Goal: Task Accomplishment & Management: Use online tool/utility

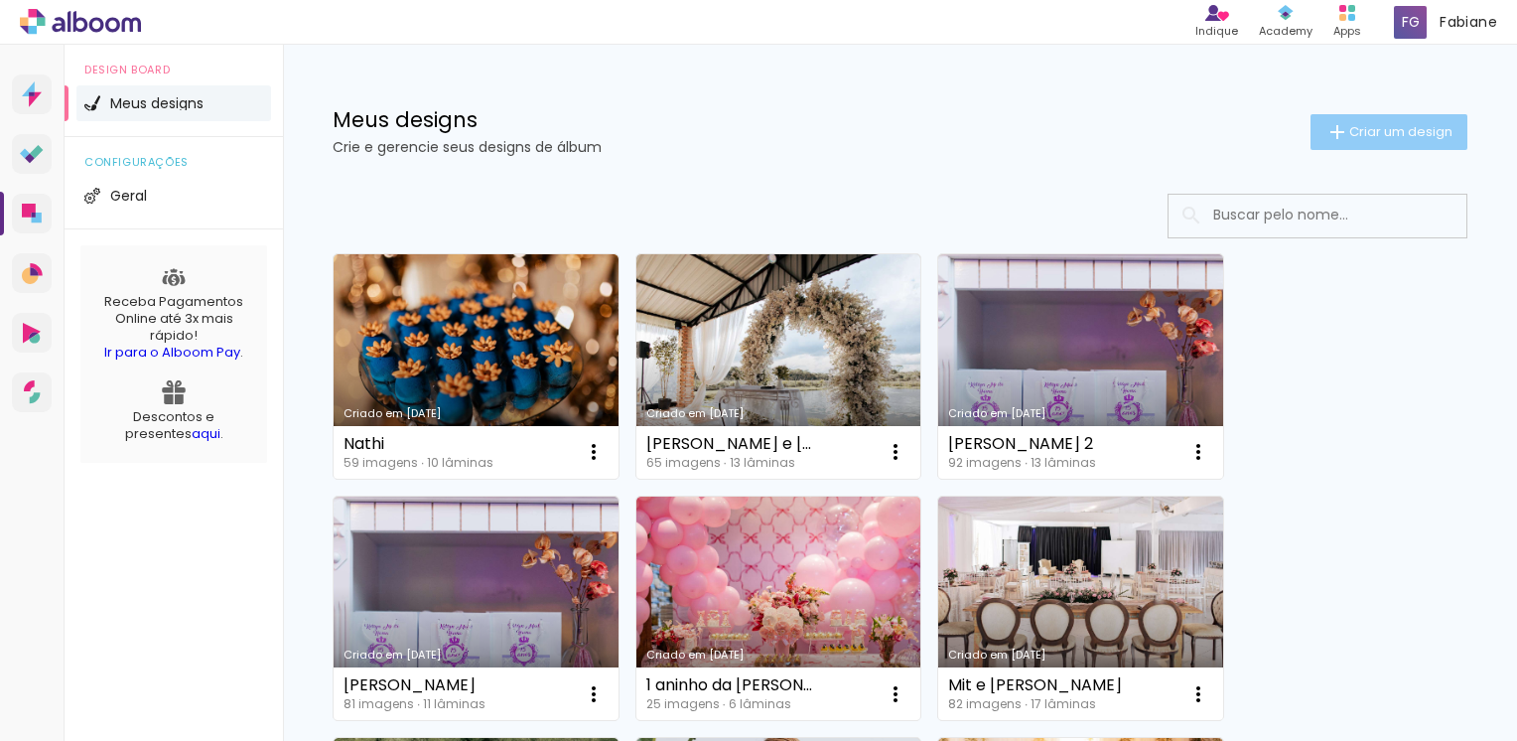
click at [1354, 125] on span "Criar um design" at bounding box center [1400, 131] width 103 height 13
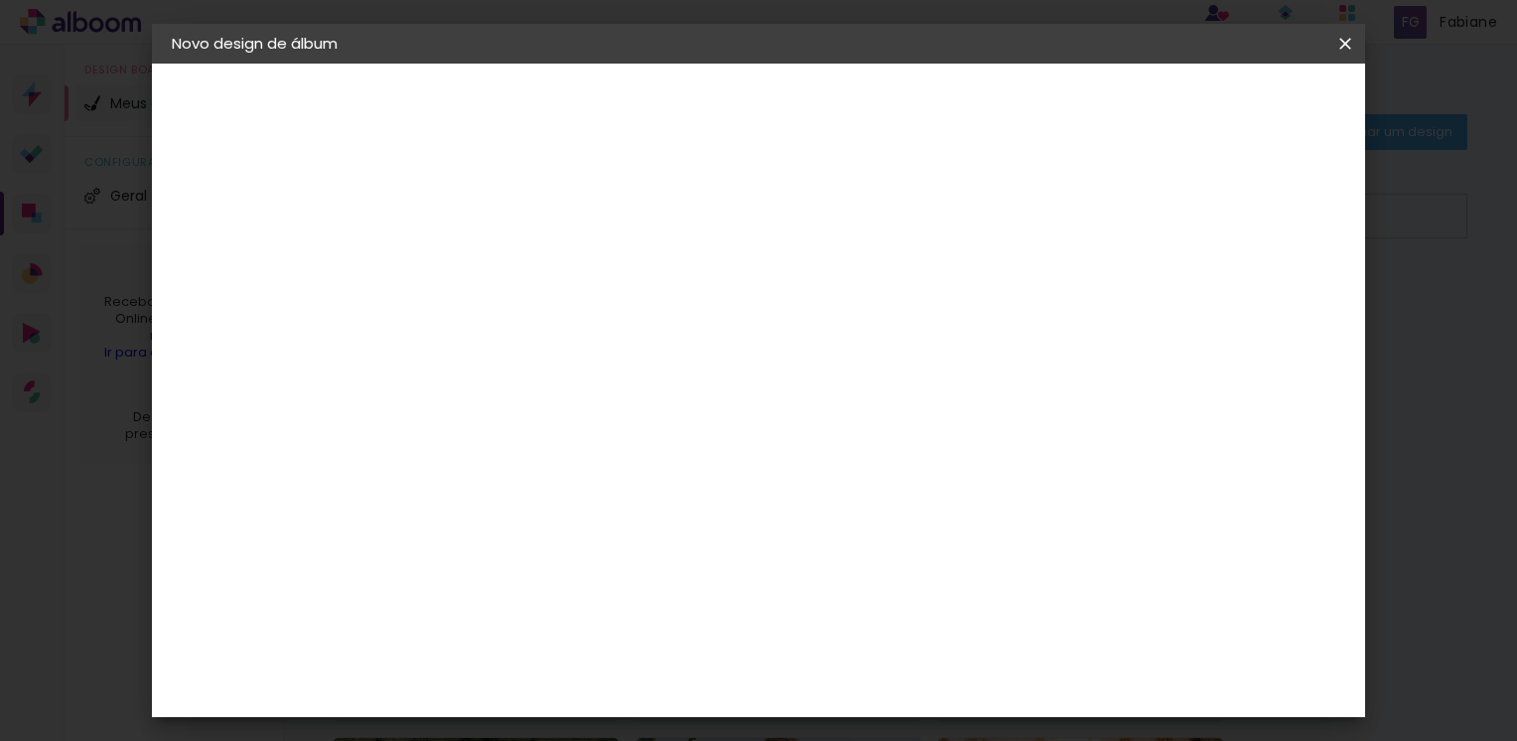
click at [496, 269] on input at bounding box center [496, 266] width 0 height 31
type input "1 aninho da [PERSON_NAME]"
type paper-input "1 aninho da [PERSON_NAME]"
click at [0, 0] on slot "Avançar" at bounding box center [0, 0] width 0 height 0
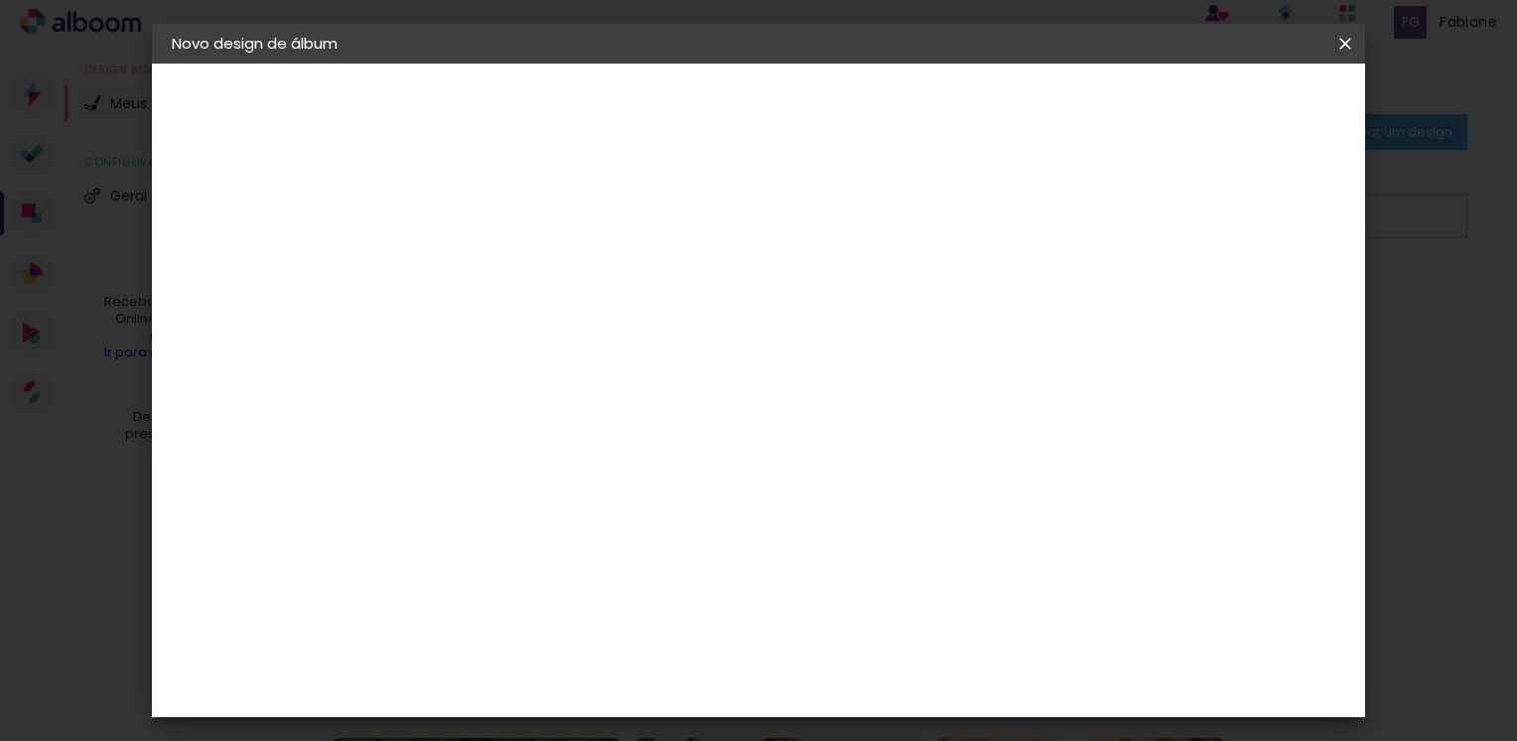
click at [558, 584] on div "Funbooks" at bounding box center [519, 592] width 75 height 16
click at [0, 0] on slot "Avançar" at bounding box center [0, 0] width 0 height 0
click at [630, 380] on span "15 × 20" at bounding box center [584, 400] width 92 height 53
click at [0, 0] on slot "Avançar" at bounding box center [0, 0] width 0 height 0
click at [1221, 108] on span "Iniciar design" at bounding box center [1176, 105] width 90 height 14
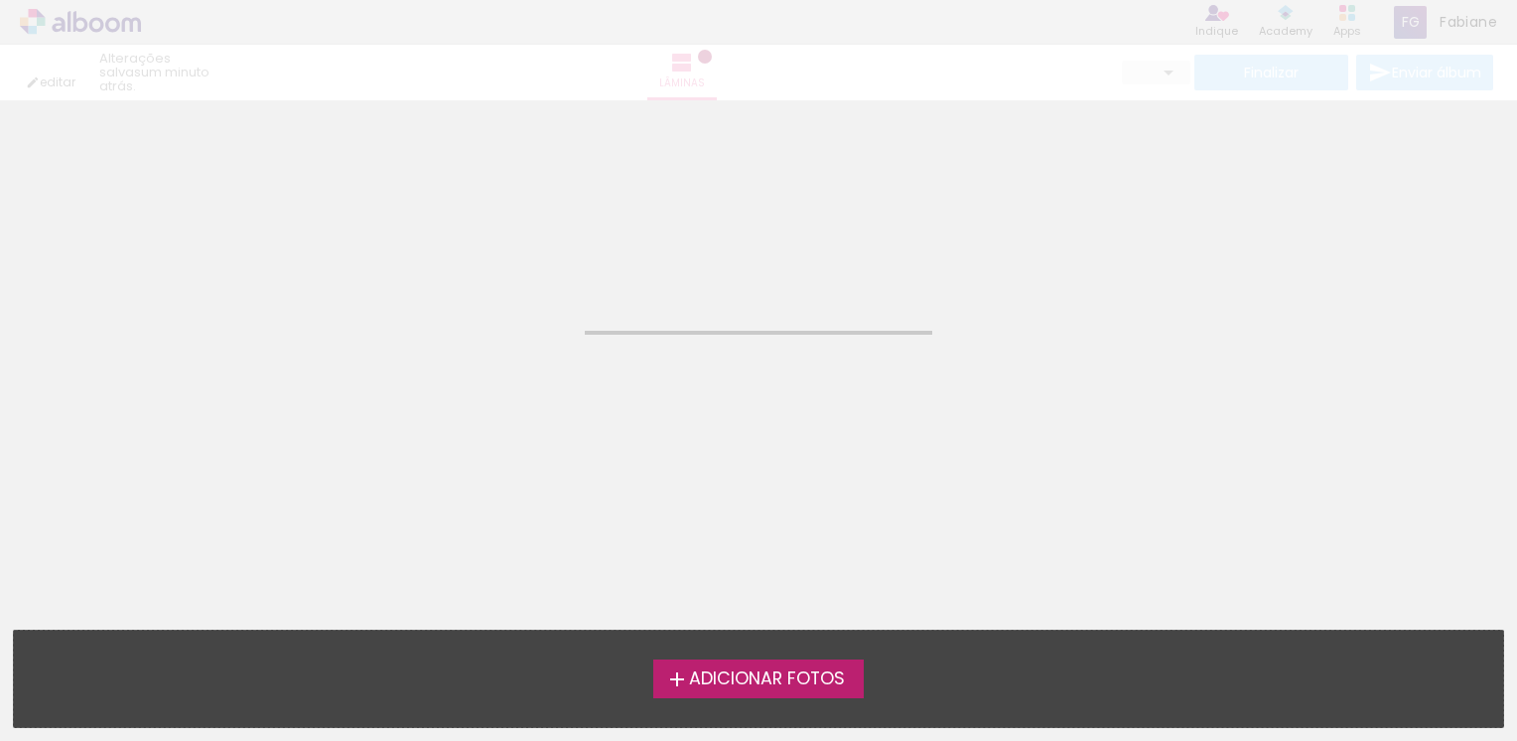
click at [766, 681] on span "Adicionar Fotos" at bounding box center [767, 679] width 156 height 18
click at [0, 0] on input "file" at bounding box center [0, 0] width 0 height 0
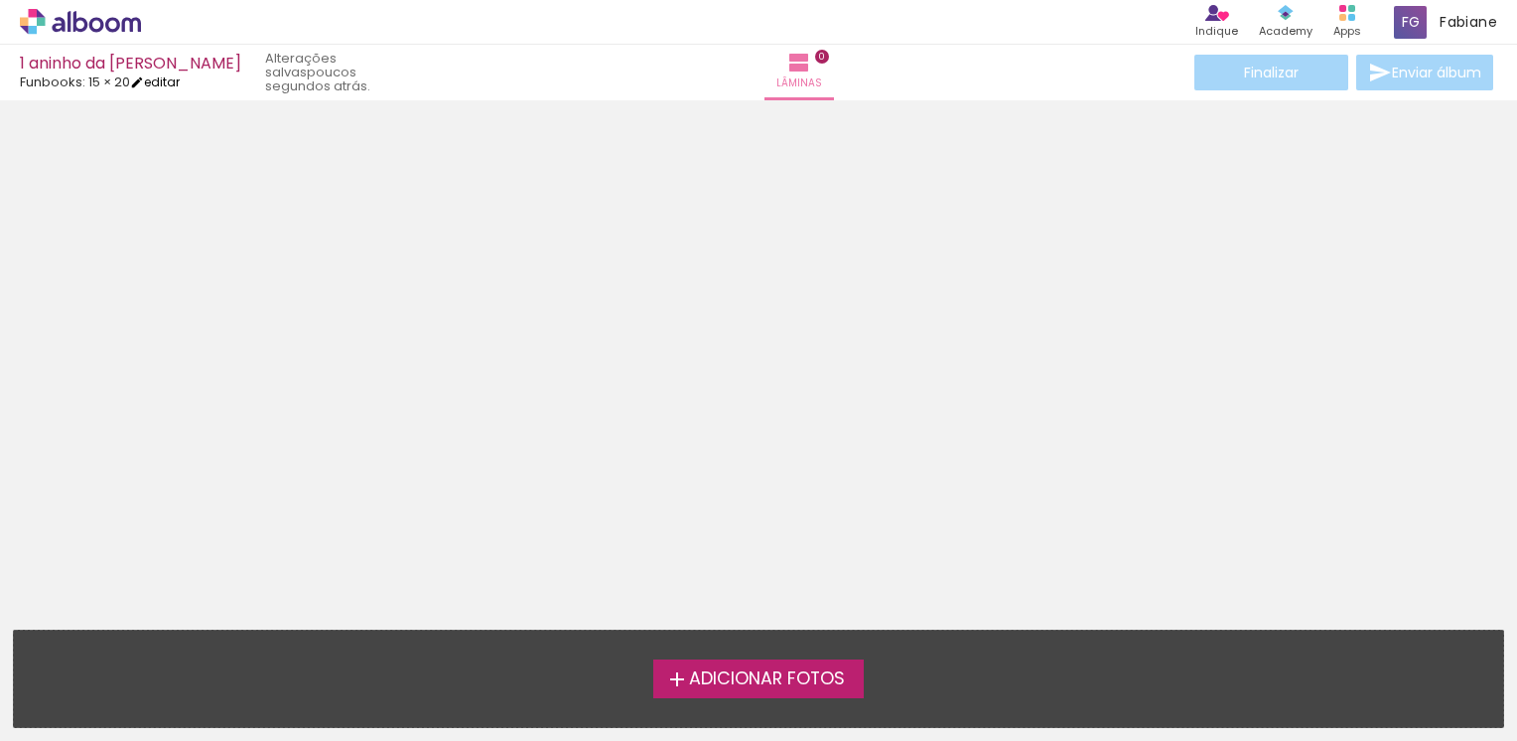
click at [179, 77] on link "editar" at bounding box center [155, 81] width 50 height 17
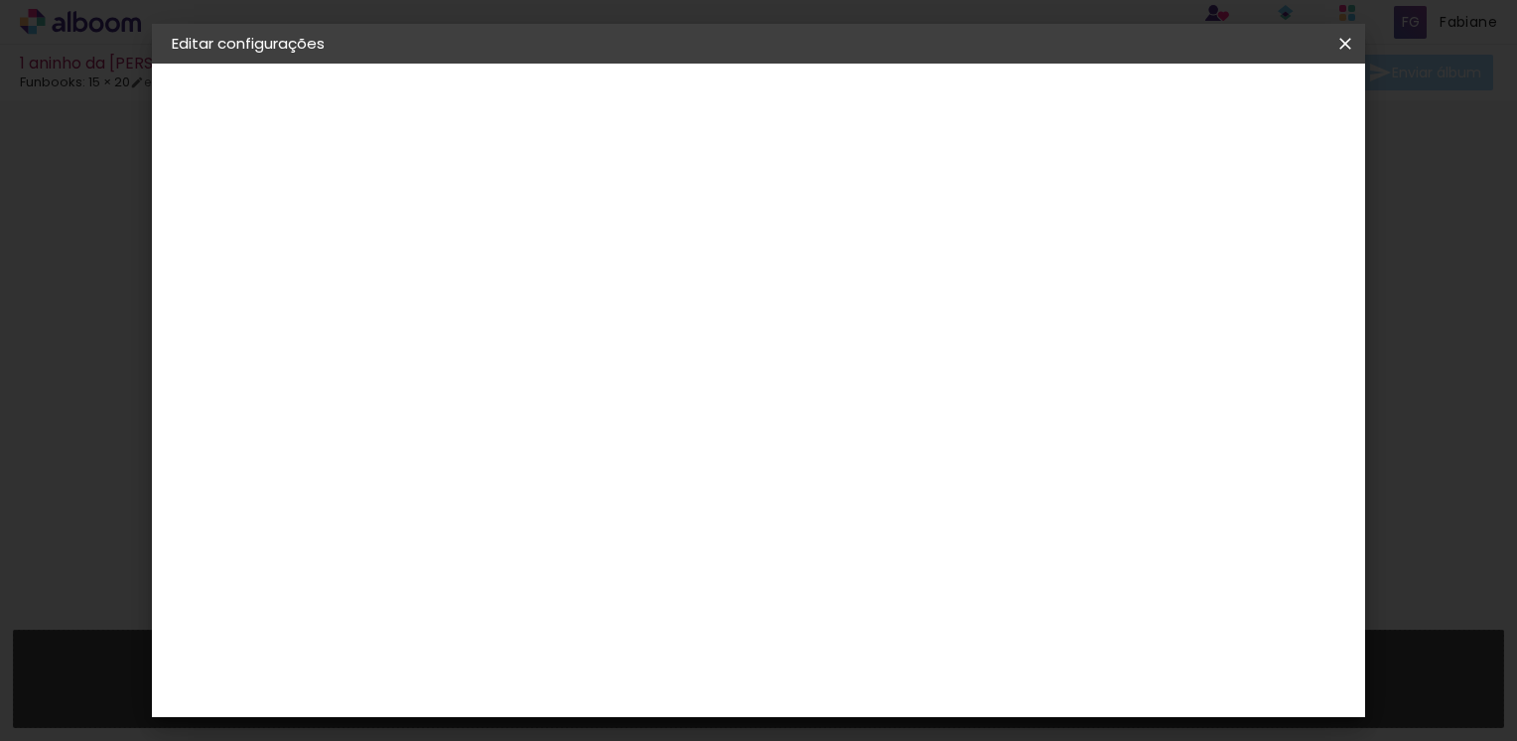
click at [244, 285] on small "15.2 × 40.6 cm" at bounding box center [268, 290] width 82 height 12
click at [605, 324] on div "Escolha o tamanho" at bounding box center [546, 368] width 115 height 92
click at [263, 204] on div "2. Especificações" at bounding box center [280, 204] width 217 height 24
click at [187, 248] on iron-icon at bounding box center [194, 245] width 24 height 24
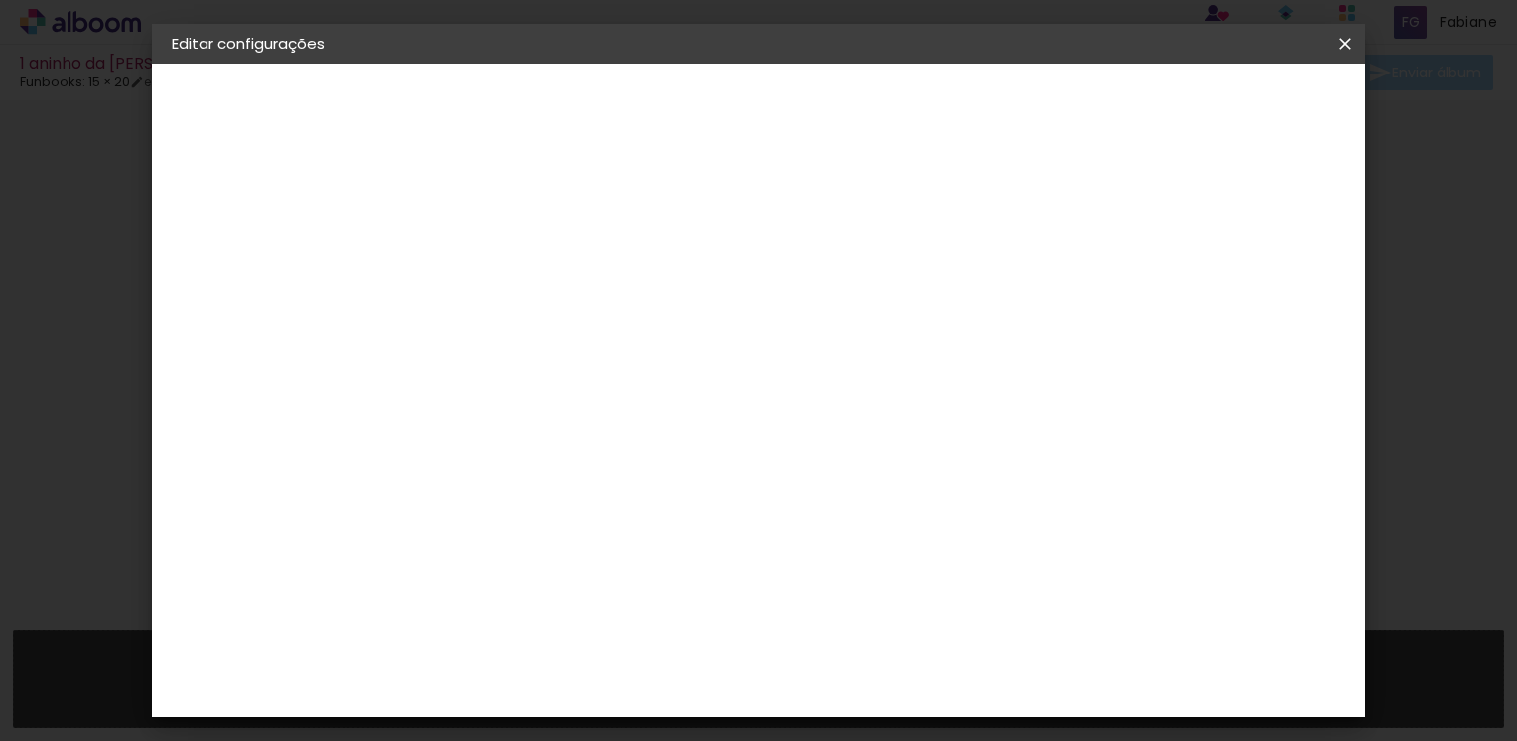
click at [0, 0] on slot "Avançar" at bounding box center [0, 0] width 0 height 0
click at [630, 602] on span "15 × 20" at bounding box center [584, 628] width 92 height 53
click at [0, 0] on slot "Avançar" at bounding box center [0, 0] width 0 height 0
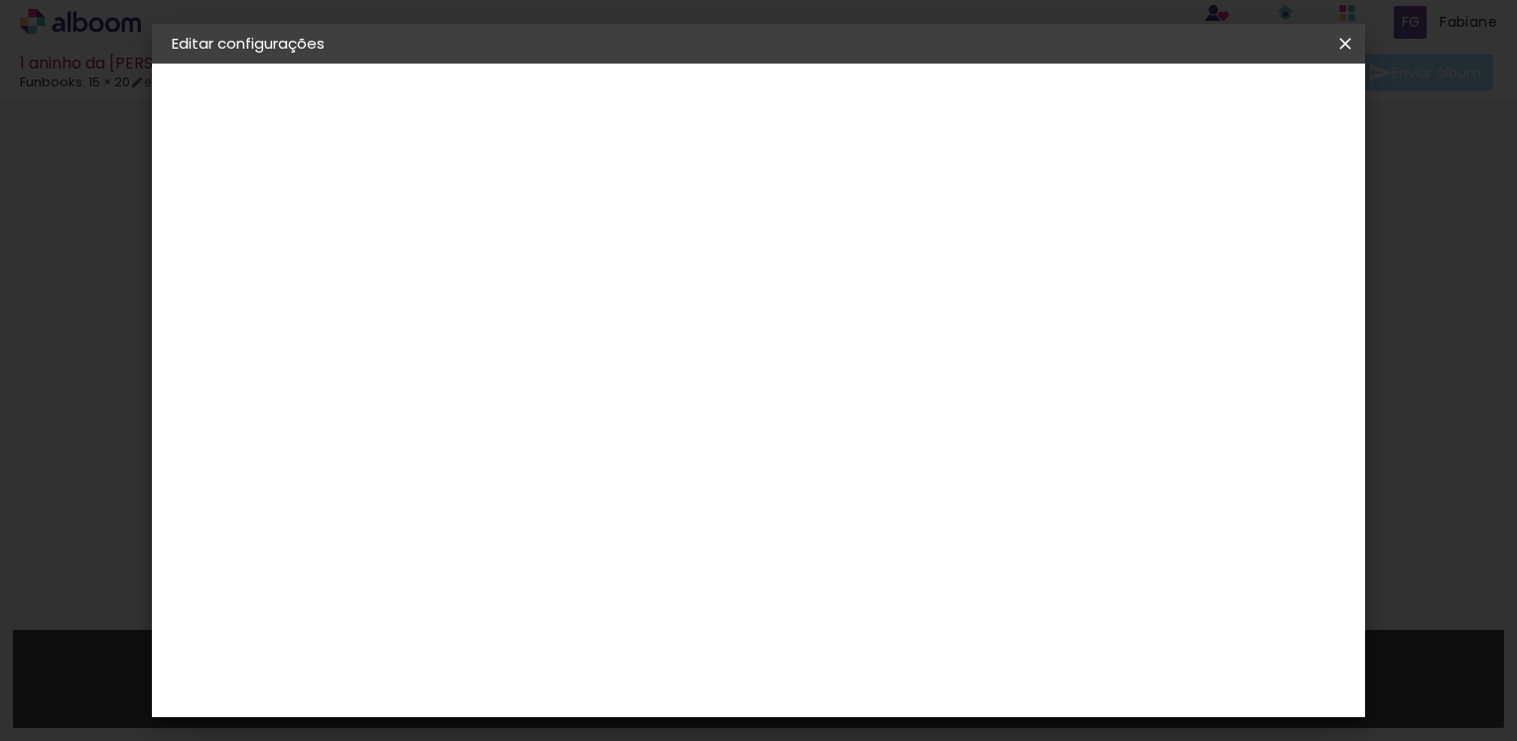
click at [948, 98] on span "Salvar configurações" at bounding box center [892, 112] width 111 height 28
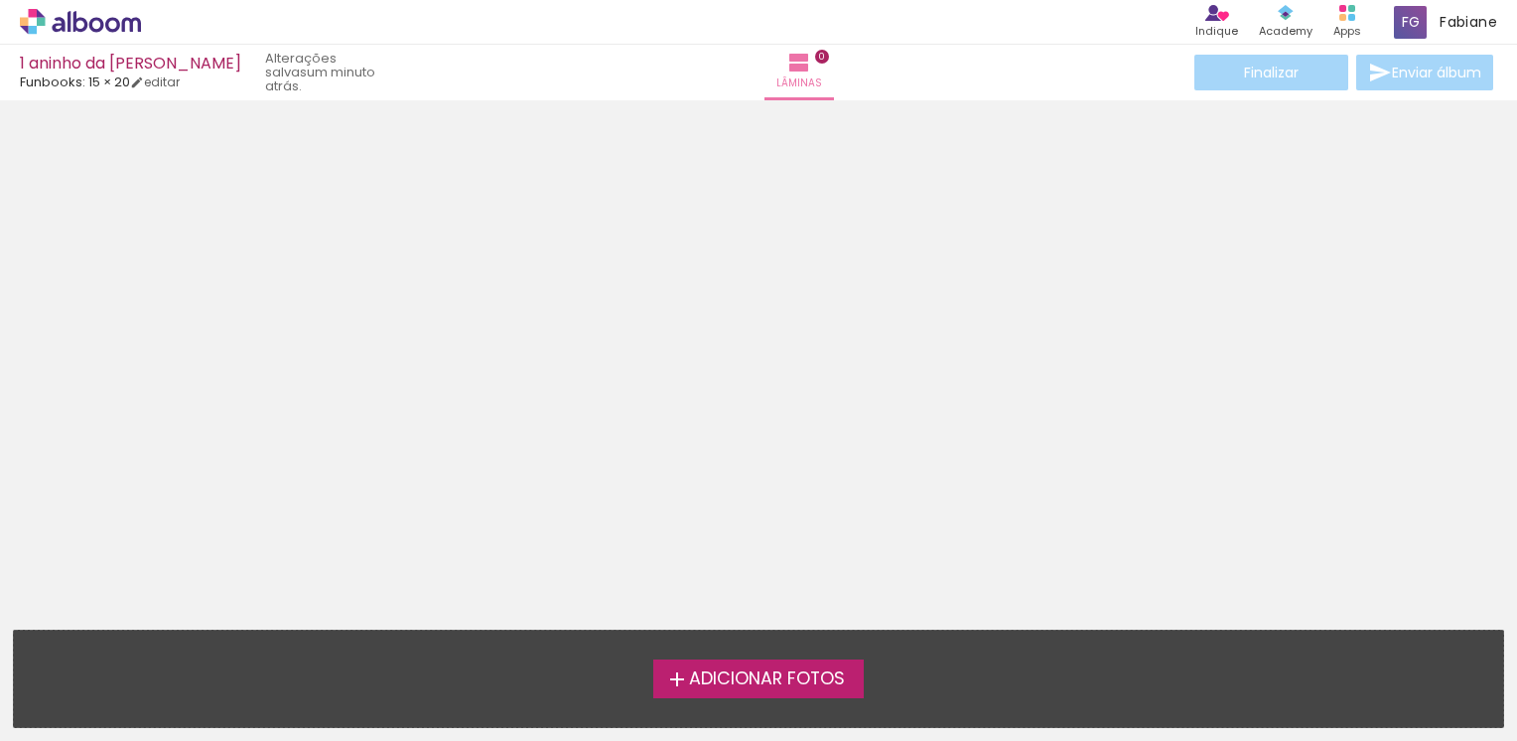
click at [762, 670] on span "Adicionar Fotos" at bounding box center [767, 679] width 156 height 18
click at [0, 0] on input "file" at bounding box center [0, 0] width 0 height 0
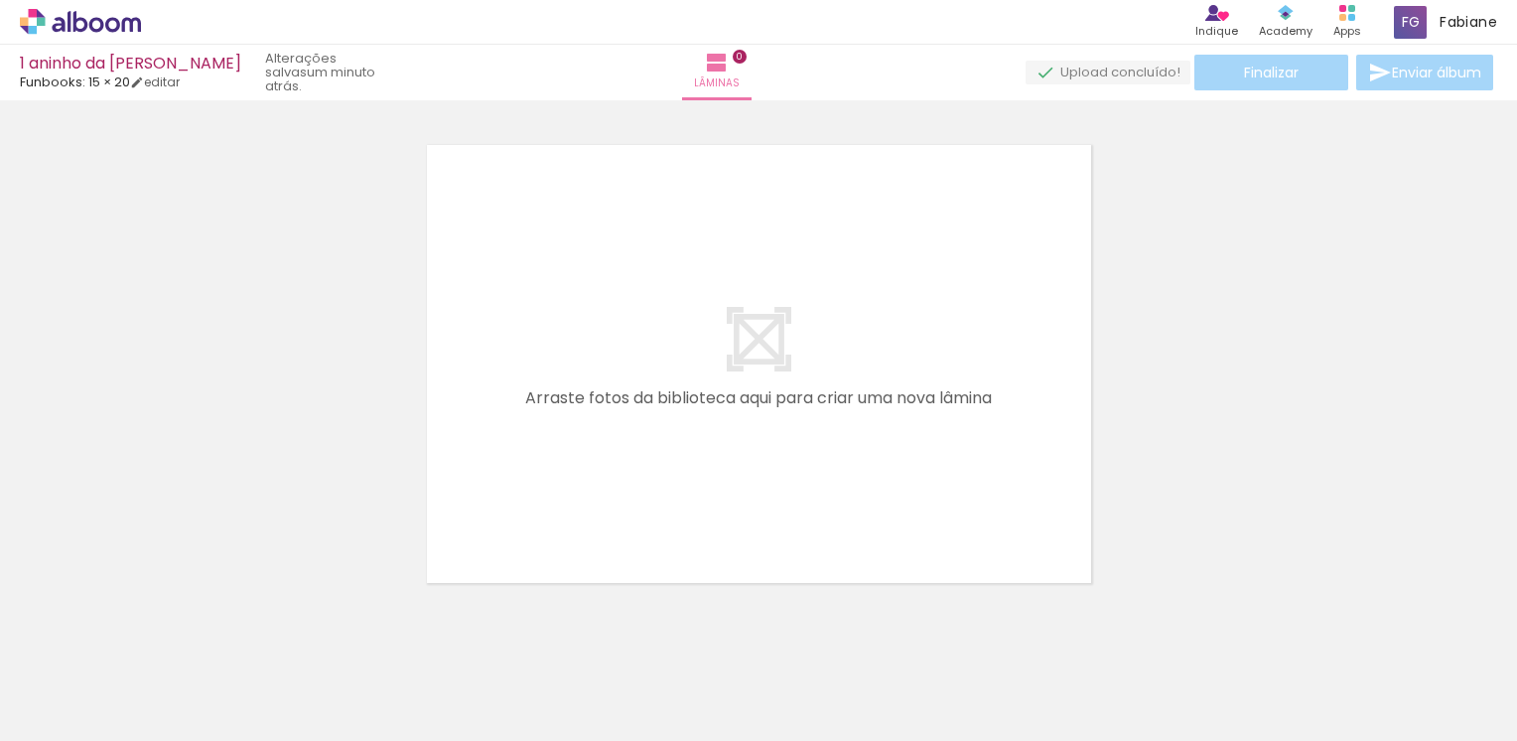
scroll to position [25, 0]
click at [83, 712] on span "Adicionar Fotos" at bounding box center [71, 714] width 60 height 22
click at [0, 0] on input "file" at bounding box center [0, 0] width 0 height 0
click at [100, 715] on span "Adicionar Fotos" at bounding box center [71, 714] width 60 height 22
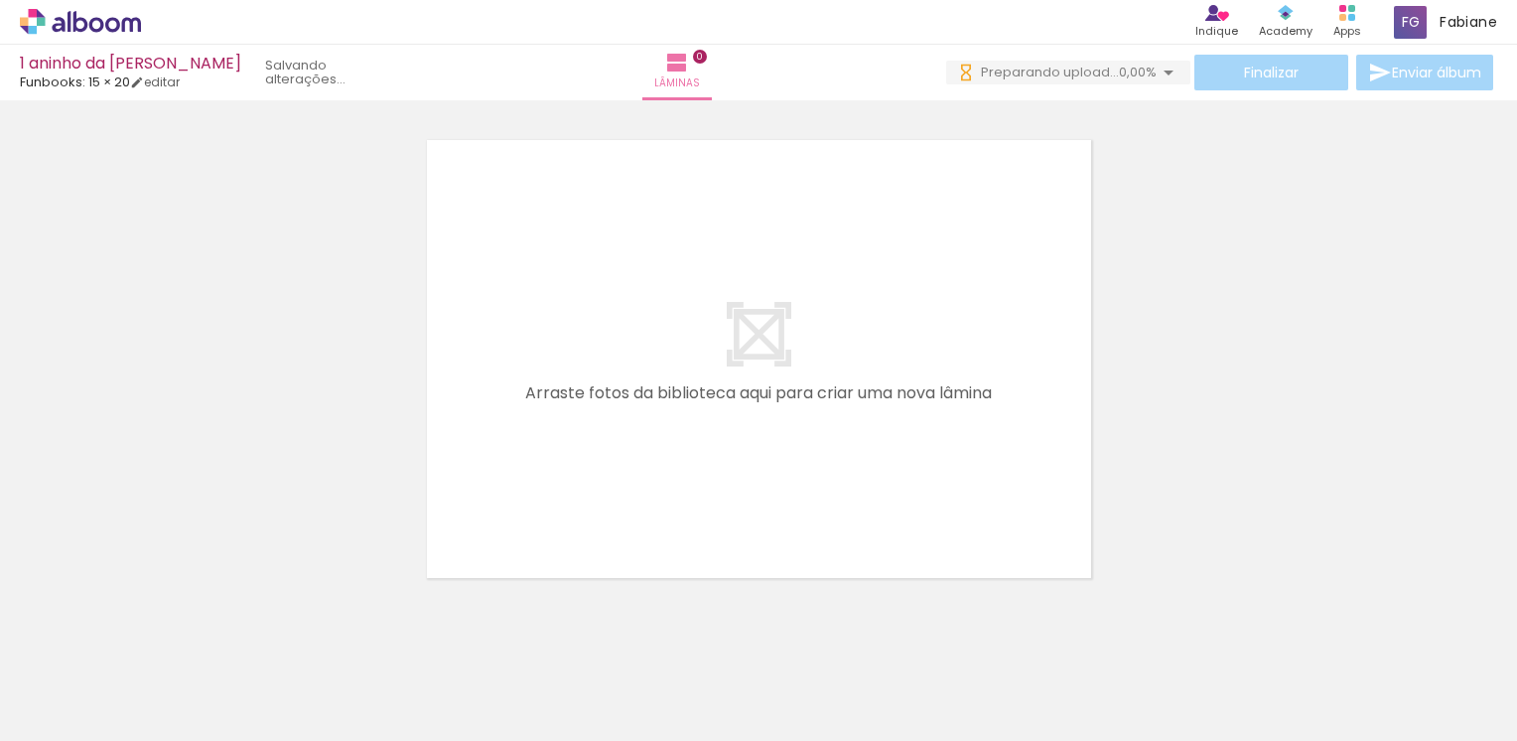
click at [0, 0] on input "file" at bounding box center [0, 0] width 0 height 0
click at [79, 705] on span "Adicionar Fotos" at bounding box center [71, 714] width 60 height 22
click at [0, 0] on input "file" at bounding box center [0, 0] width 0 height 0
click at [79, 709] on span "Adicionar Fotos" at bounding box center [71, 714] width 60 height 22
click at [0, 0] on input "file" at bounding box center [0, 0] width 0 height 0
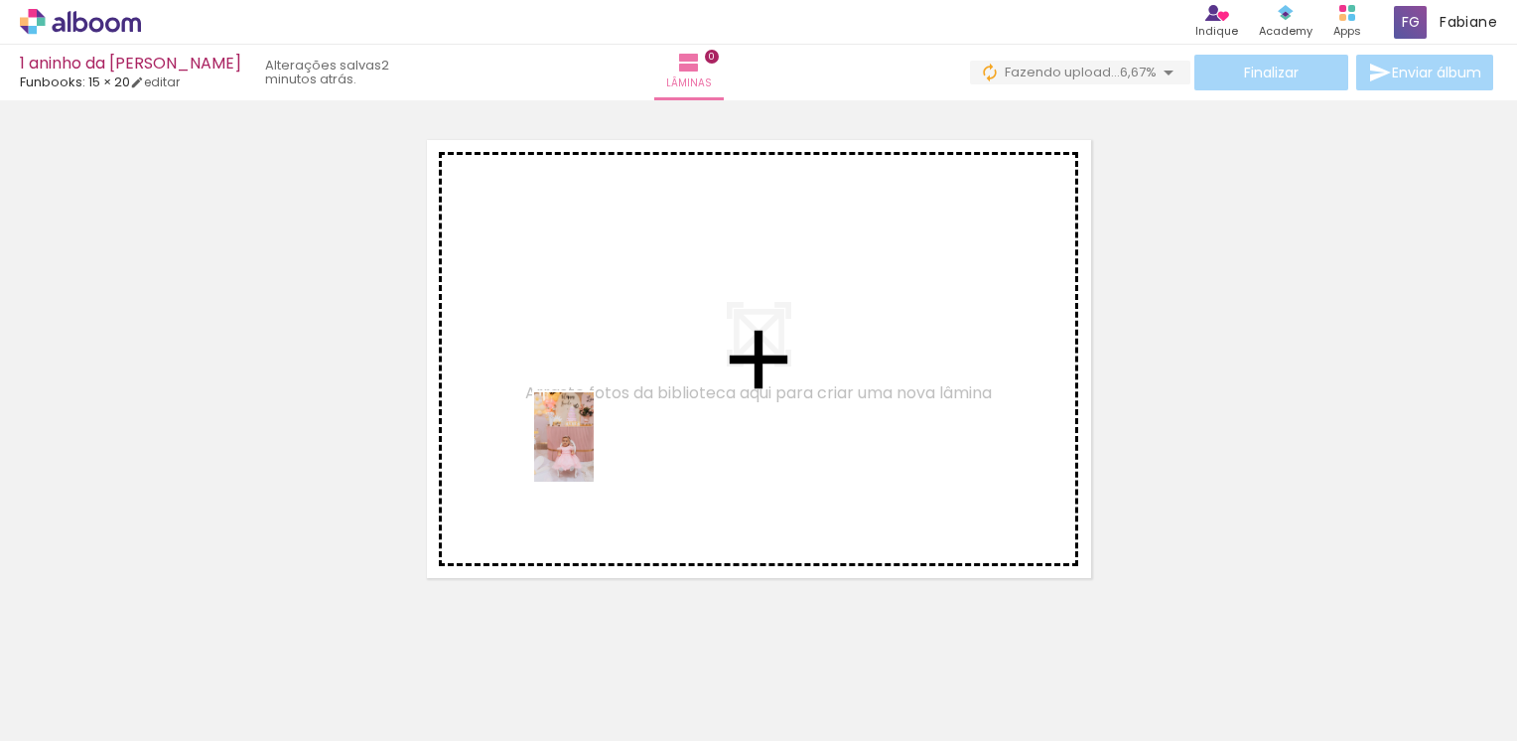
drag, startPoint x: 543, startPoint y: 693, endPoint x: 814, endPoint y: 555, distance: 304.1
click at [594, 450] on quentale-workspace at bounding box center [758, 370] width 1517 height 741
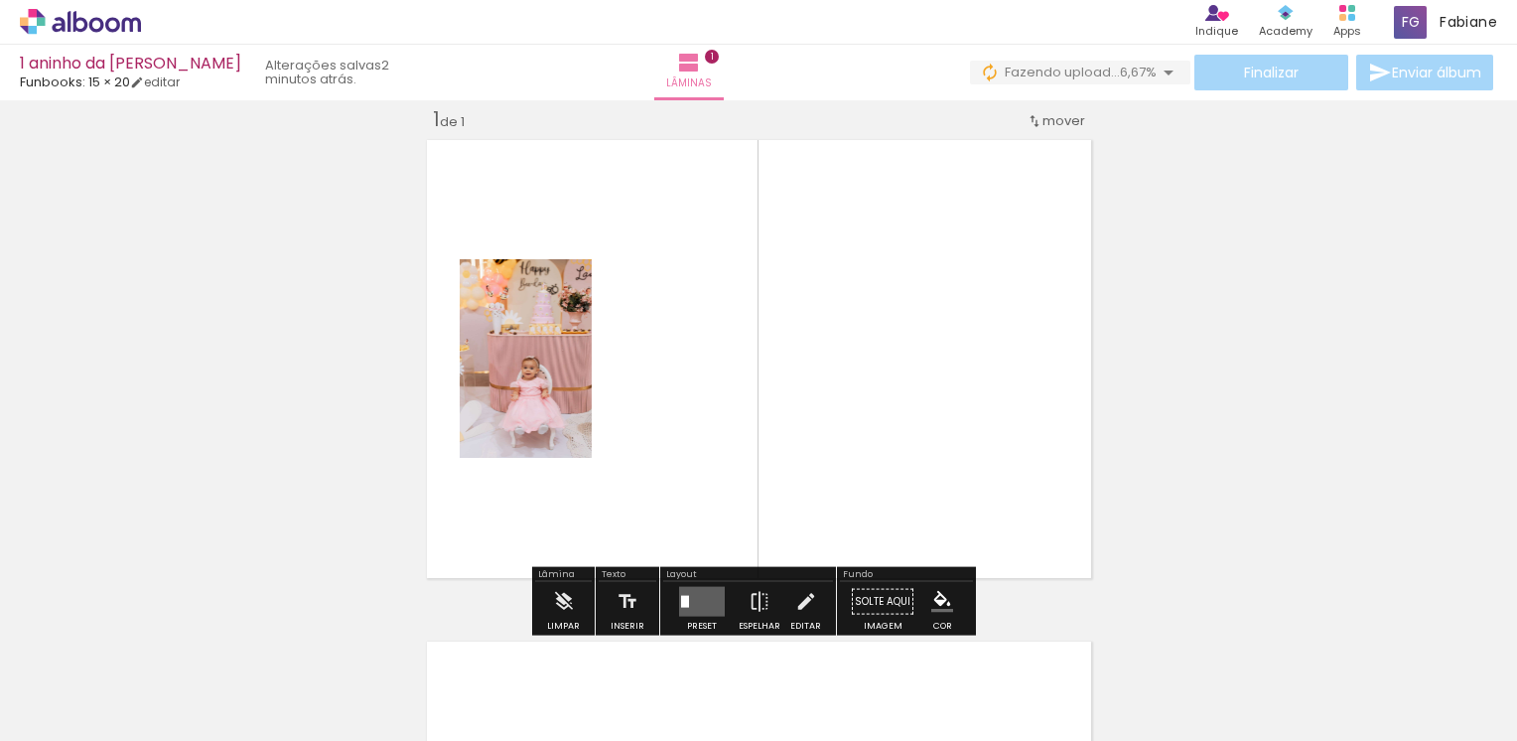
scroll to position [25, 0]
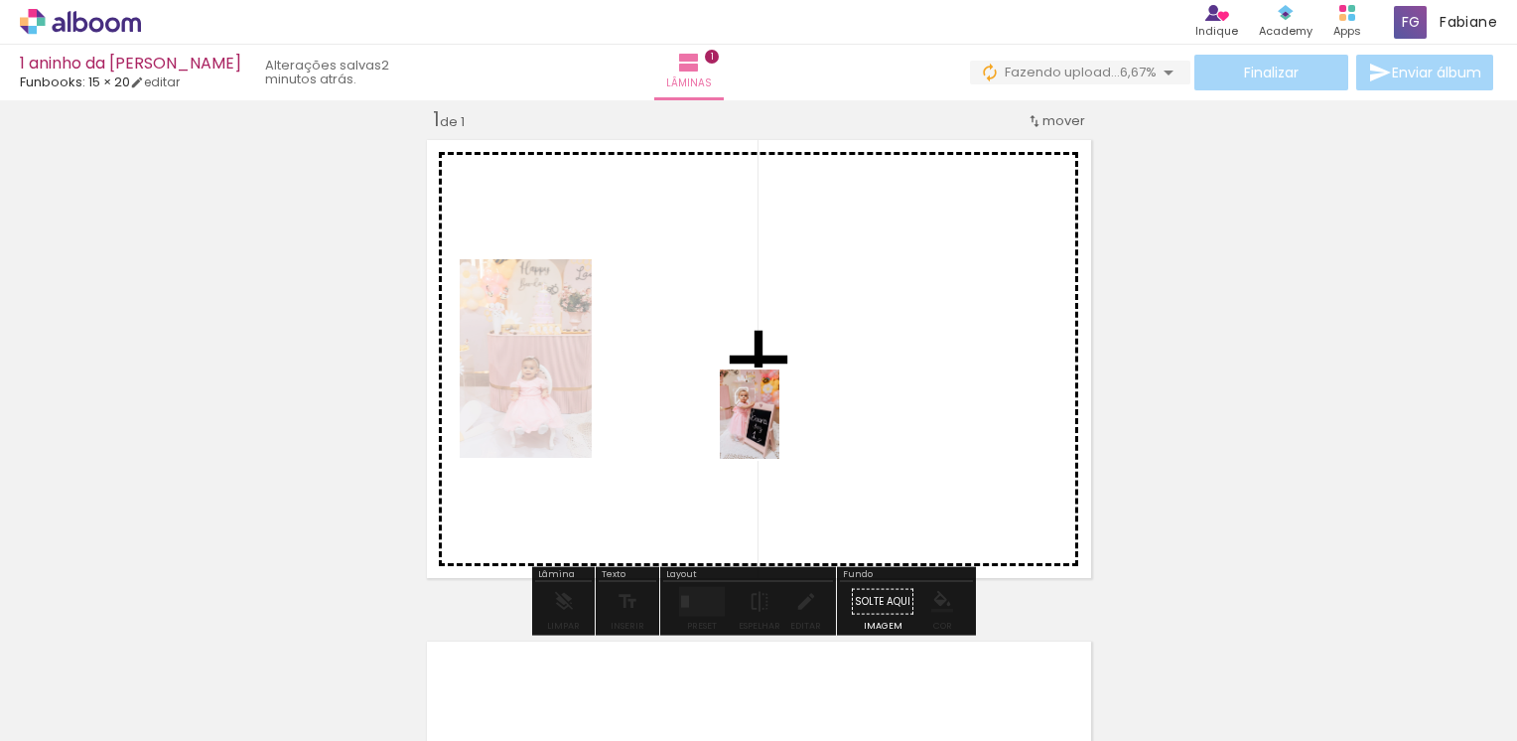
drag, startPoint x: 764, startPoint y: 688, endPoint x: 779, endPoint y: 428, distance: 260.5
click at [779, 428] on quentale-workspace at bounding box center [758, 370] width 1517 height 741
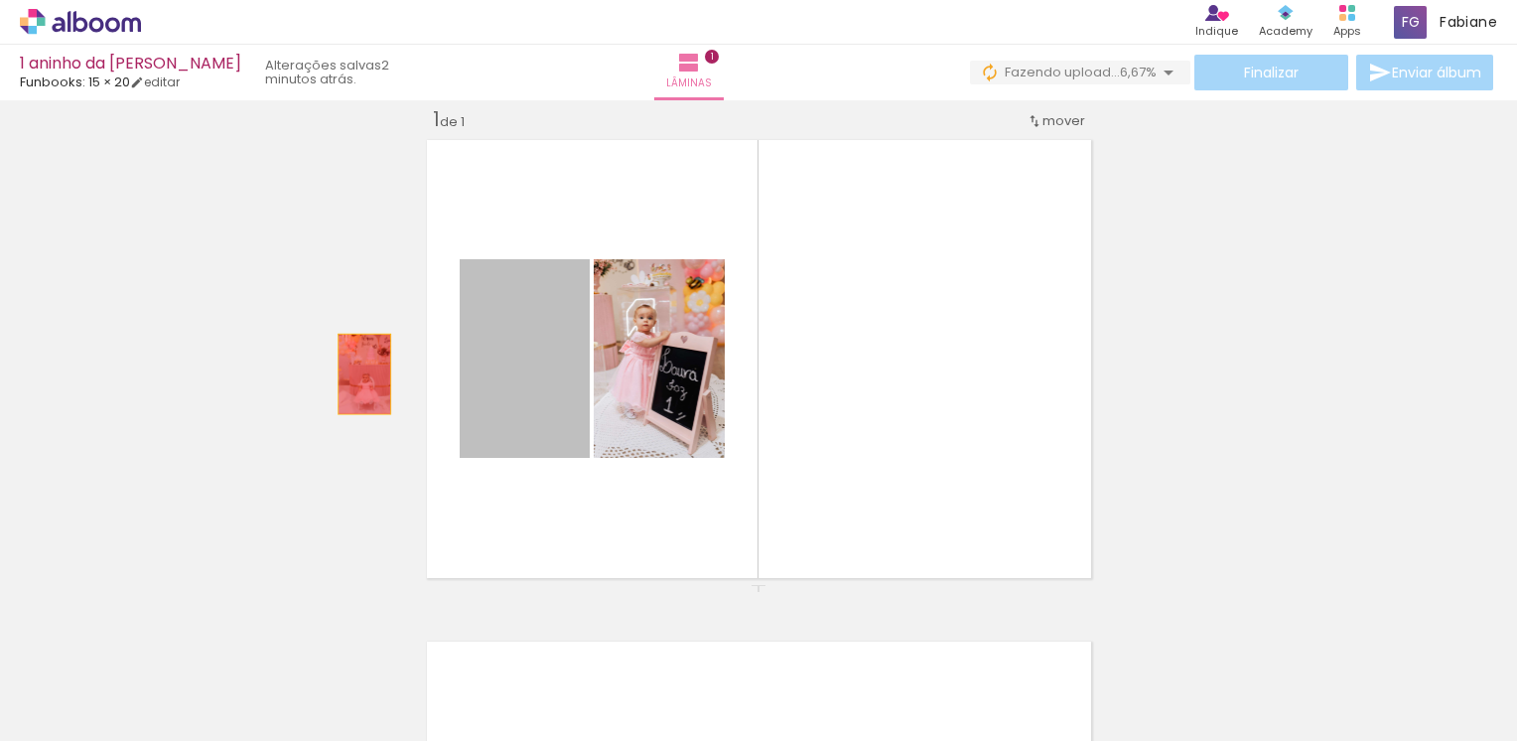
drag, startPoint x: 541, startPoint y: 425, endPoint x: 356, endPoint y: 373, distance: 191.7
click at [356, 373] on div "Inserir lâmina 1 de 1" at bounding box center [758, 584] width 1517 height 1004
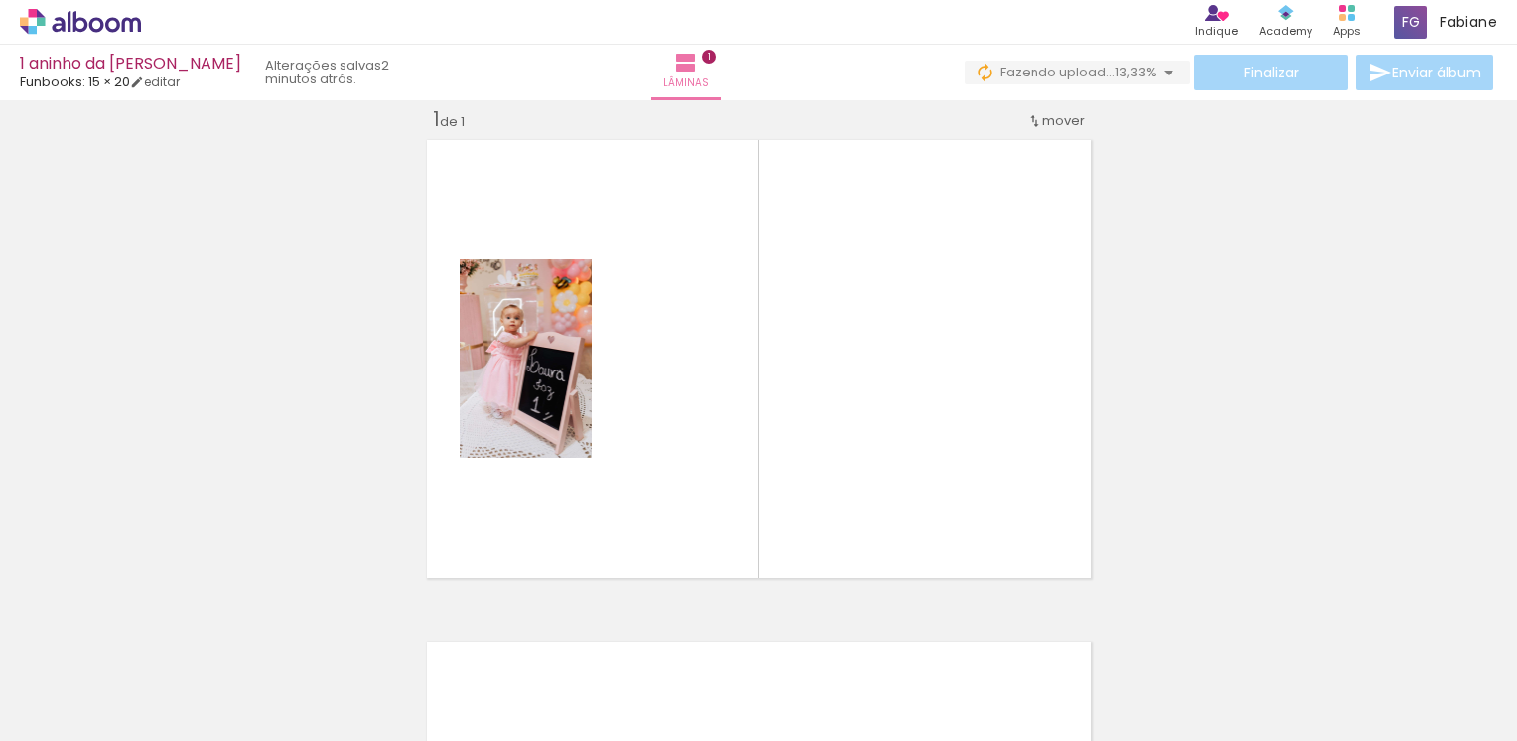
scroll to position [0, 516]
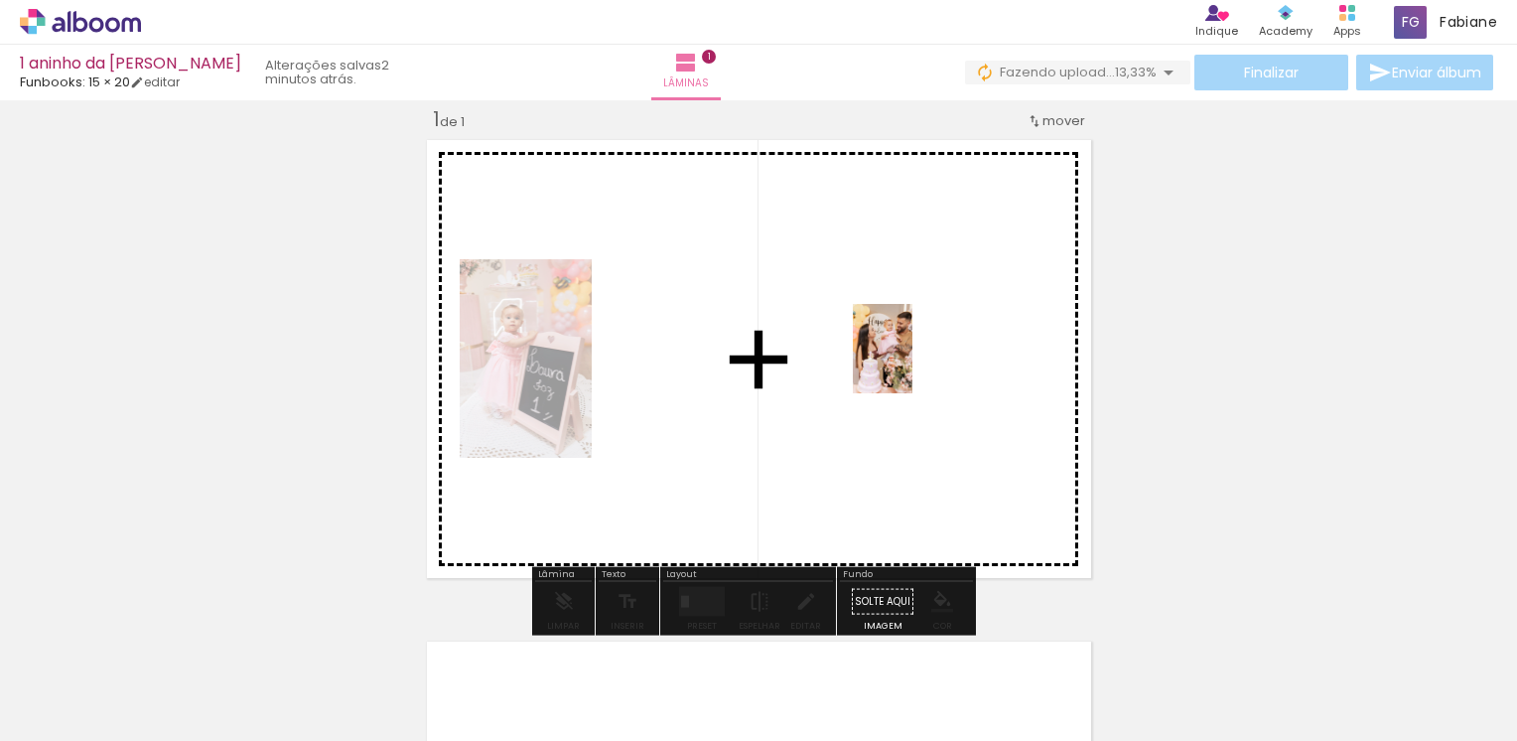
drag, startPoint x: 815, startPoint y: 673, endPoint x: 912, endPoint y: 363, distance: 324.6
click at [912, 363] on quentale-workspace at bounding box center [758, 370] width 1517 height 741
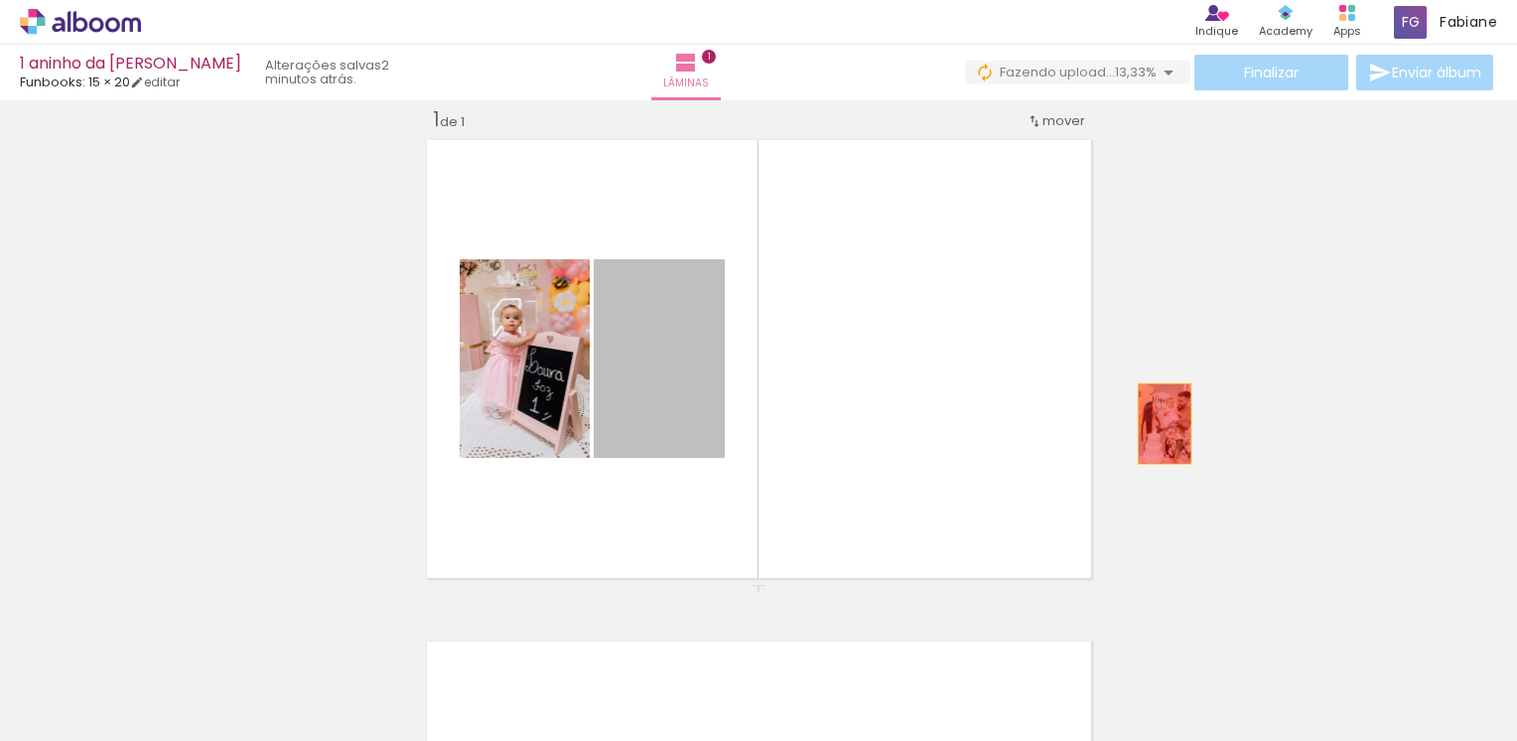
drag, startPoint x: 669, startPoint y: 399, endPoint x: 1162, endPoint y: 423, distance: 493.9
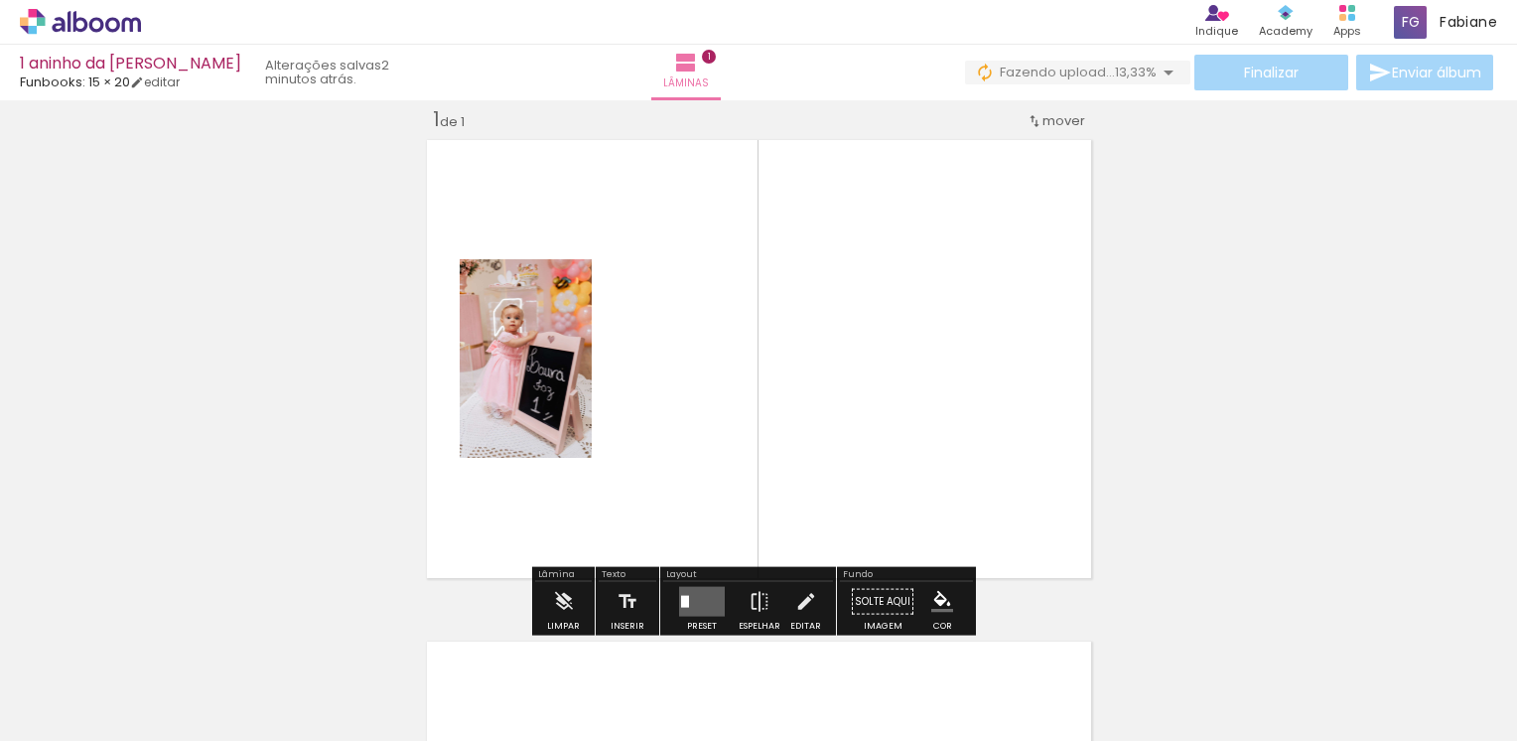
scroll to position [0, 0]
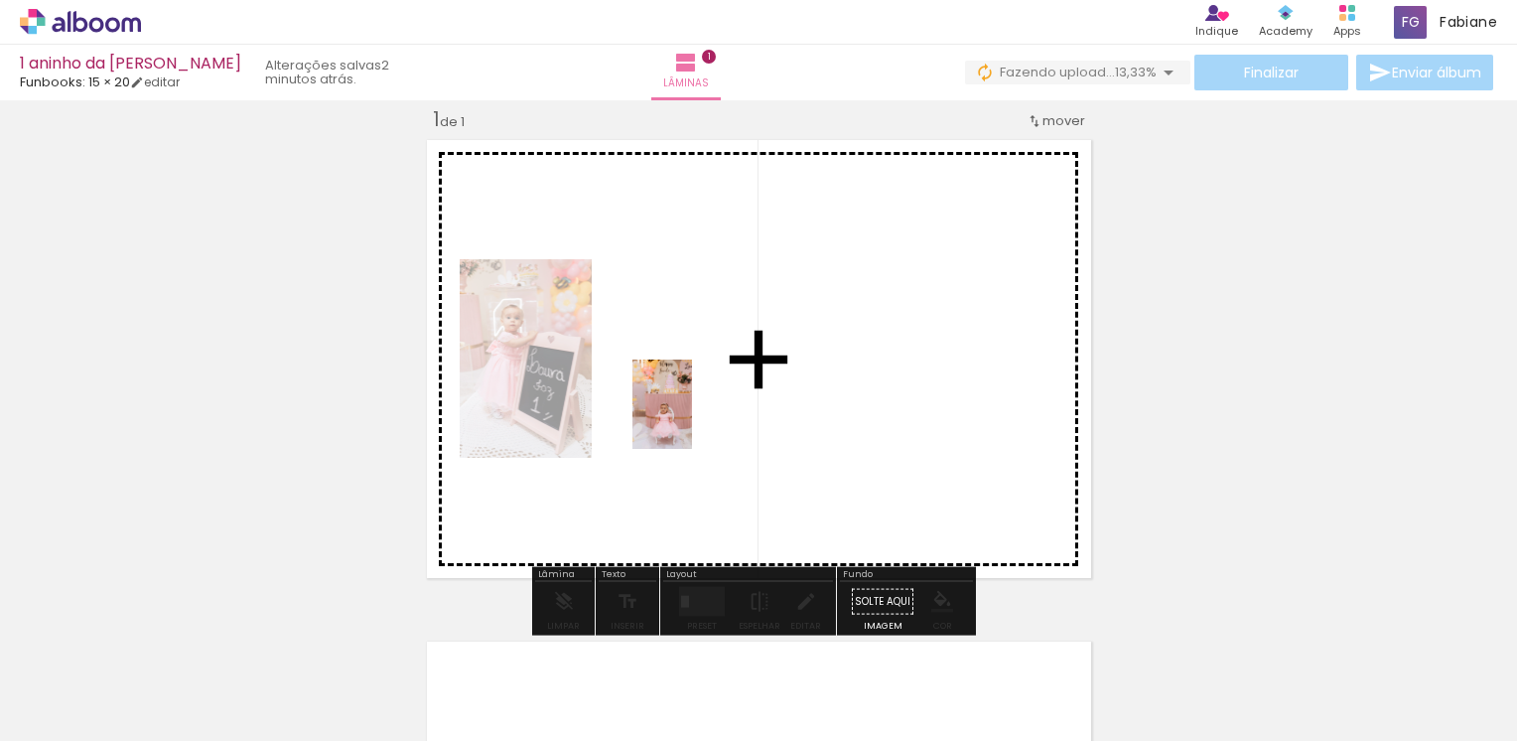
drag, startPoint x: 548, startPoint y: 701, endPoint x: 692, endPoint y: 419, distance: 316.5
click at [692, 419] on quentale-workspace at bounding box center [758, 370] width 1517 height 741
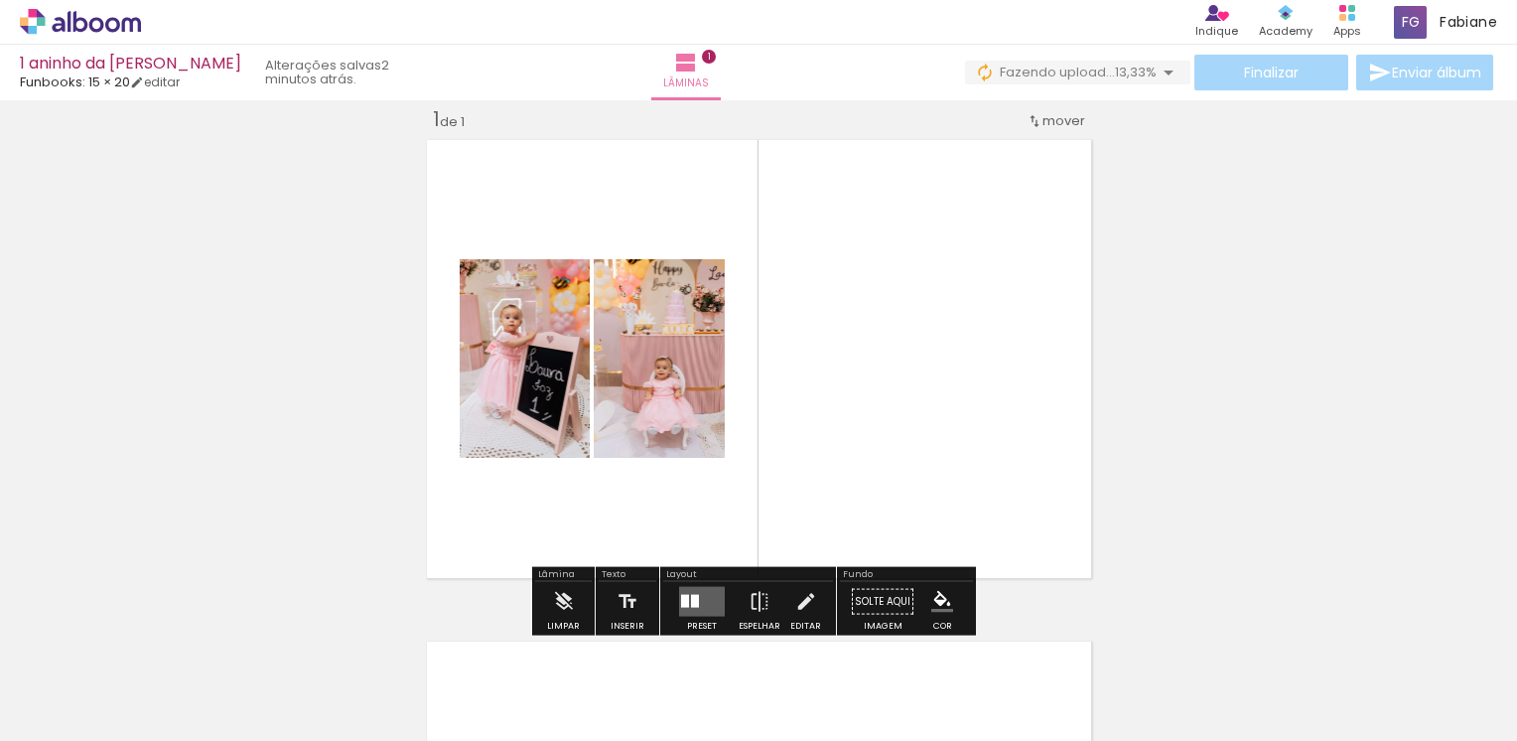
click at [683, 606] on quentale-layouter at bounding box center [702, 602] width 46 height 30
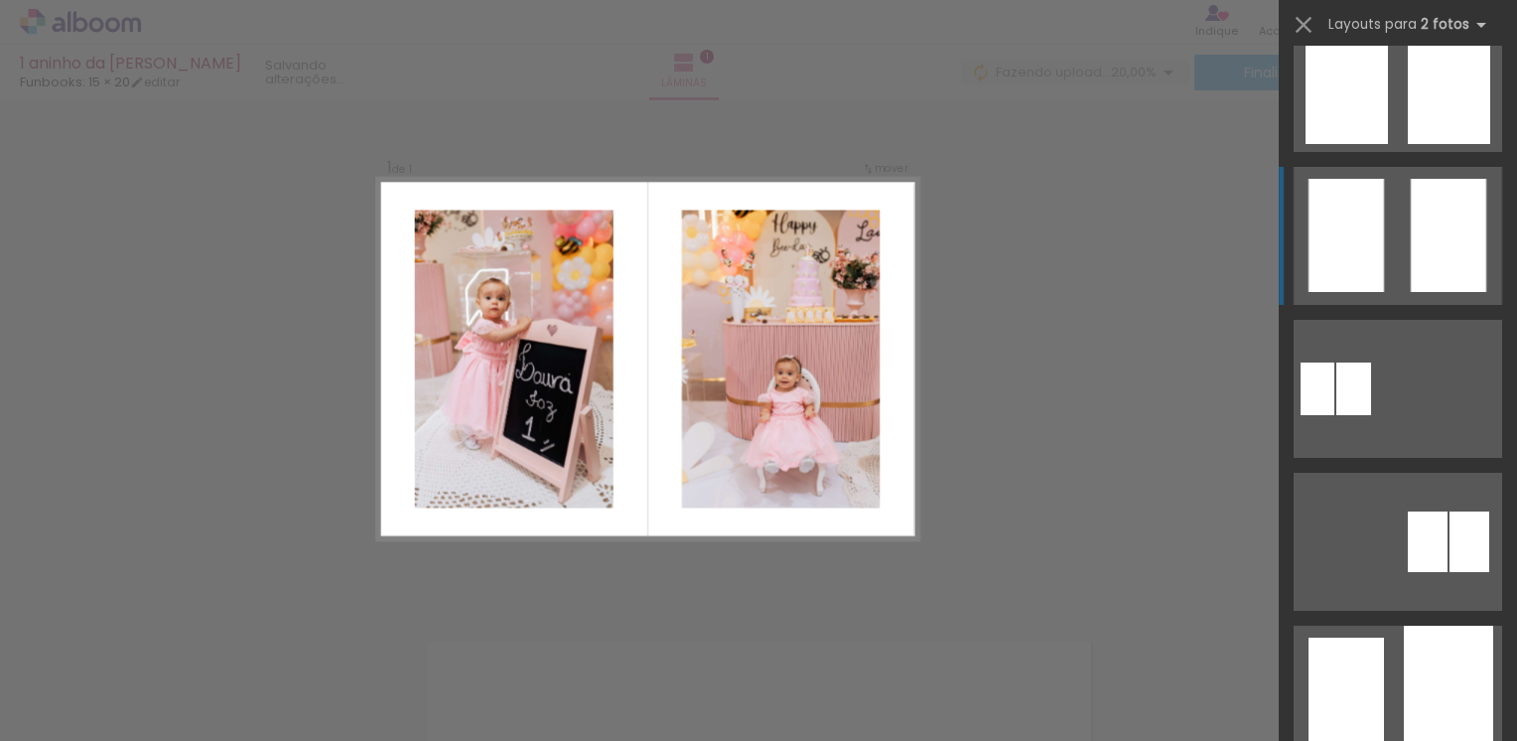
scroll to position [496, 0]
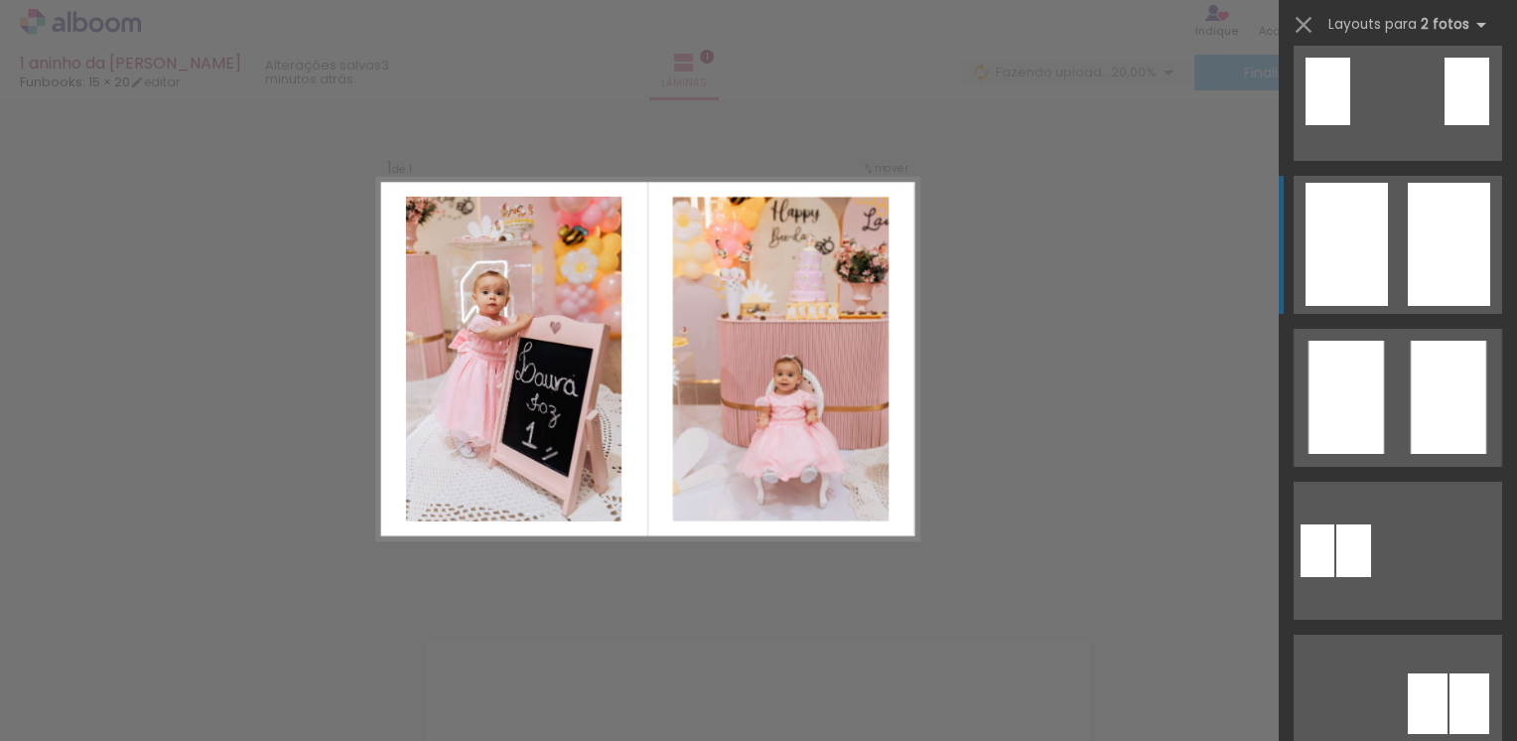
click at [1409, 250] on div at bounding box center [1449, 244] width 82 height 123
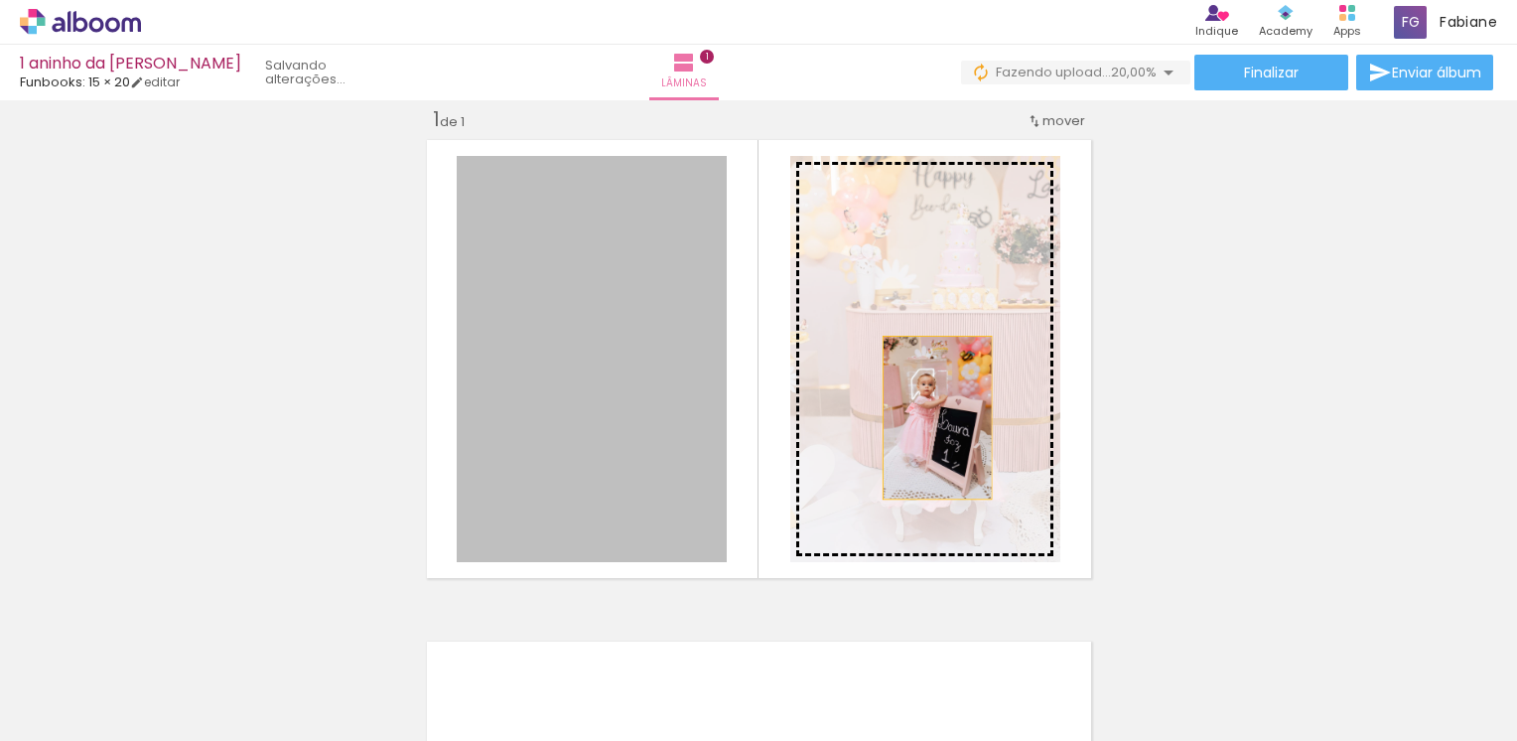
drag, startPoint x: 640, startPoint y: 417, endPoint x: 929, endPoint y: 417, distance: 288.9
click at [0, 0] on slot at bounding box center [0, 0] width 0 height 0
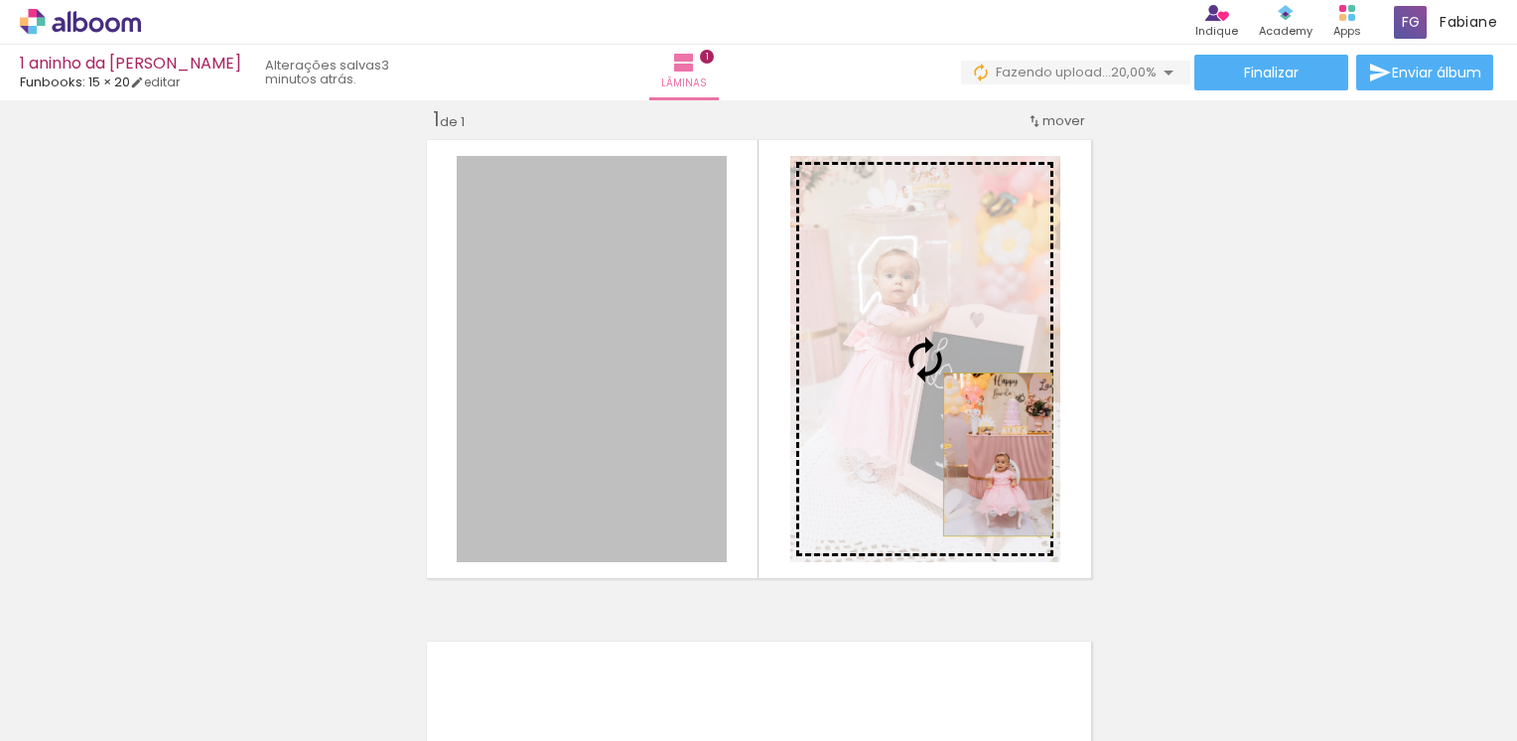
drag, startPoint x: 604, startPoint y: 442, endPoint x: 990, endPoint y: 454, distance: 386.3
click at [0, 0] on slot at bounding box center [0, 0] width 0 height 0
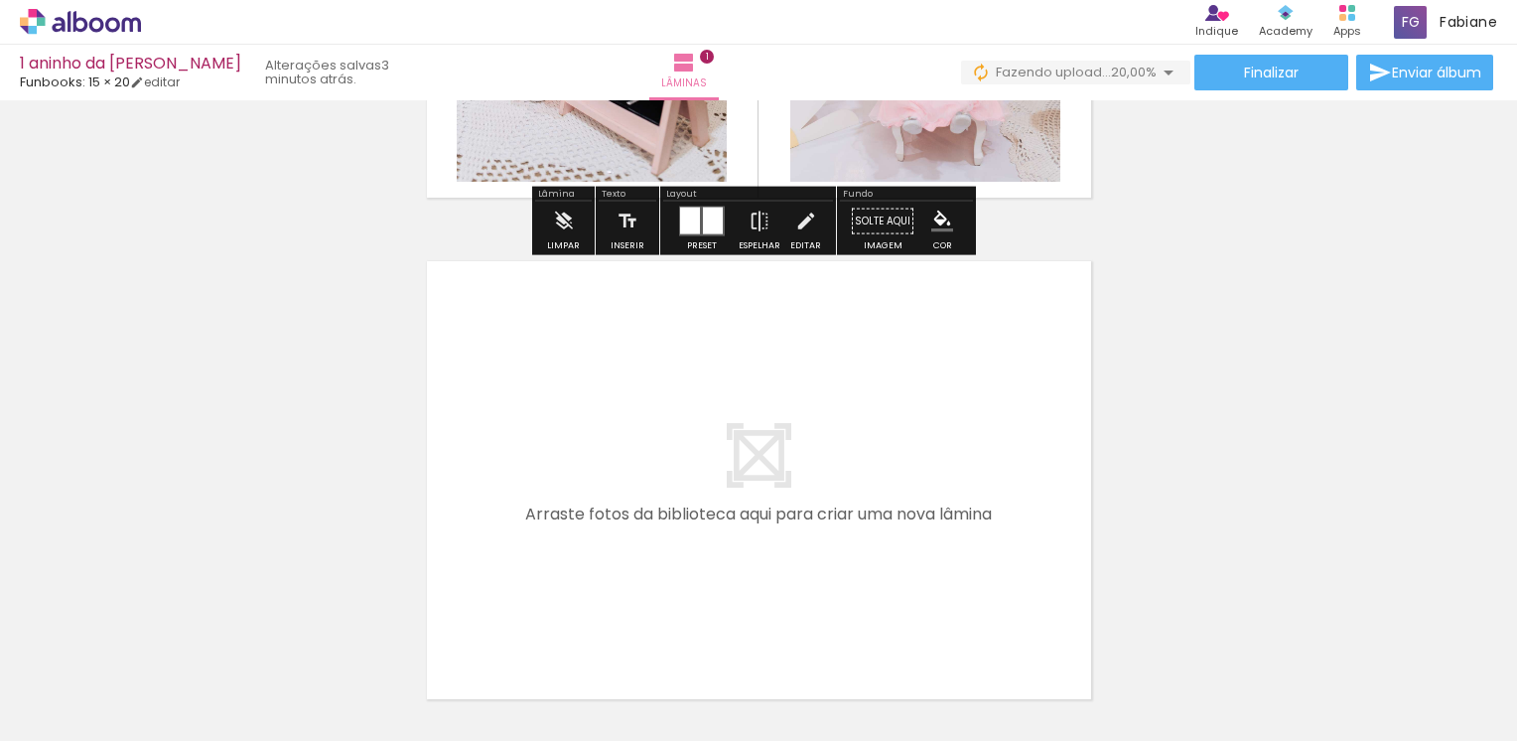
scroll to position [521, 0]
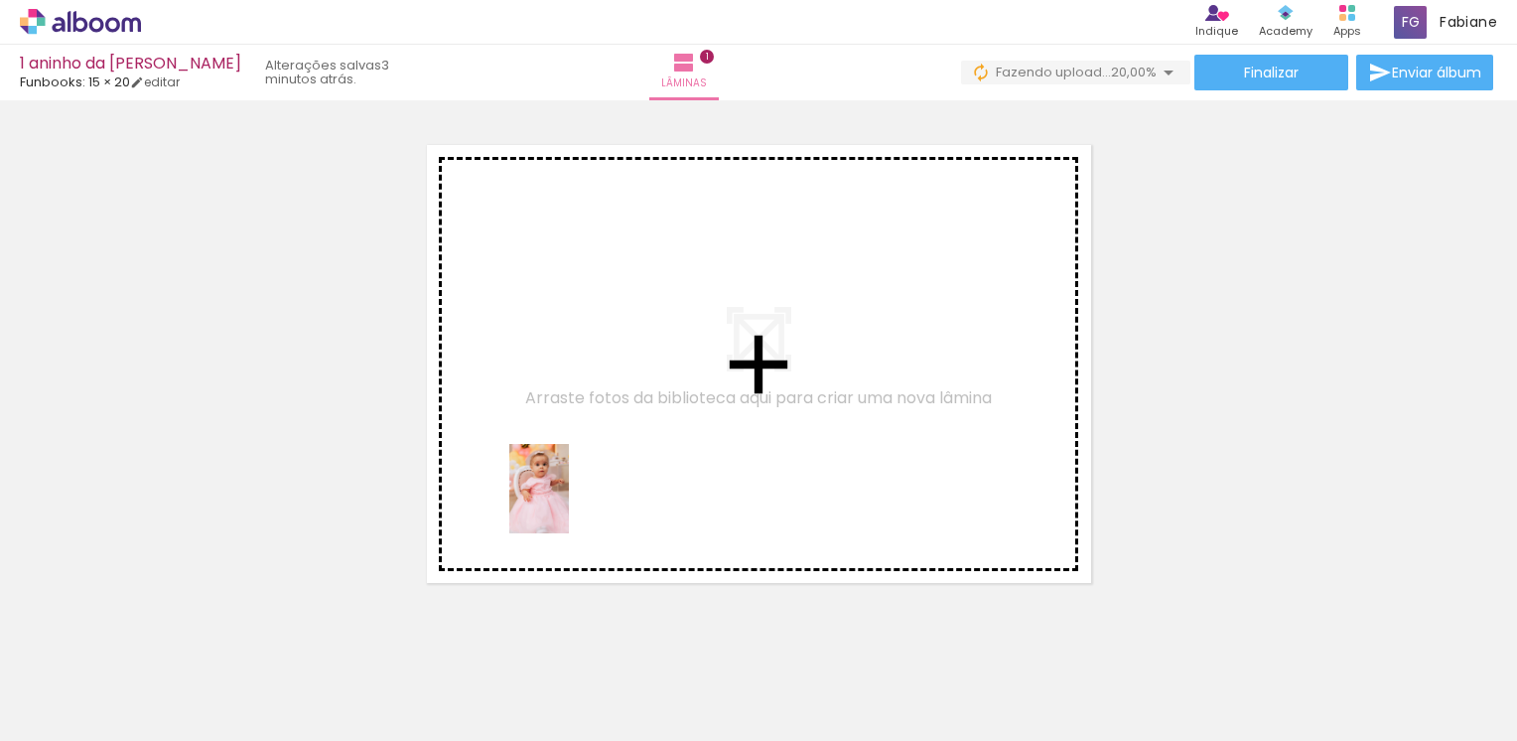
drag, startPoint x: 218, startPoint y: 693, endPoint x: 597, endPoint y: 495, distance: 426.7
click at [597, 495] on quentale-workspace at bounding box center [758, 370] width 1517 height 741
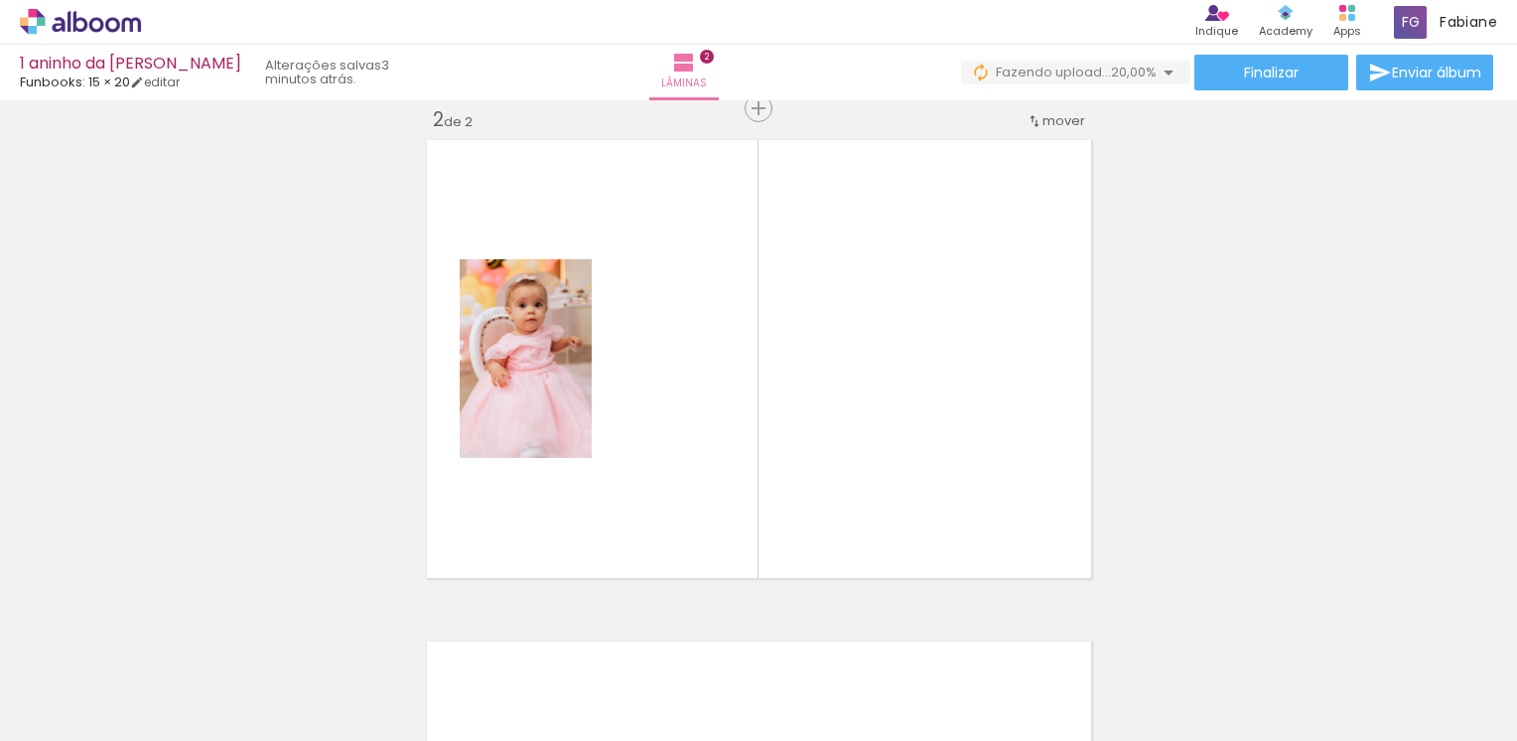
scroll to position [526, 0]
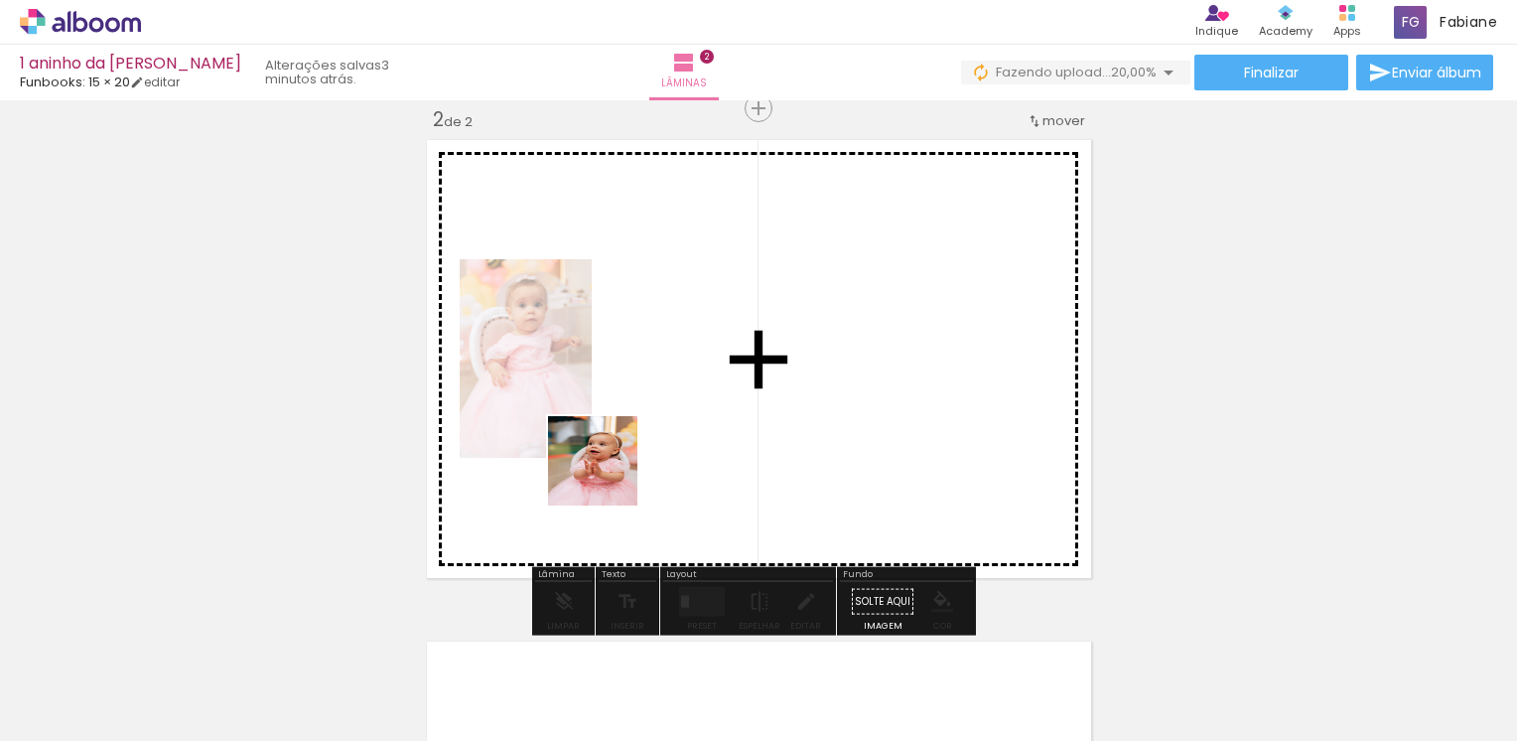
drag, startPoint x: 318, startPoint y: 668, endPoint x: 637, endPoint y: 457, distance: 383.2
click at [637, 457] on quentale-workspace at bounding box center [758, 370] width 1517 height 741
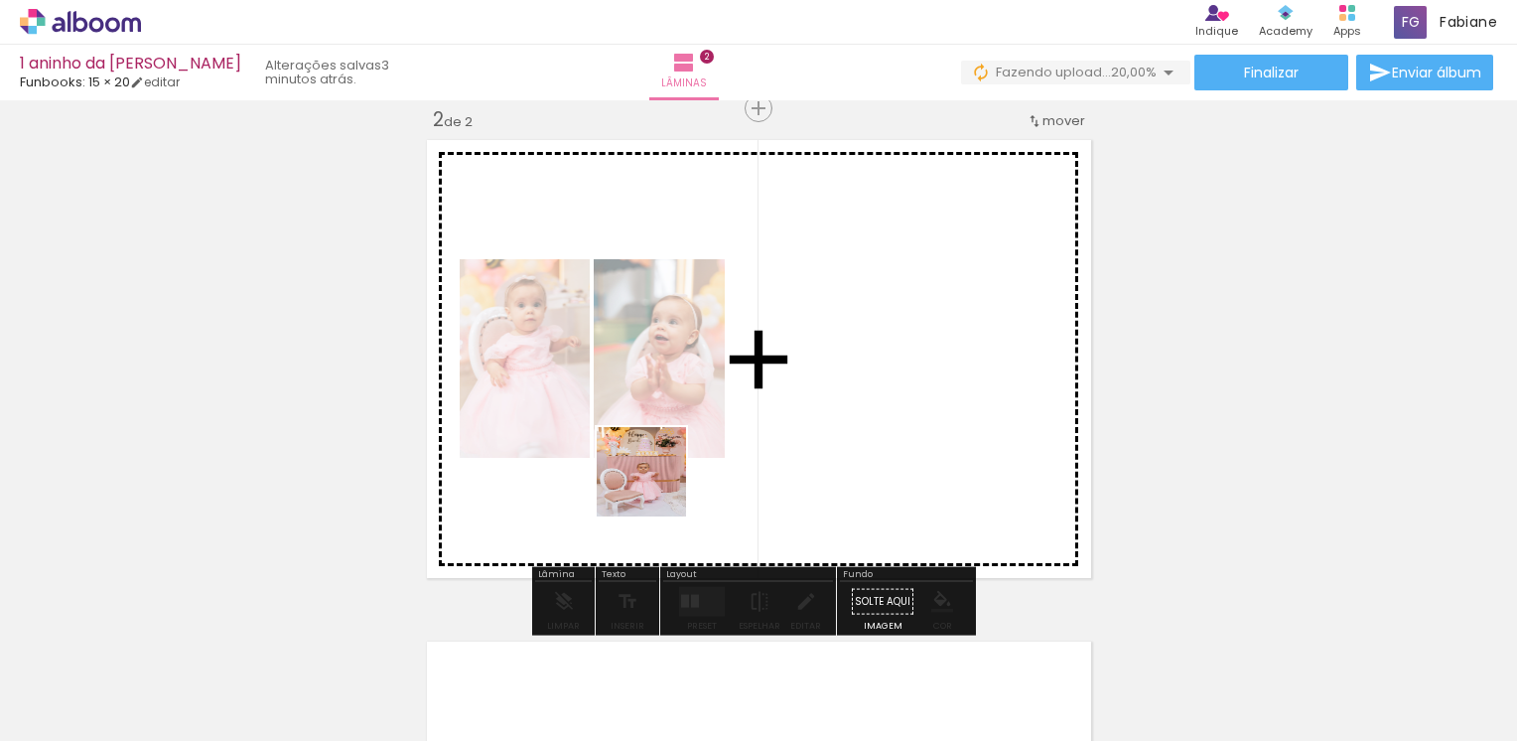
drag, startPoint x: 443, startPoint y: 661, endPoint x: 689, endPoint y: 626, distance: 248.6
click at [701, 450] on quentale-workspace at bounding box center [758, 370] width 1517 height 741
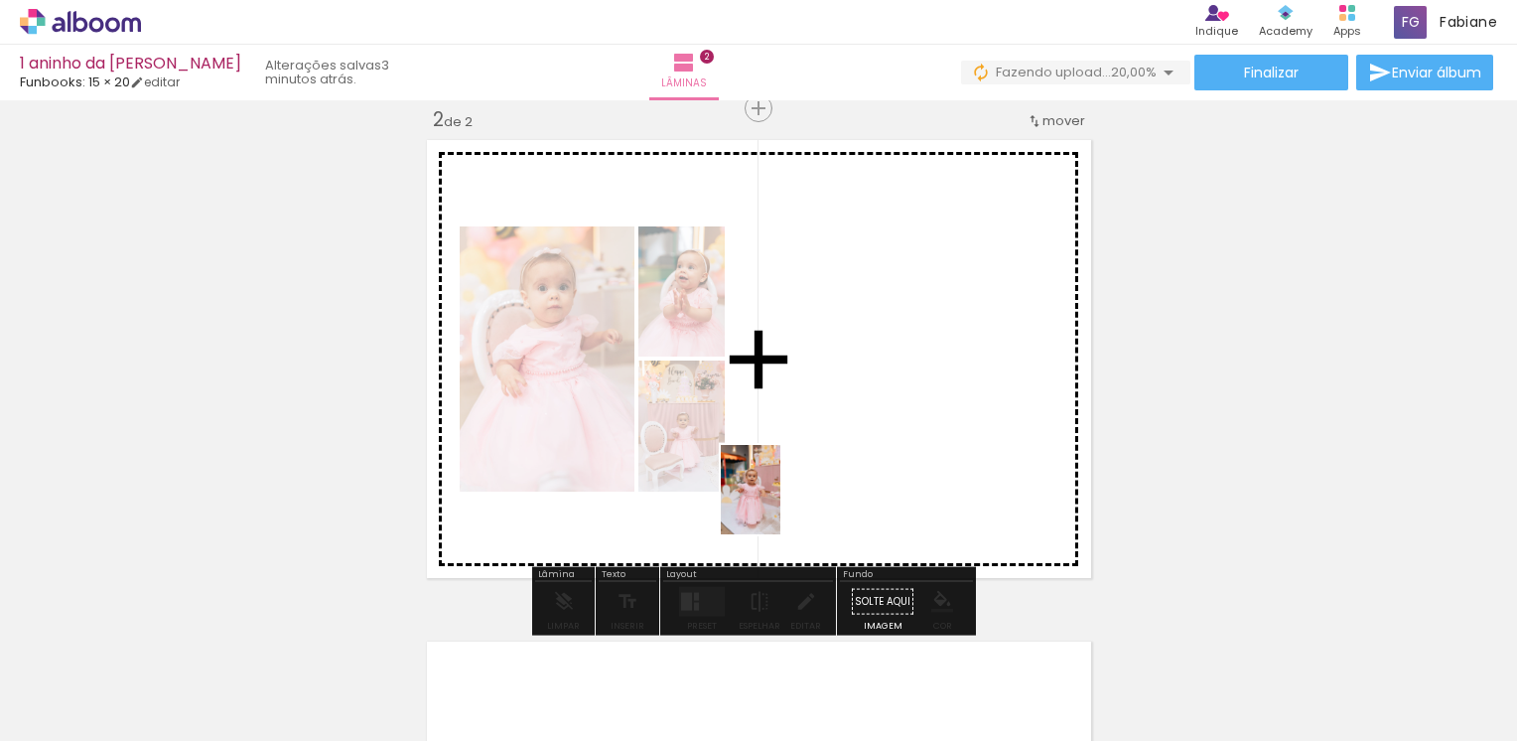
drag, startPoint x: 658, startPoint y: 670, endPoint x: 780, endPoint y: 504, distance: 205.9
click at [780, 504] on quentale-workspace at bounding box center [758, 370] width 1517 height 741
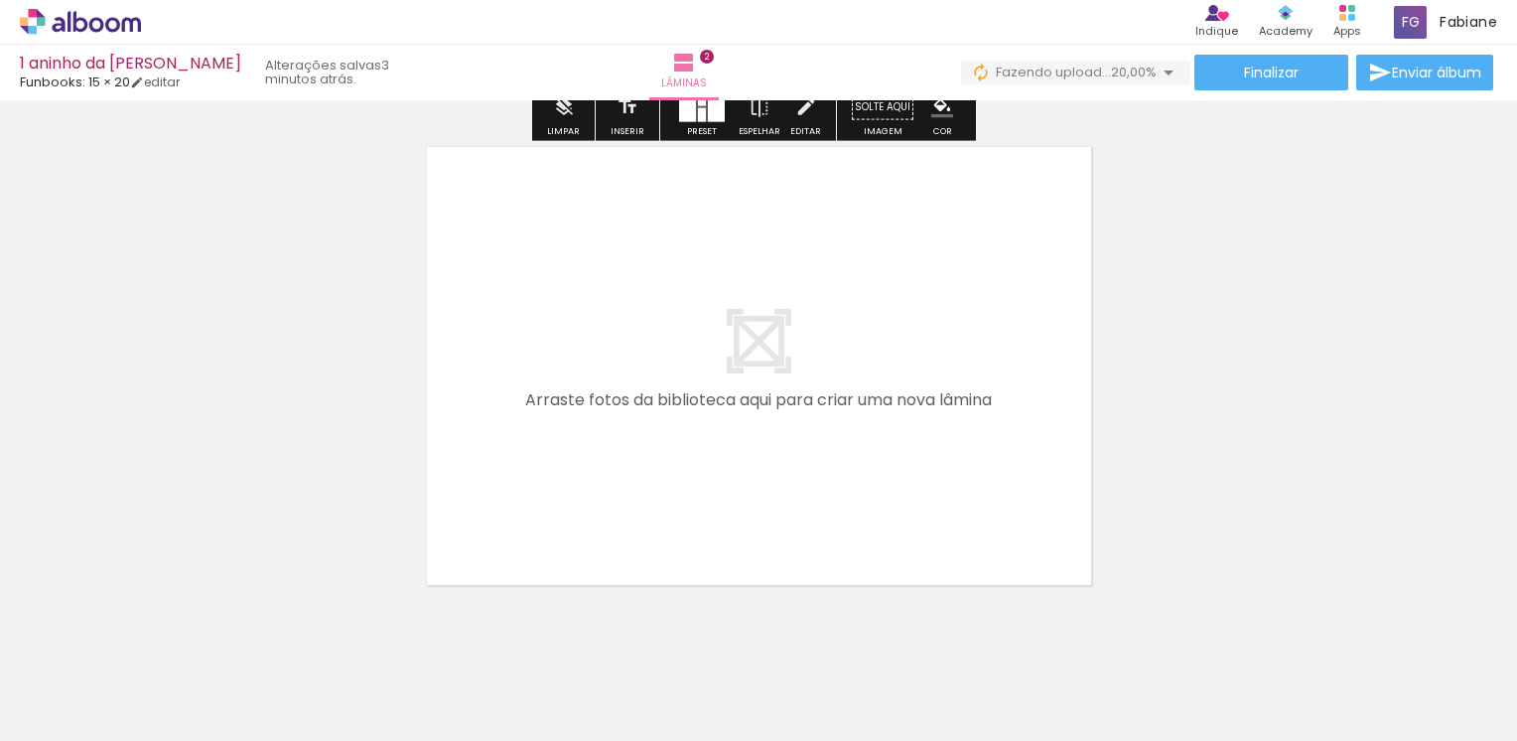
scroll to position [1022, 0]
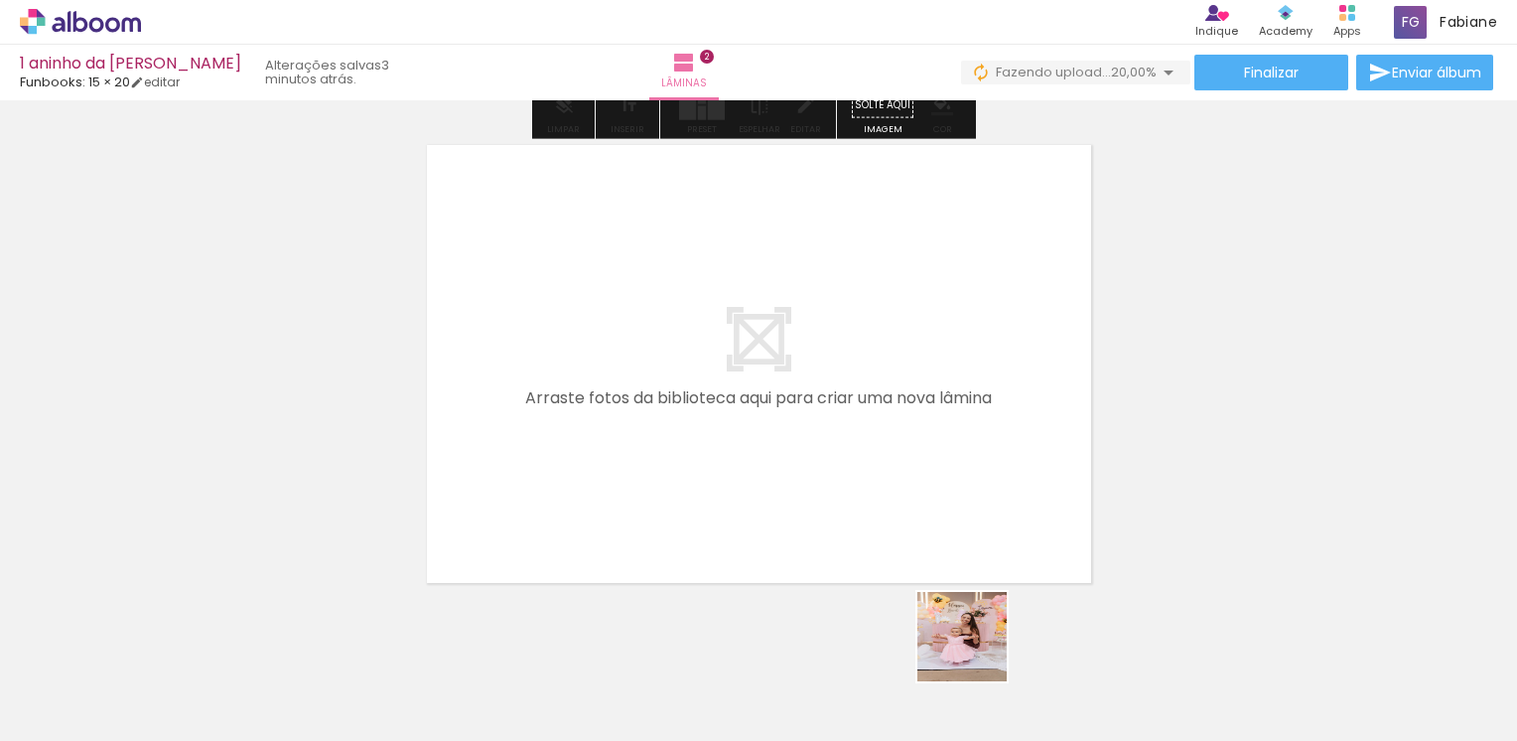
drag, startPoint x: 977, startPoint y: 651, endPoint x: 1080, endPoint y: 668, distance: 104.6
click at [908, 493] on quentale-workspace at bounding box center [758, 370] width 1517 height 741
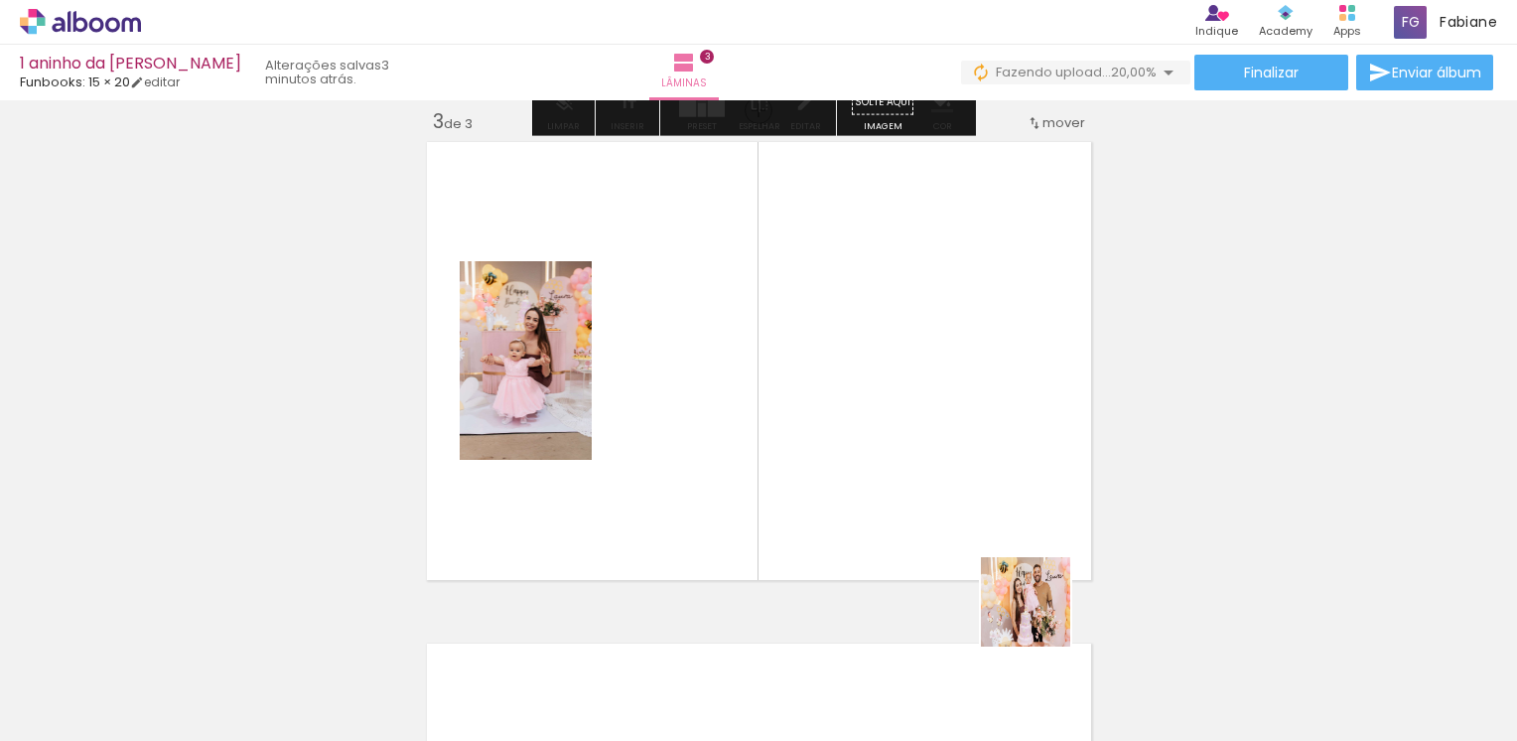
scroll to position [1027, 0]
drag, startPoint x: 1040, startPoint y: 616, endPoint x: 1195, endPoint y: 667, distance: 162.9
click at [900, 489] on quentale-workspace at bounding box center [758, 370] width 1517 height 741
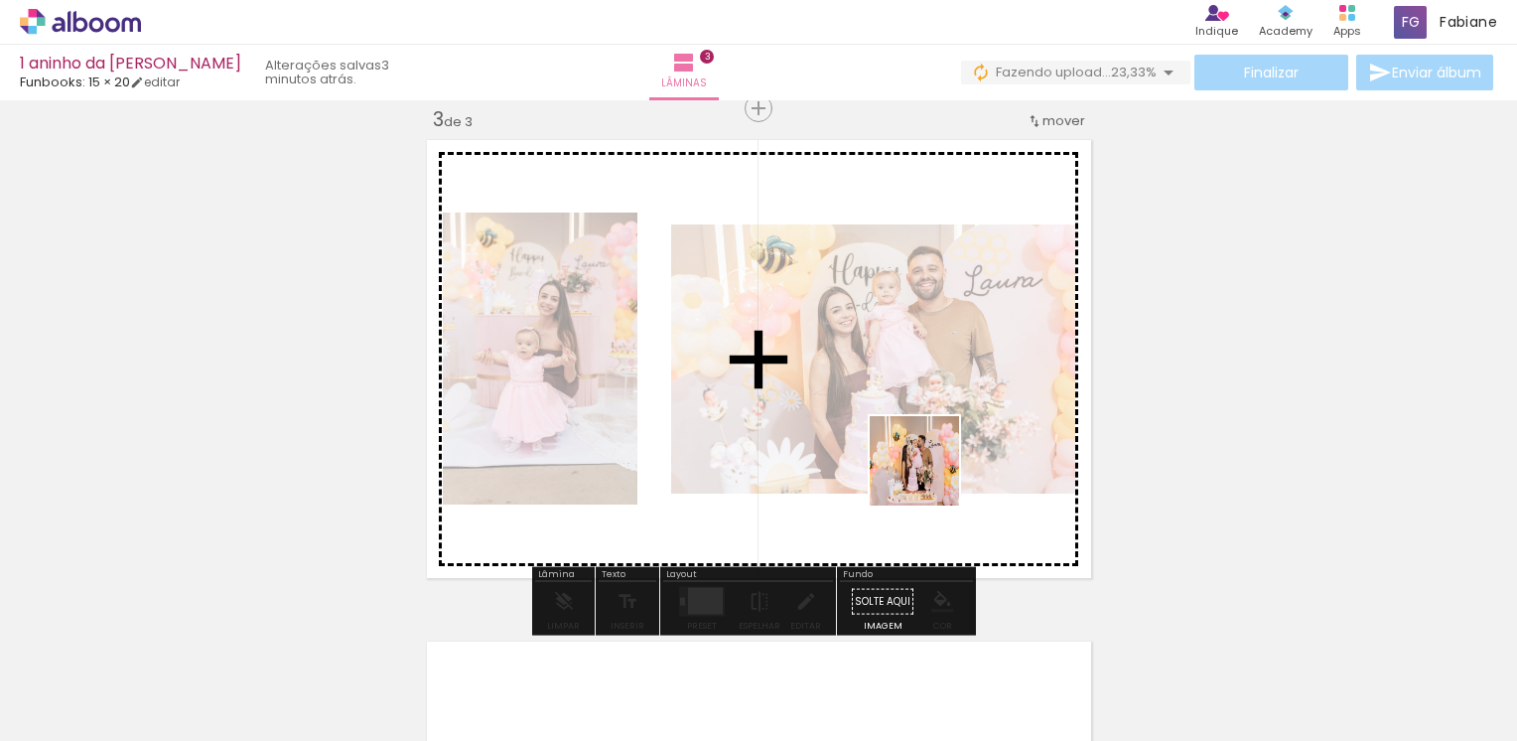
drag, startPoint x: 1020, startPoint y: 547, endPoint x: 929, endPoint y: 475, distance: 116.0
click at [929, 475] on quentale-workspace at bounding box center [758, 370] width 1517 height 741
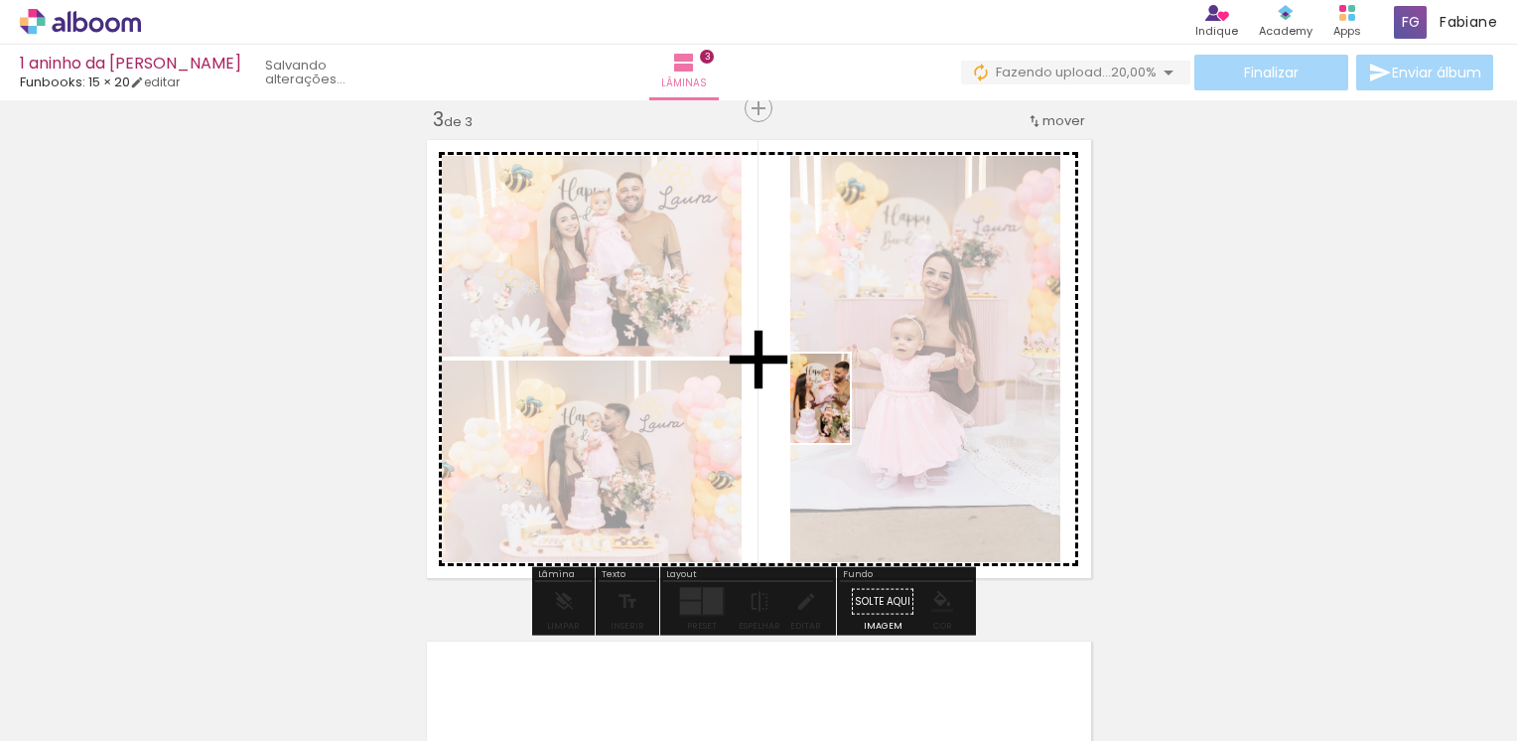
drag, startPoint x: 1328, startPoint y: 683, endPoint x: 850, endPoint y: 413, distance: 549.4
click at [850, 413] on quentale-workspace at bounding box center [758, 370] width 1517 height 741
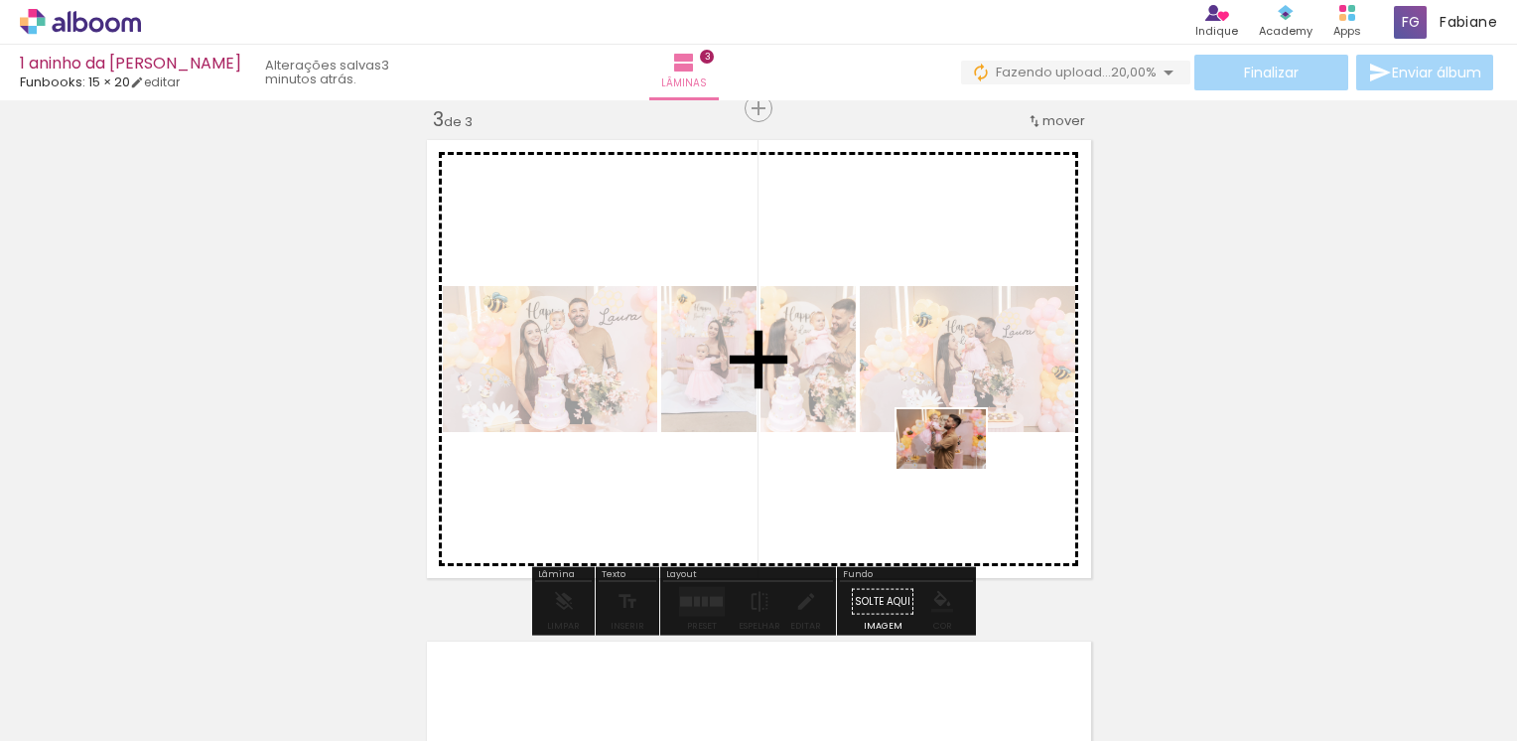
drag, startPoint x: 1418, startPoint y: 676, endPoint x: 697, endPoint y: 710, distance: 722.4
click at [952, 466] on quentale-workspace at bounding box center [758, 370] width 1517 height 741
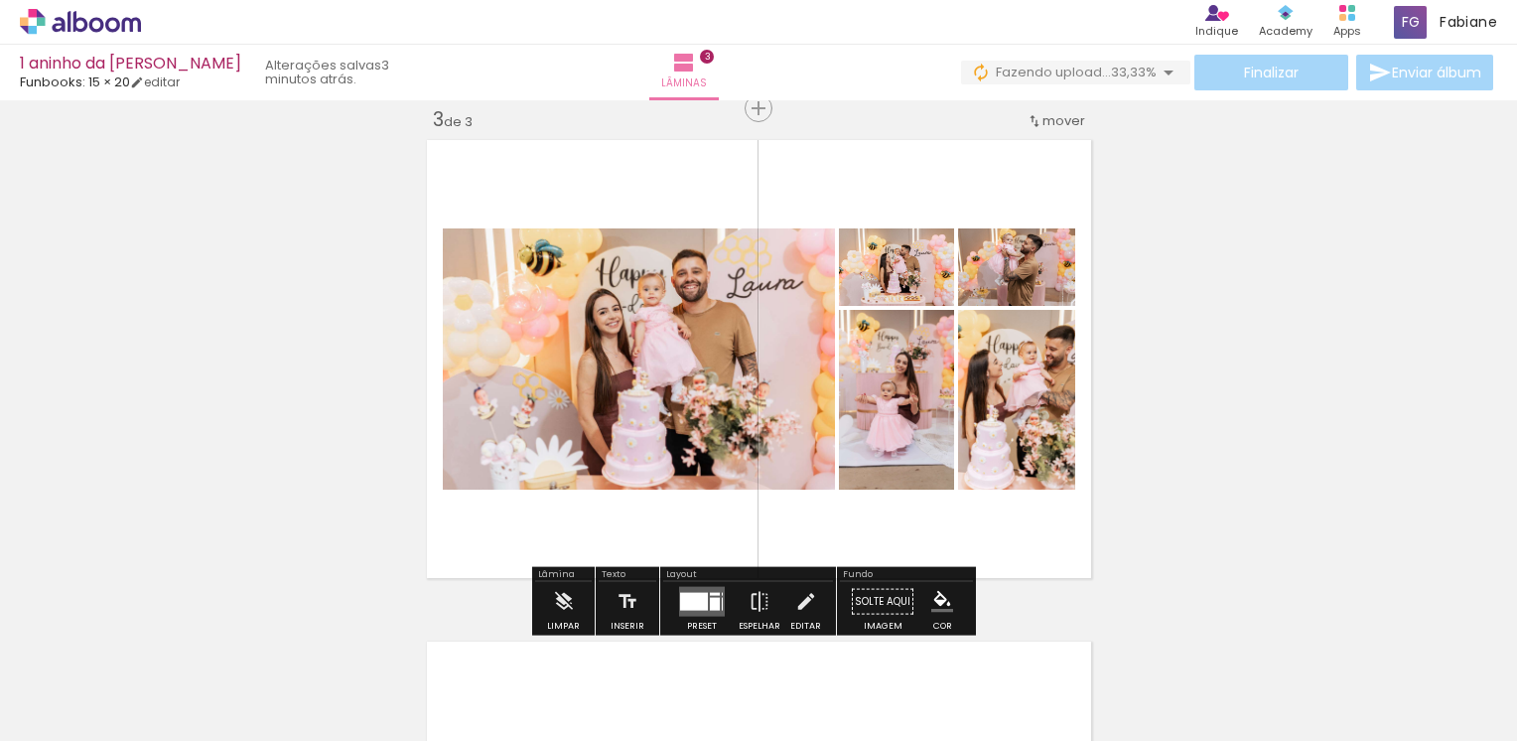
scroll to position [0, 698]
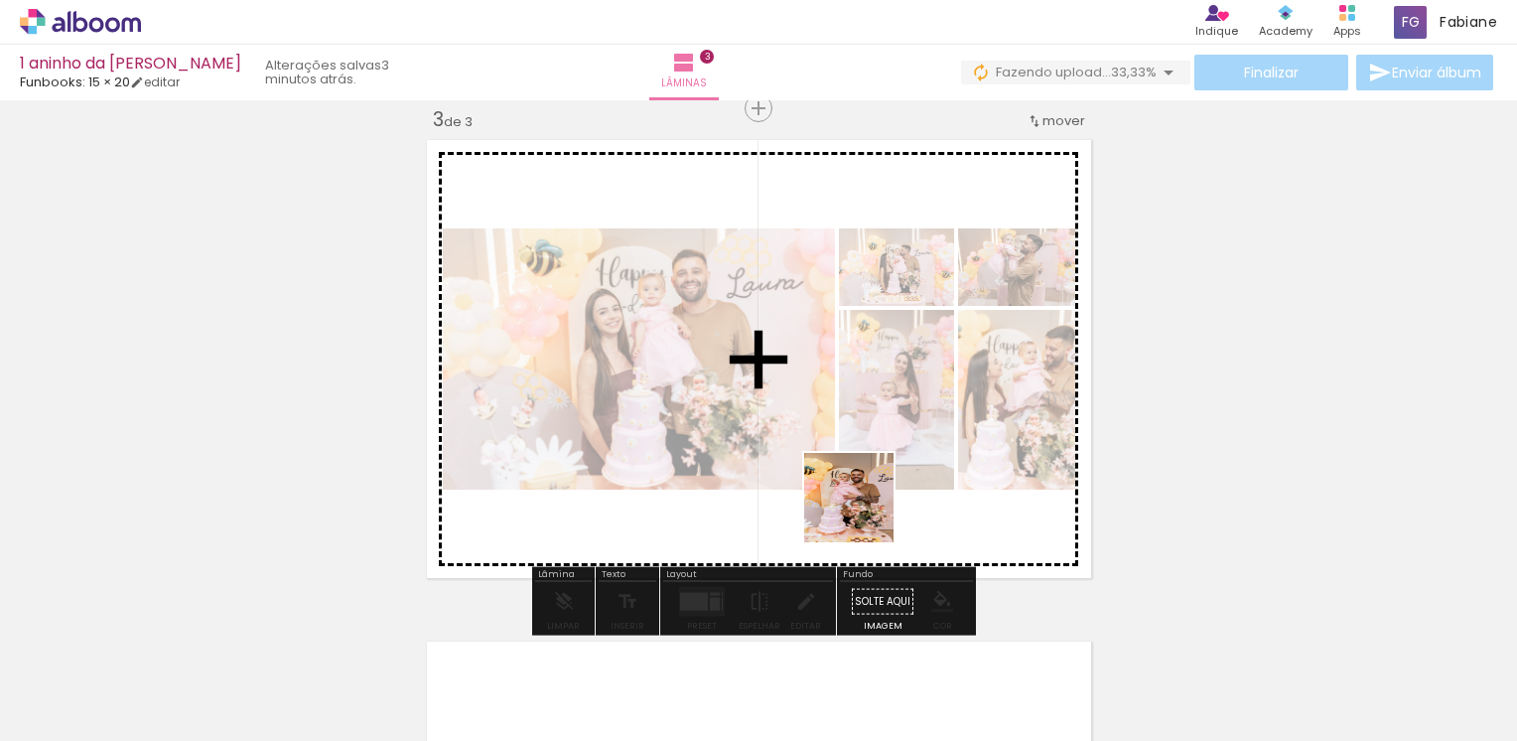
drag, startPoint x: 848, startPoint y: 687, endPoint x: 943, endPoint y: 673, distance: 96.3
click at [864, 506] on quentale-workspace at bounding box center [758, 370] width 1517 height 741
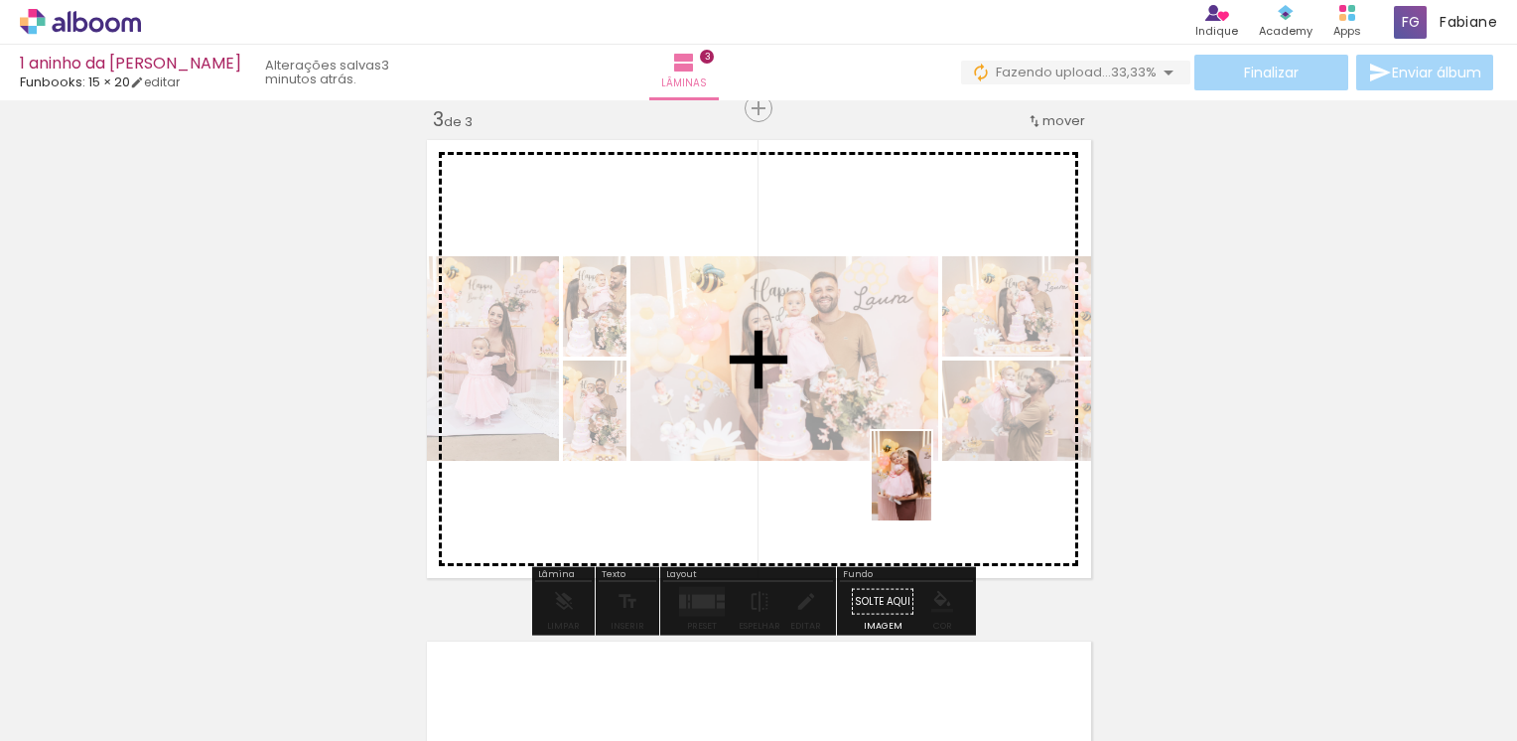
drag, startPoint x: 947, startPoint y: 581, endPoint x: 931, endPoint y: 490, distance: 91.7
click at [931, 490] on quentale-workspace at bounding box center [758, 370] width 1517 height 741
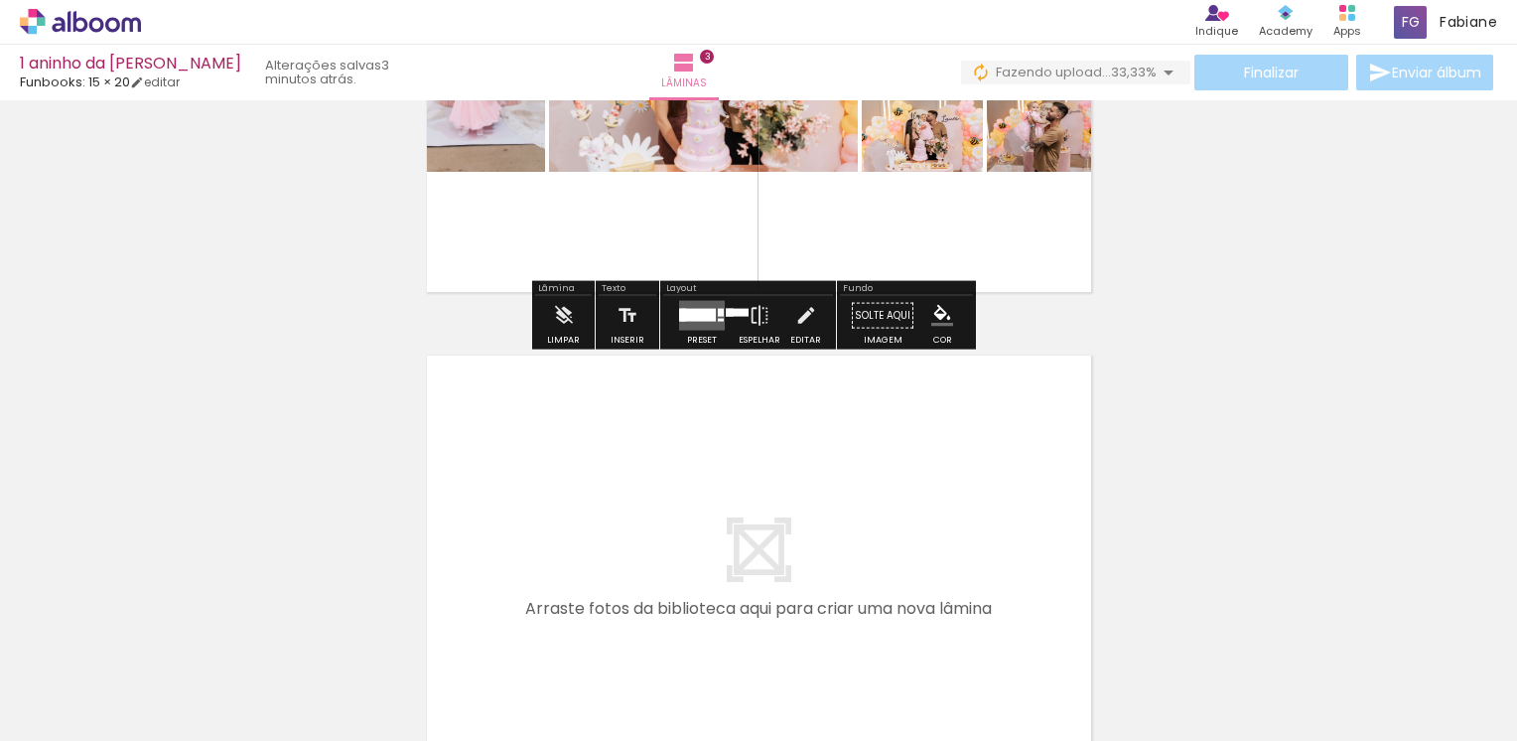
scroll to position [1325, 0]
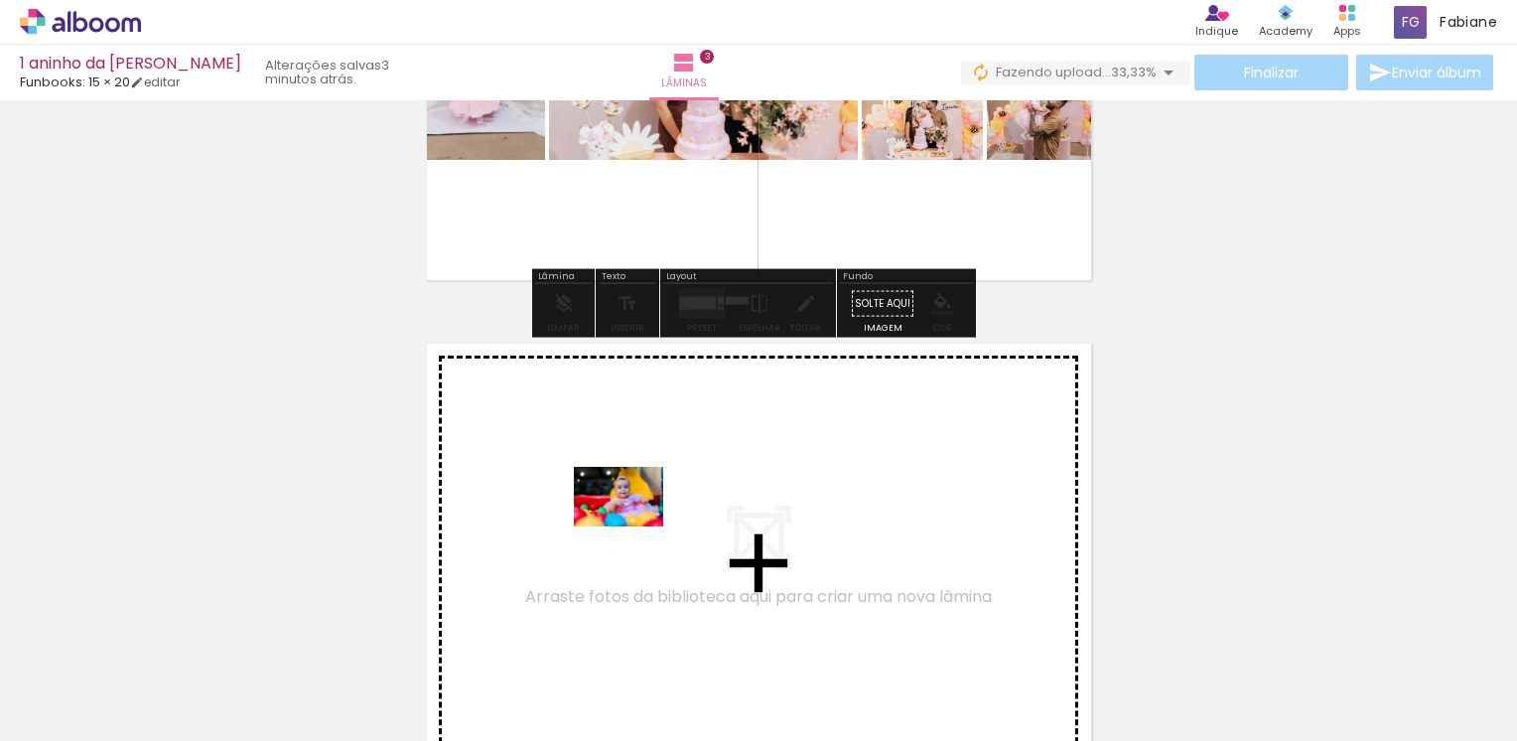
drag, startPoint x: 198, startPoint y: 697, endPoint x: 633, endPoint y: 526, distance: 468.0
click at [633, 526] on quentale-workspace at bounding box center [758, 370] width 1517 height 741
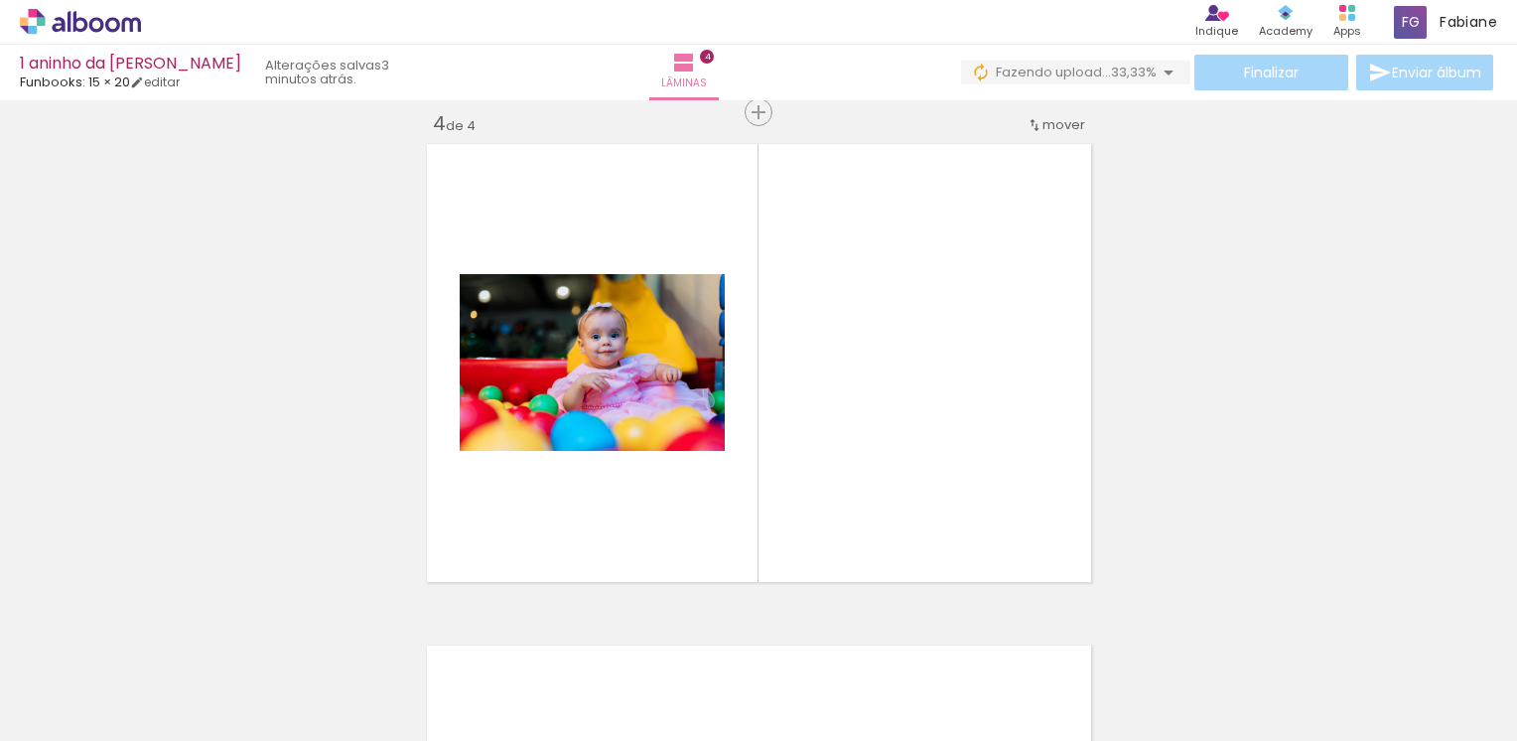
scroll to position [1529, 0]
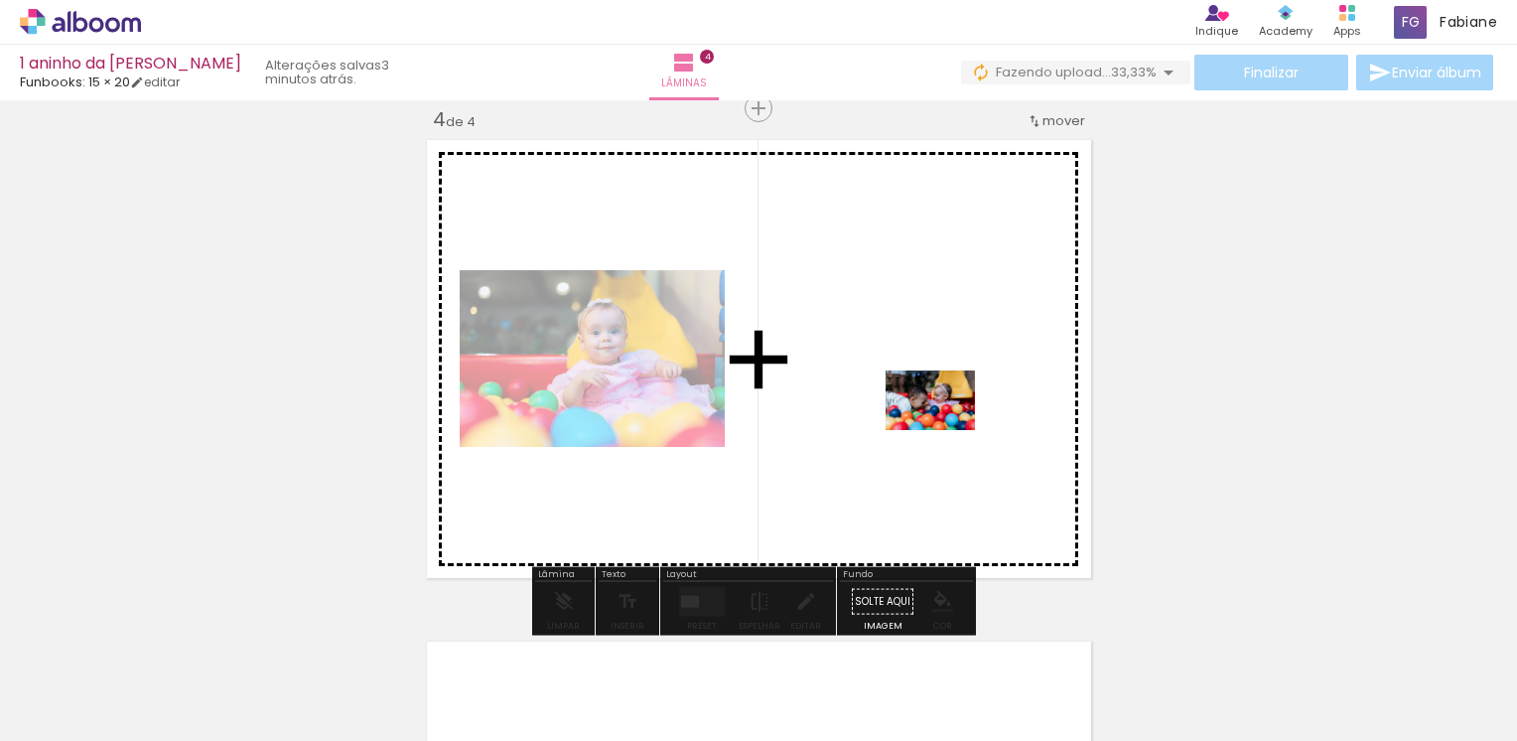
drag, startPoint x: 1075, startPoint y: 690, endPoint x: 945, endPoint y: 430, distance: 290.8
click at [945, 430] on quentale-workspace at bounding box center [758, 370] width 1517 height 741
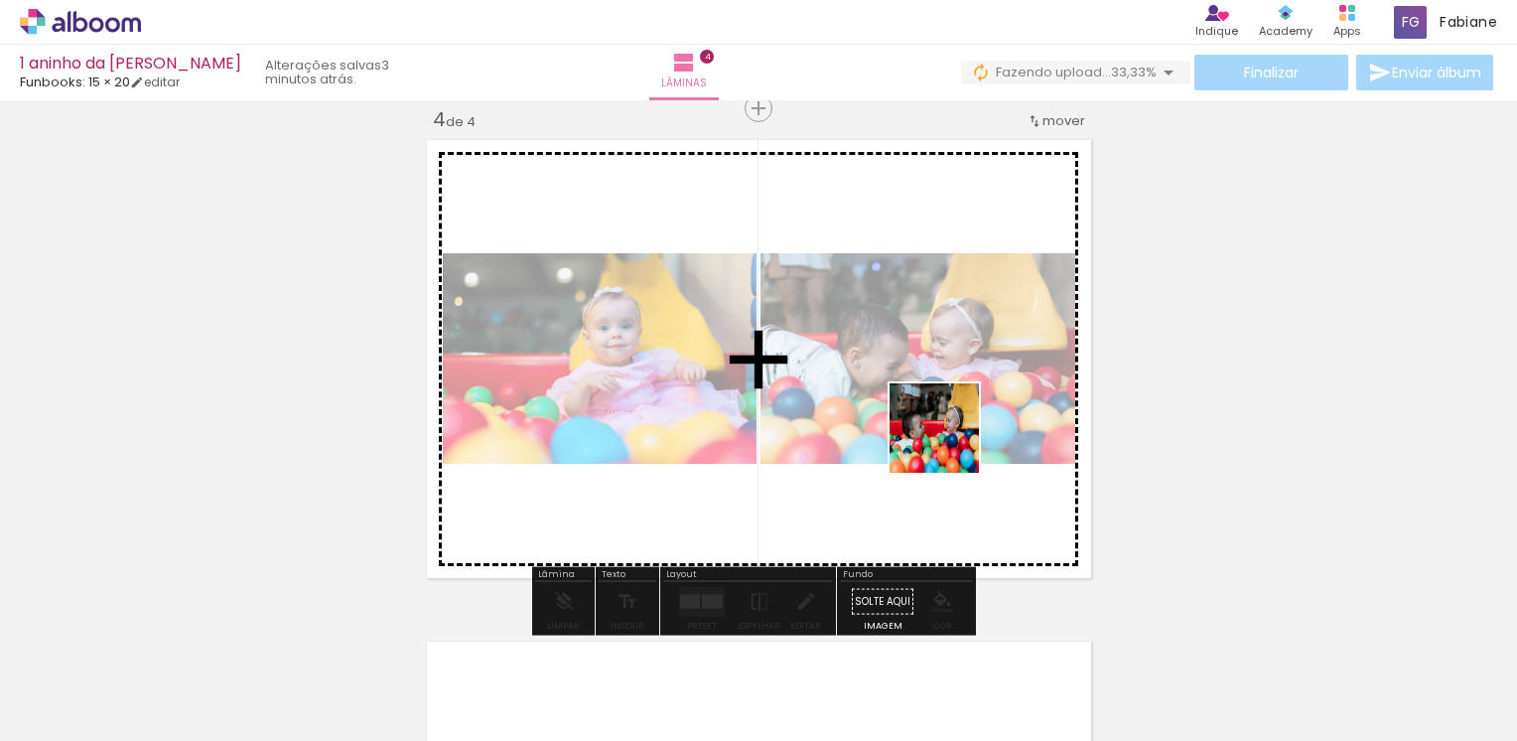
drag, startPoint x: 1172, startPoint y: 665, endPoint x: 948, endPoint y: 443, distance: 315.9
click at [948, 443] on quentale-workspace at bounding box center [758, 370] width 1517 height 741
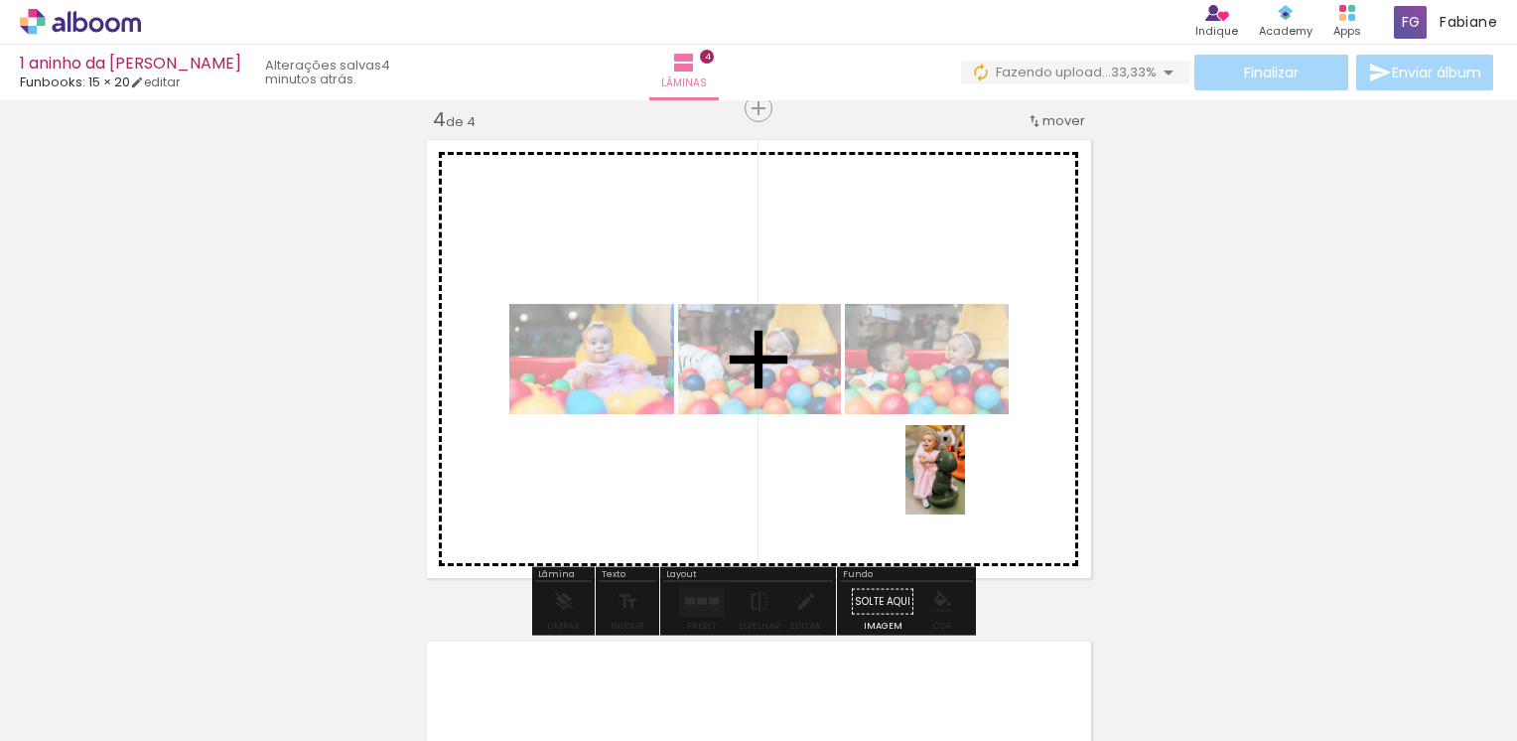
drag, startPoint x: 1276, startPoint y: 677, endPoint x: 959, endPoint y: 479, distance: 373.2
click at [959, 479] on quentale-workspace at bounding box center [758, 370] width 1517 height 741
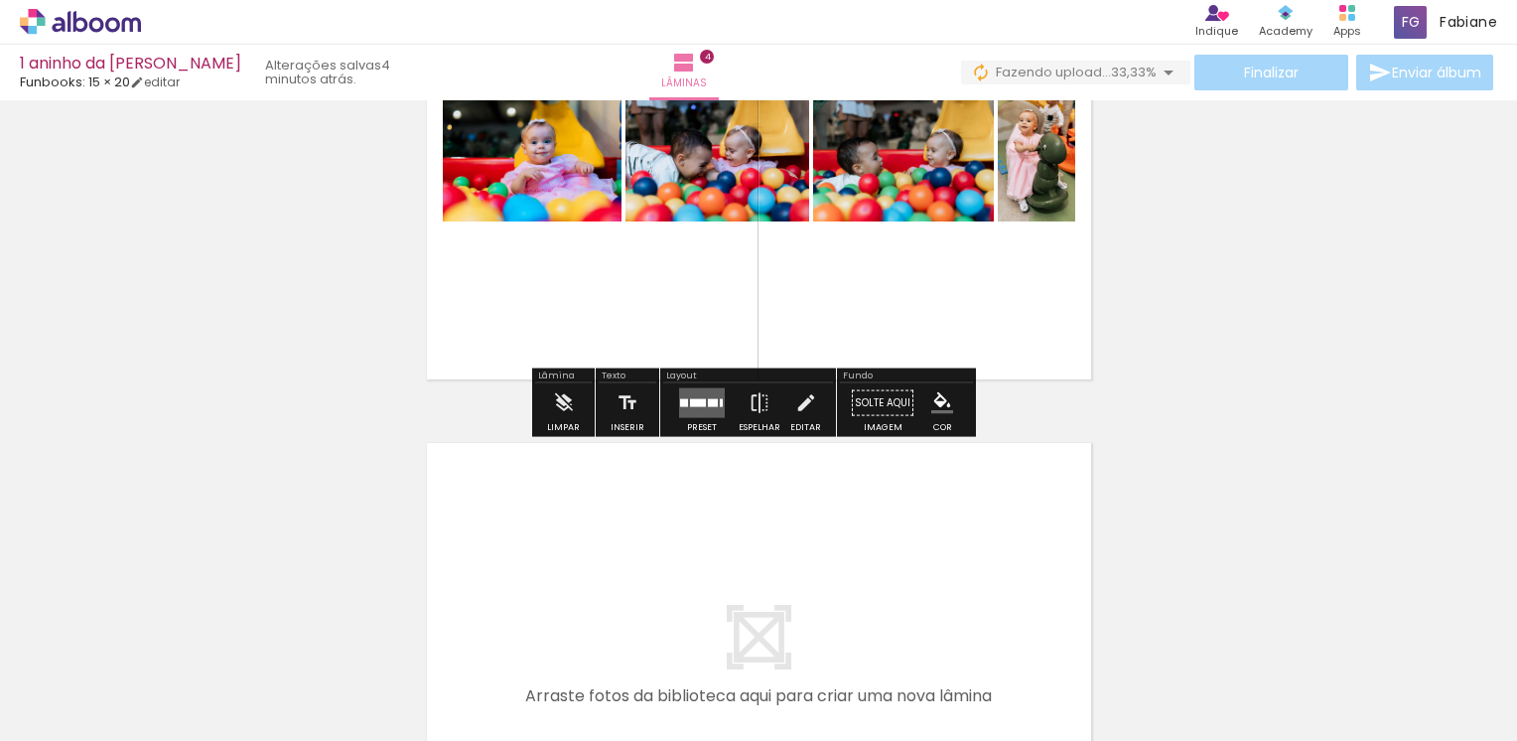
scroll to position [1826, 0]
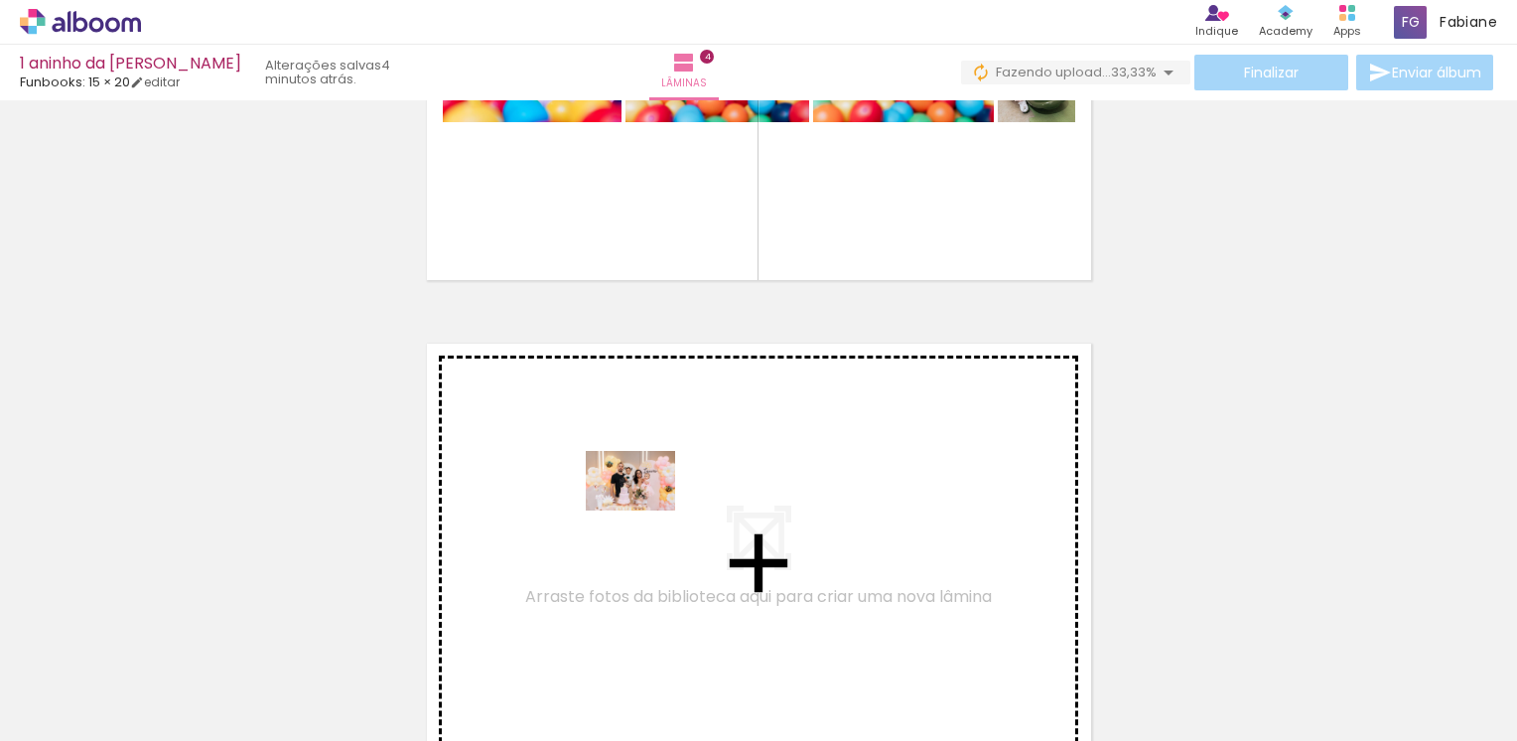
drag, startPoint x: 622, startPoint y: 644, endPoint x: 645, endPoint y: 510, distance: 135.9
click at [645, 510] on quentale-workspace at bounding box center [758, 370] width 1517 height 741
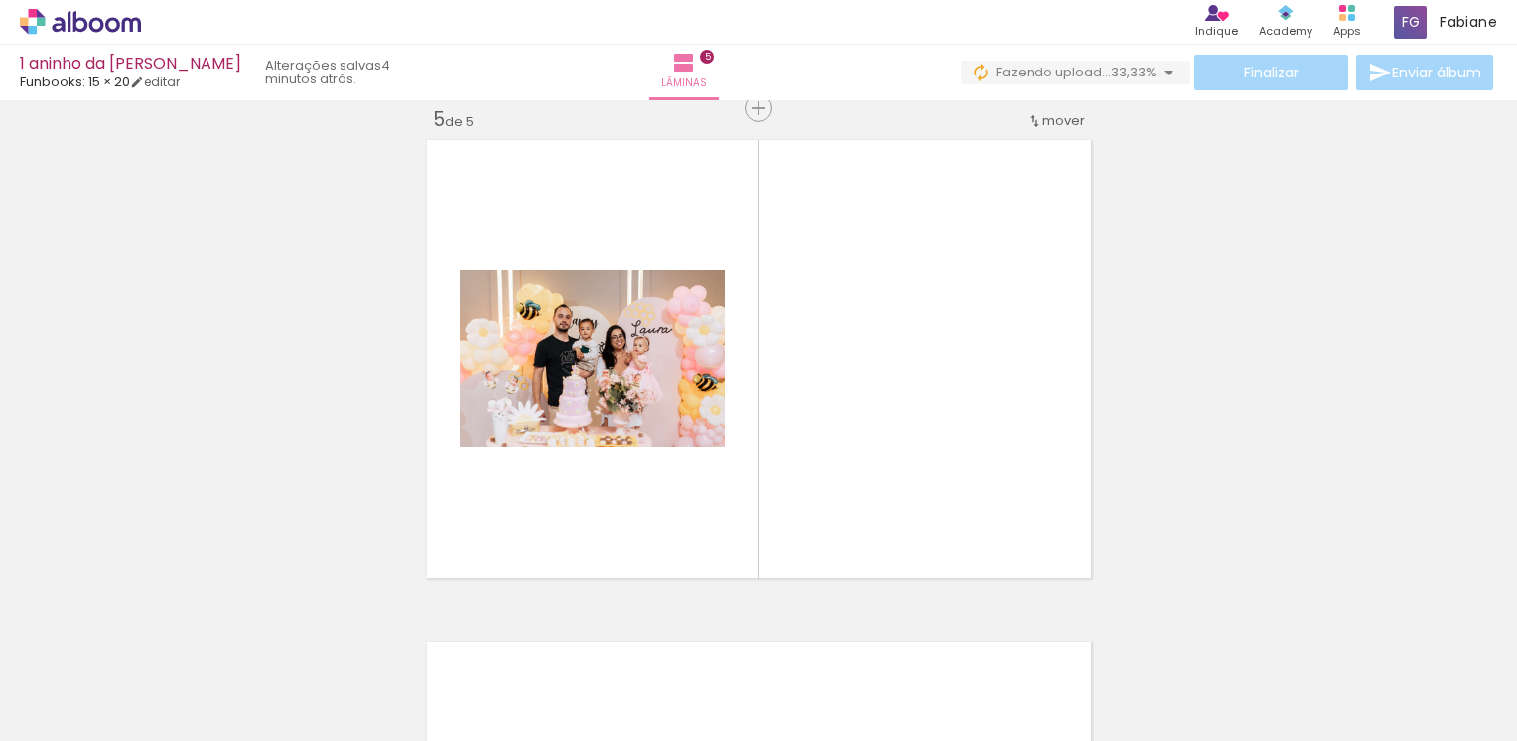
scroll to position [0, 1747]
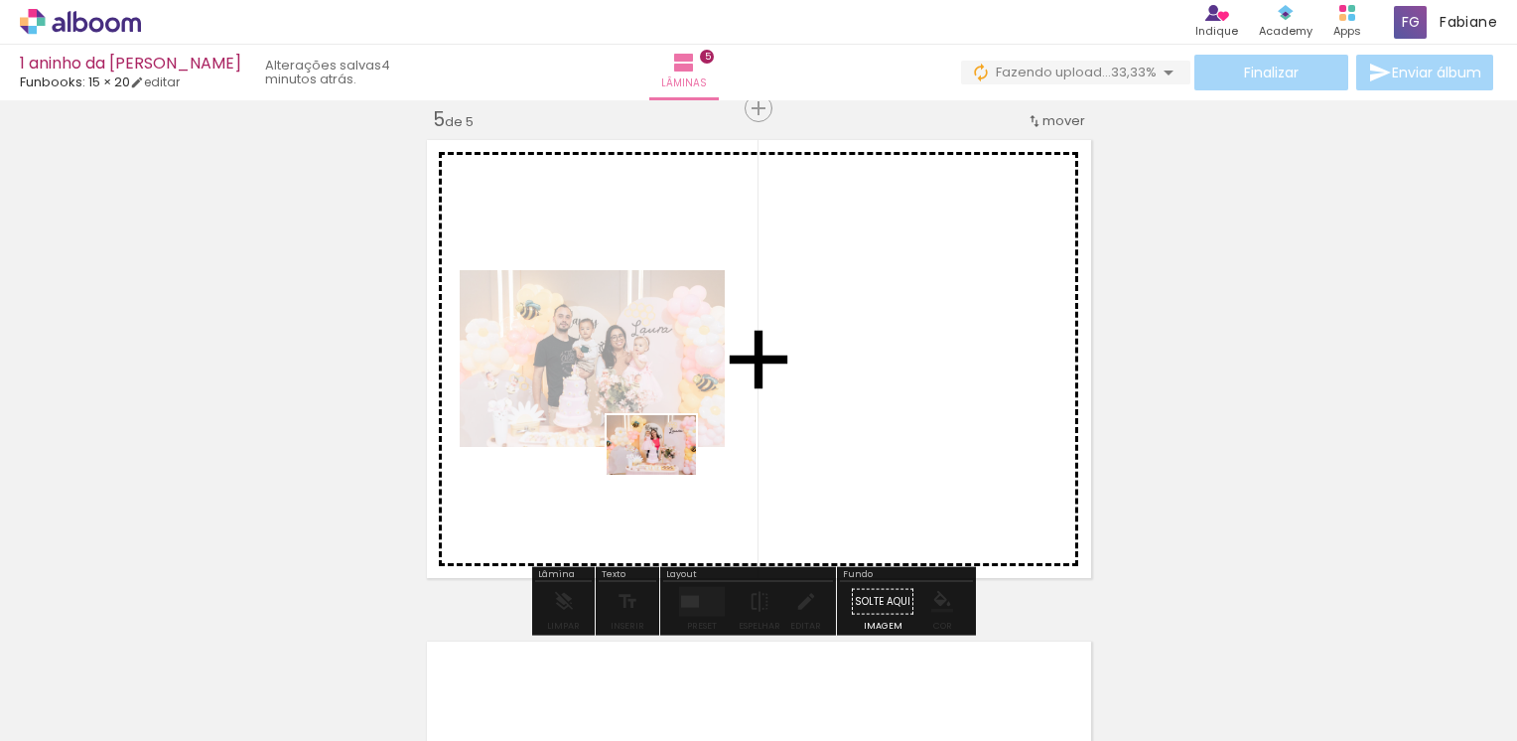
drag, startPoint x: 488, startPoint y: 681, endPoint x: 666, endPoint y: 474, distance: 272.4
click at [666, 474] on quentale-workspace at bounding box center [758, 370] width 1517 height 741
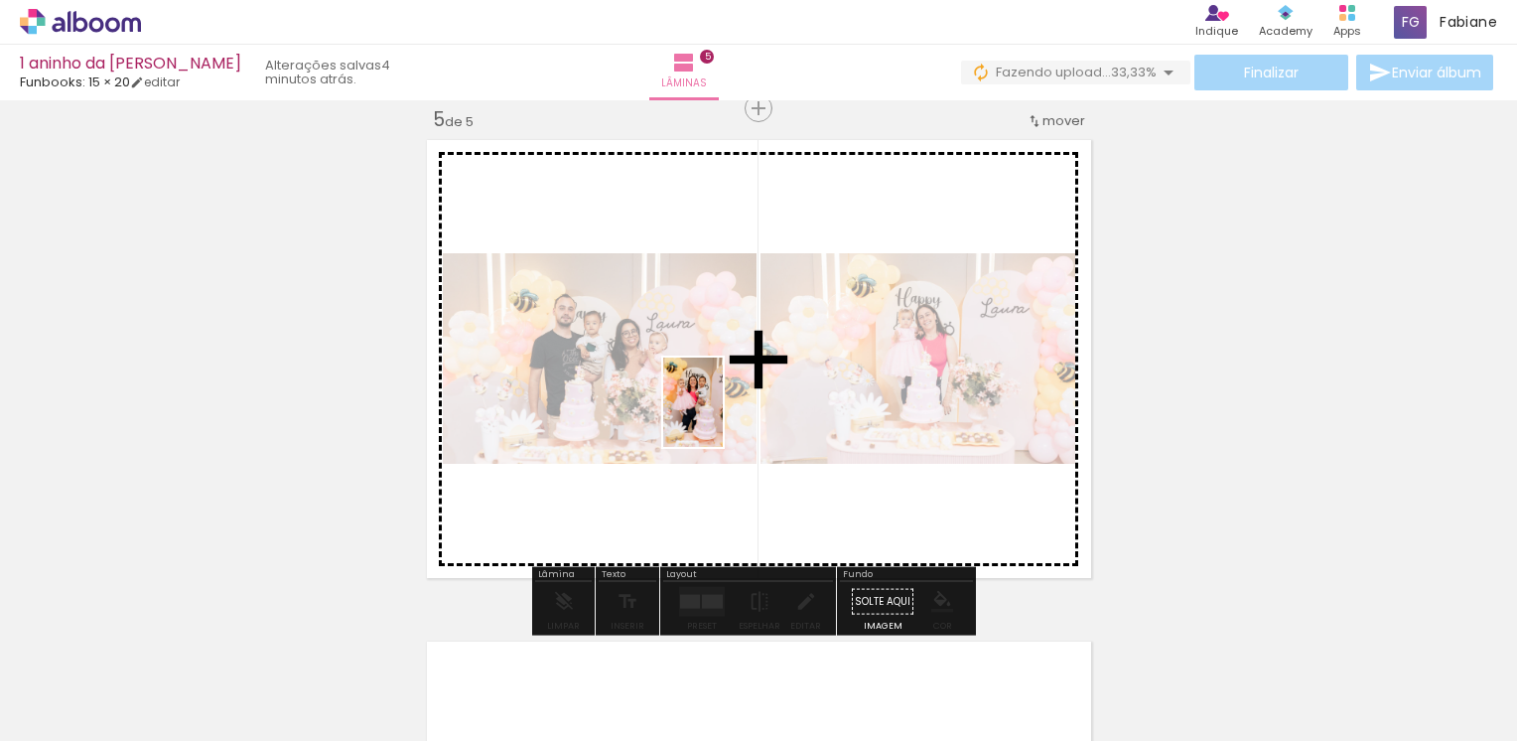
drag, startPoint x: 573, startPoint y: 676, endPoint x: 723, endPoint y: 417, distance: 299.3
click at [723, 417] on quentale-workspace at bounding box center [758, 370] width 1517 height 741
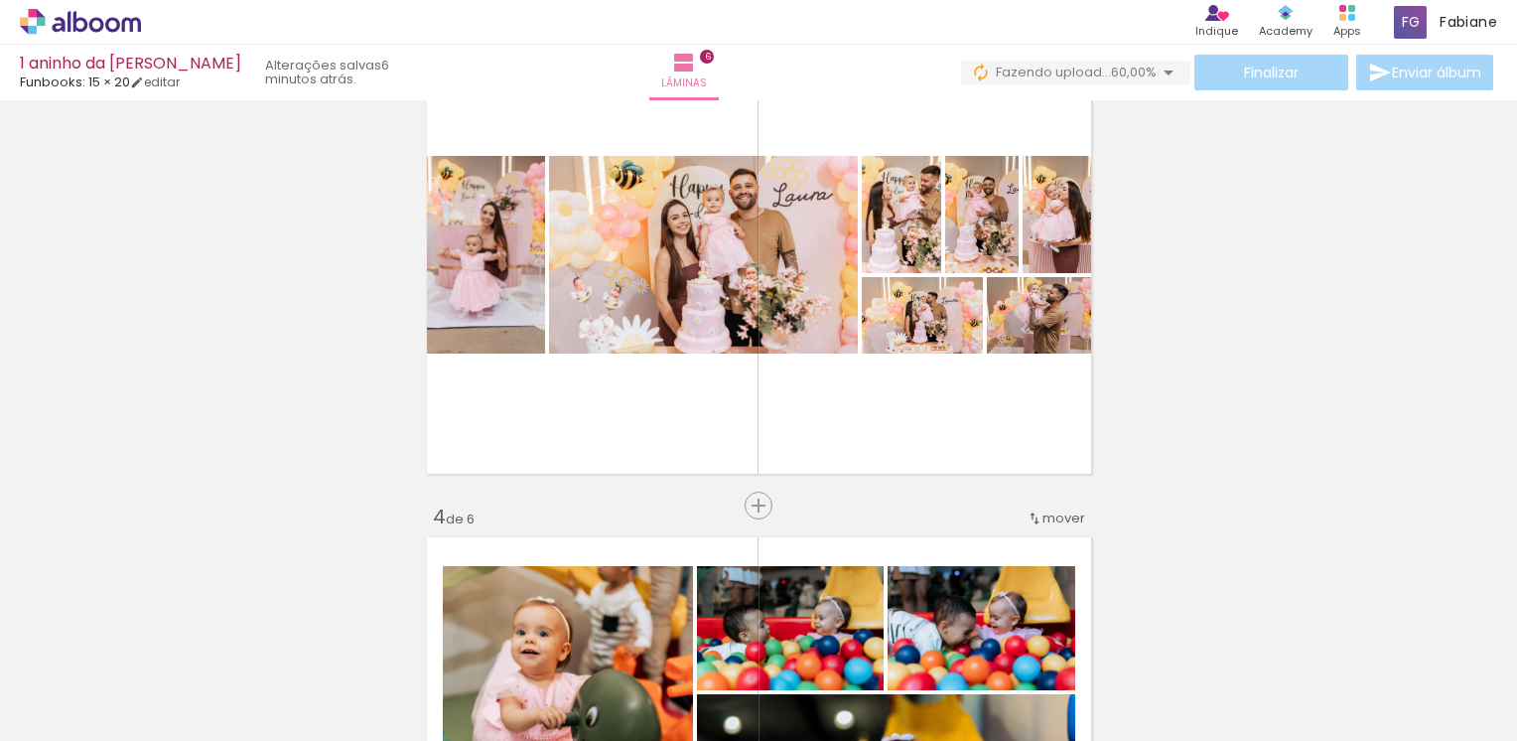
scroll to position [0, 1986]
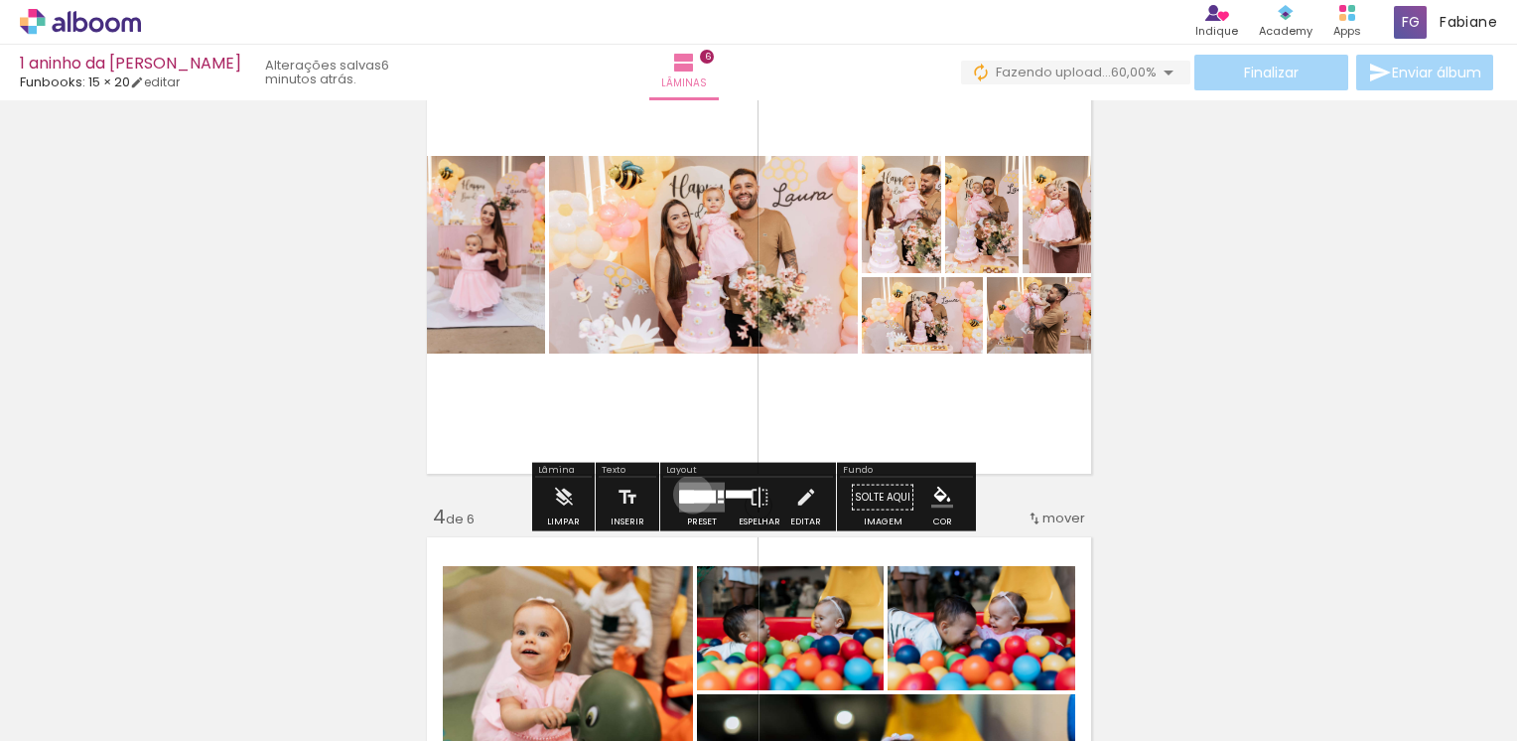
click at [688, 493] on div at bounding box center [698, 496] width 36 height 13
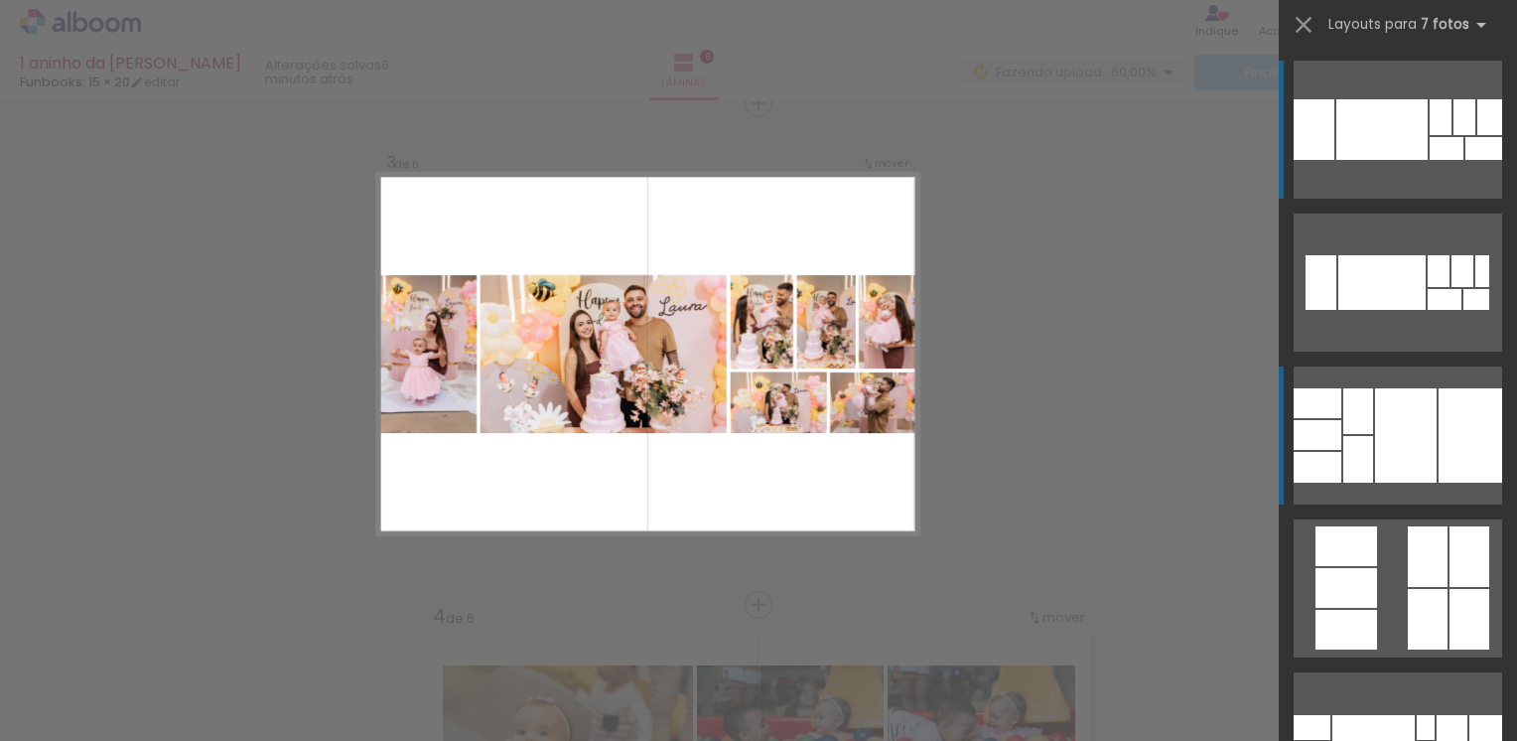
scroll to position [1027, 0]
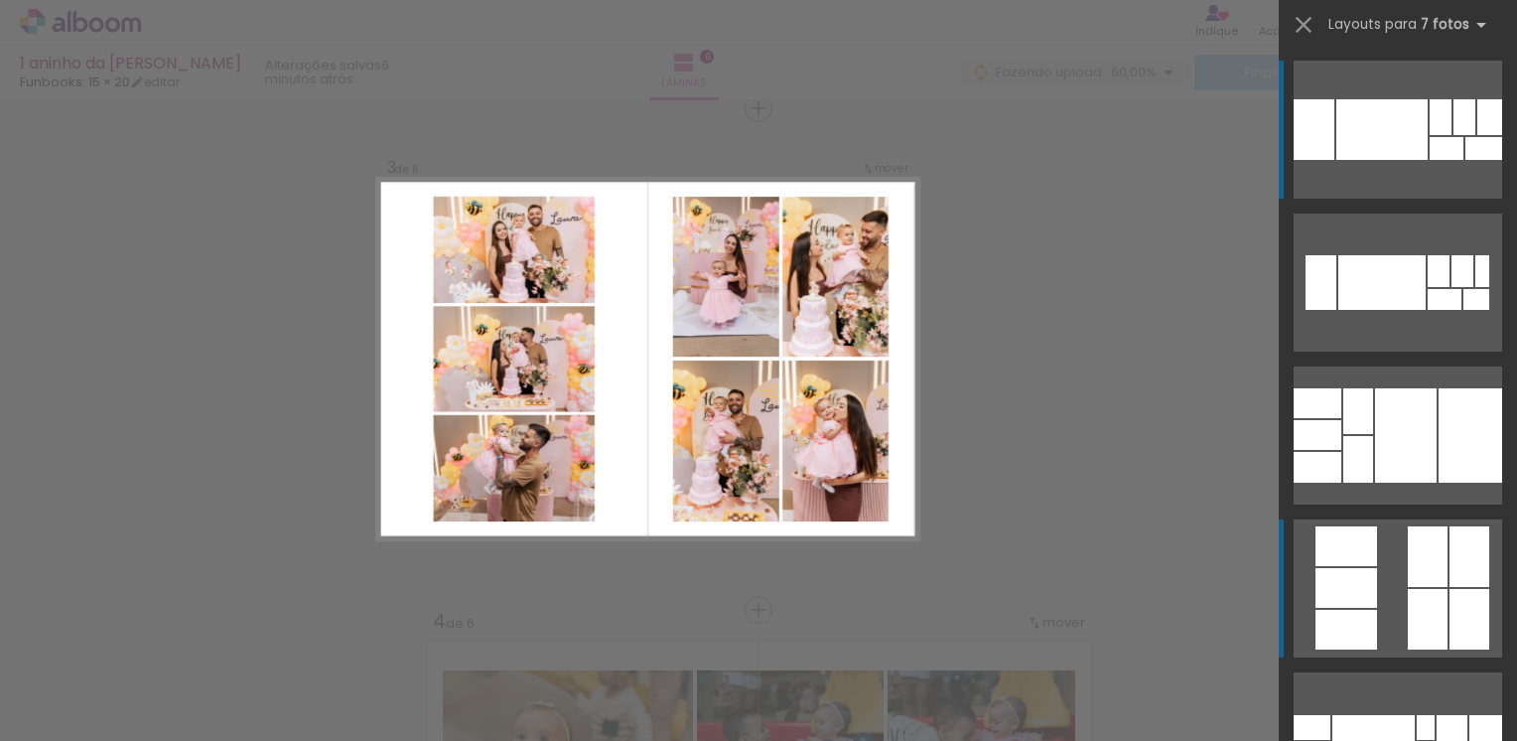
click at [1397, 564] on quentale-layouter at bounding box center [1397, 588] width 208 height 138
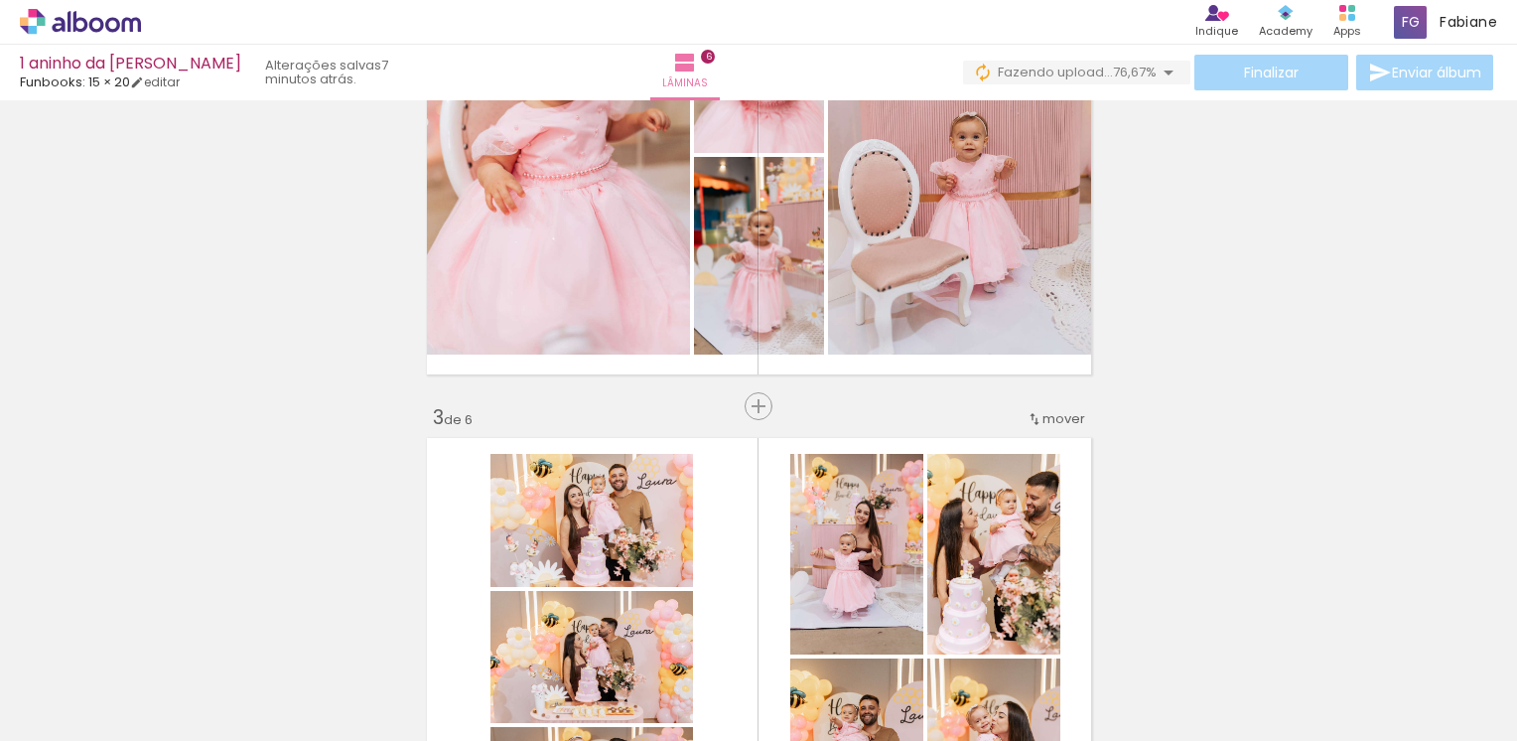
scroll to position [531, 0]
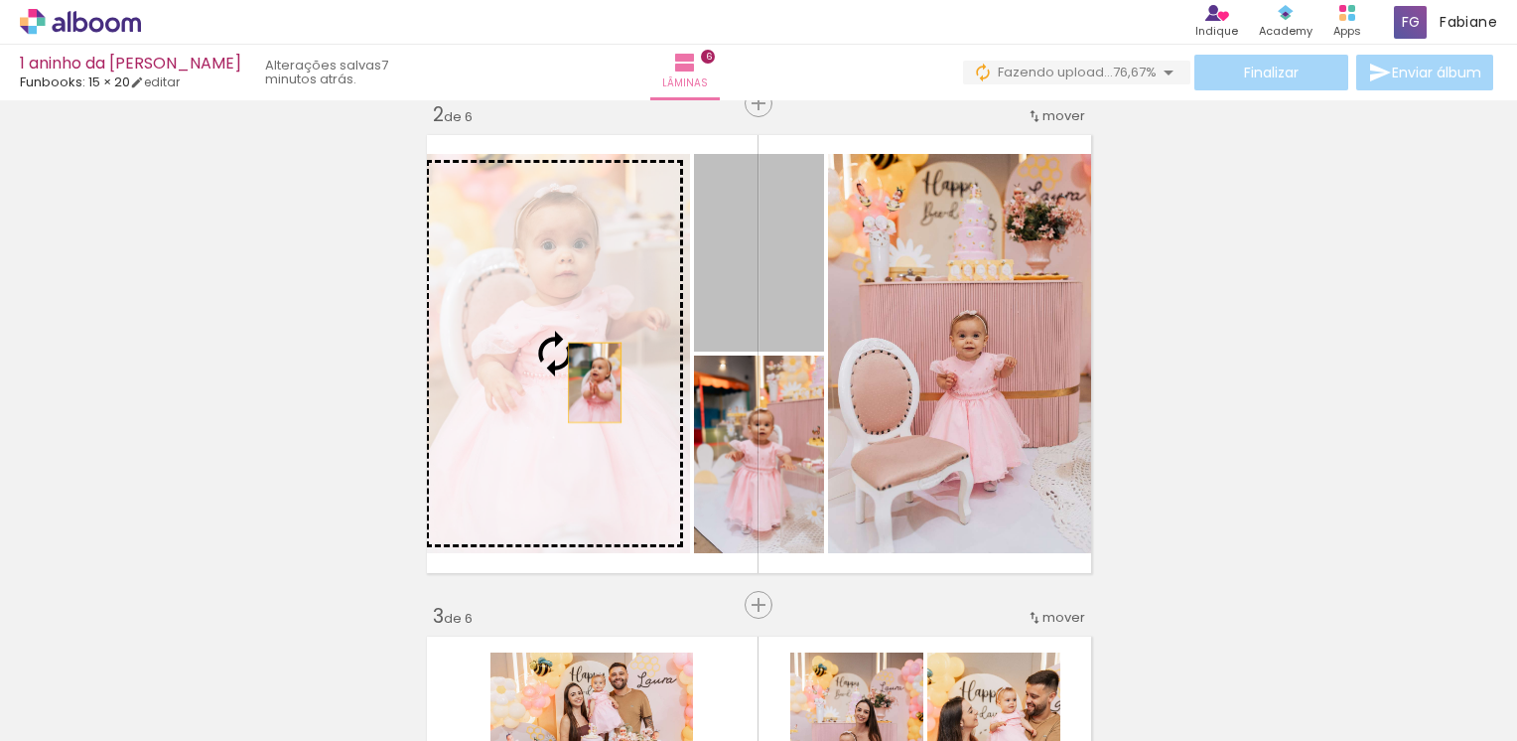
drag, startPoint x: 784, startPoint y: 312, endPoint x: 587, endPoint y: 382, distance: 209.7
click at [0, 0] on slot at bounding box center [0, 0] width 0 height 0
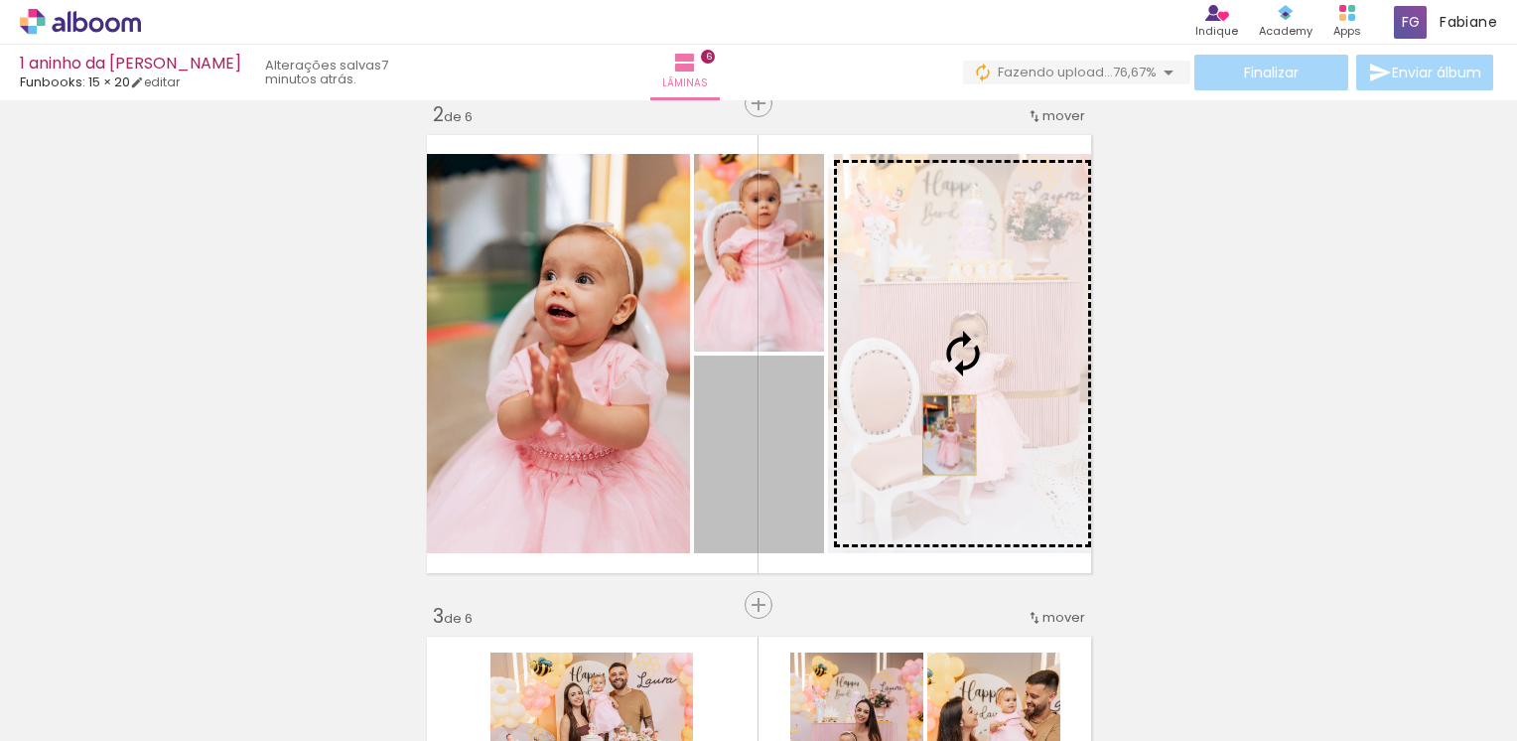
drag, startPoint x: 825, startPoint y: 472, endPoint x: 941, endPoint y: 435, distance: 122.1
click at [0, 0] on slot at bounding box center [0, 0] width 0 height 0
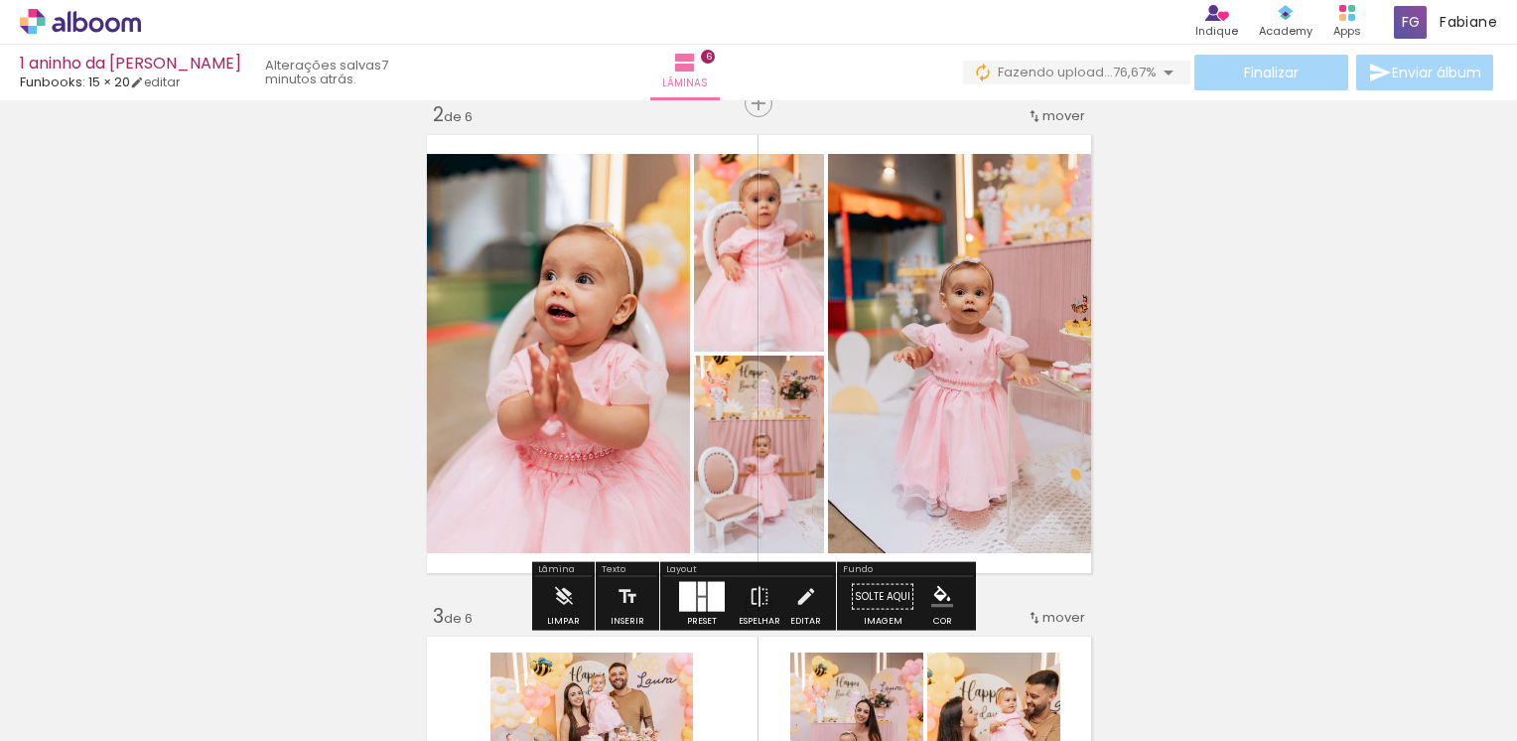
click at [698, 593] on div at bounding box center [702, 589] width 8 height 14
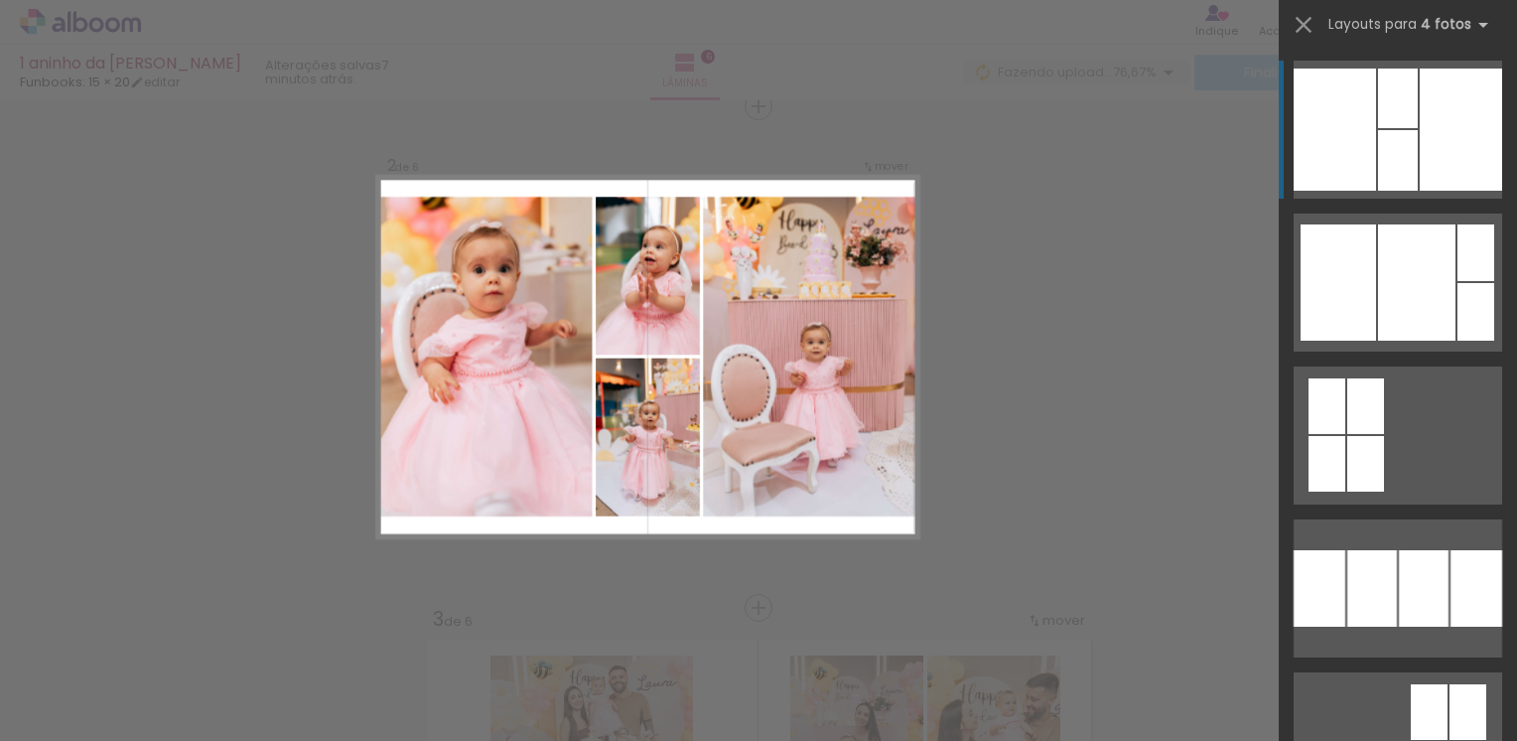
scroll to position [526, 0]
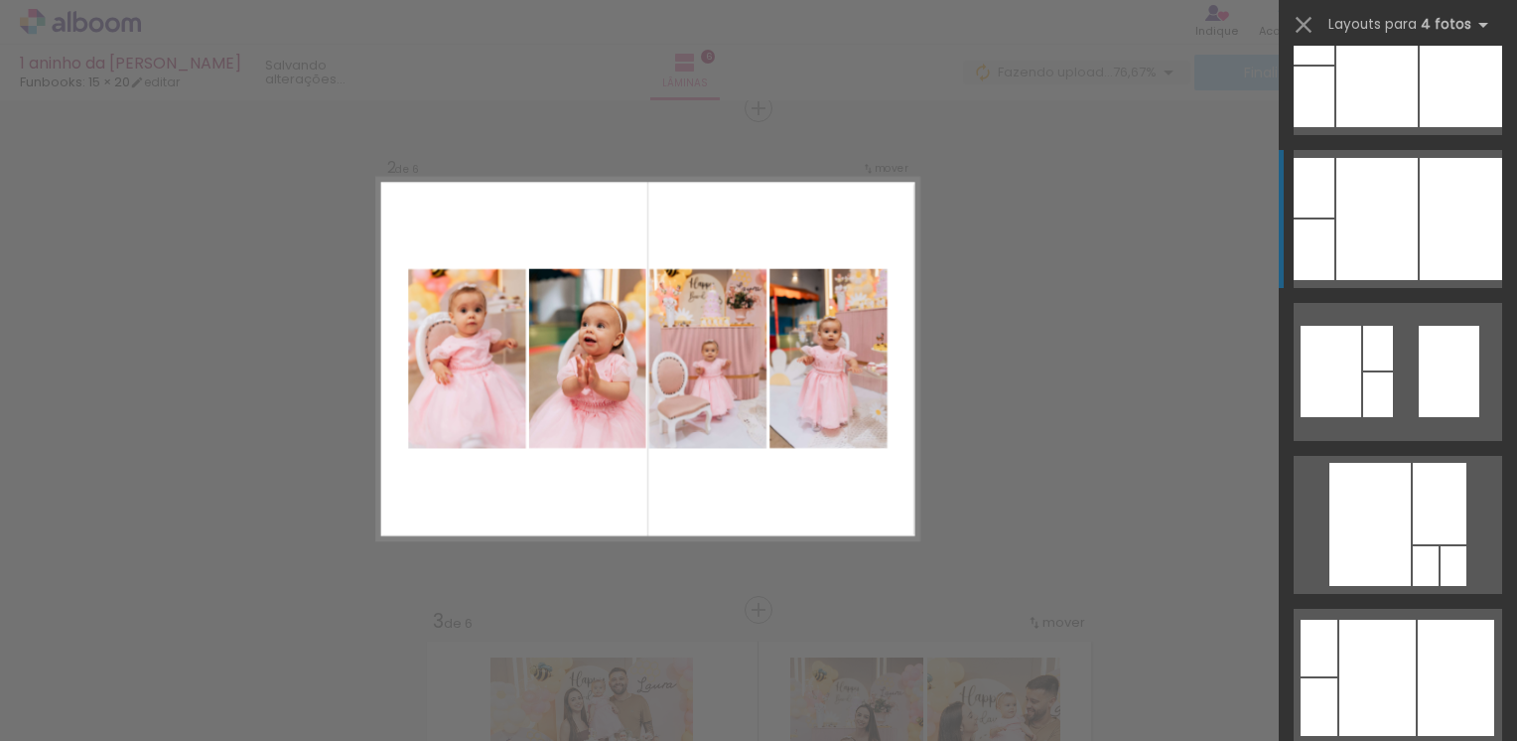
scroll to position [3375, 0]
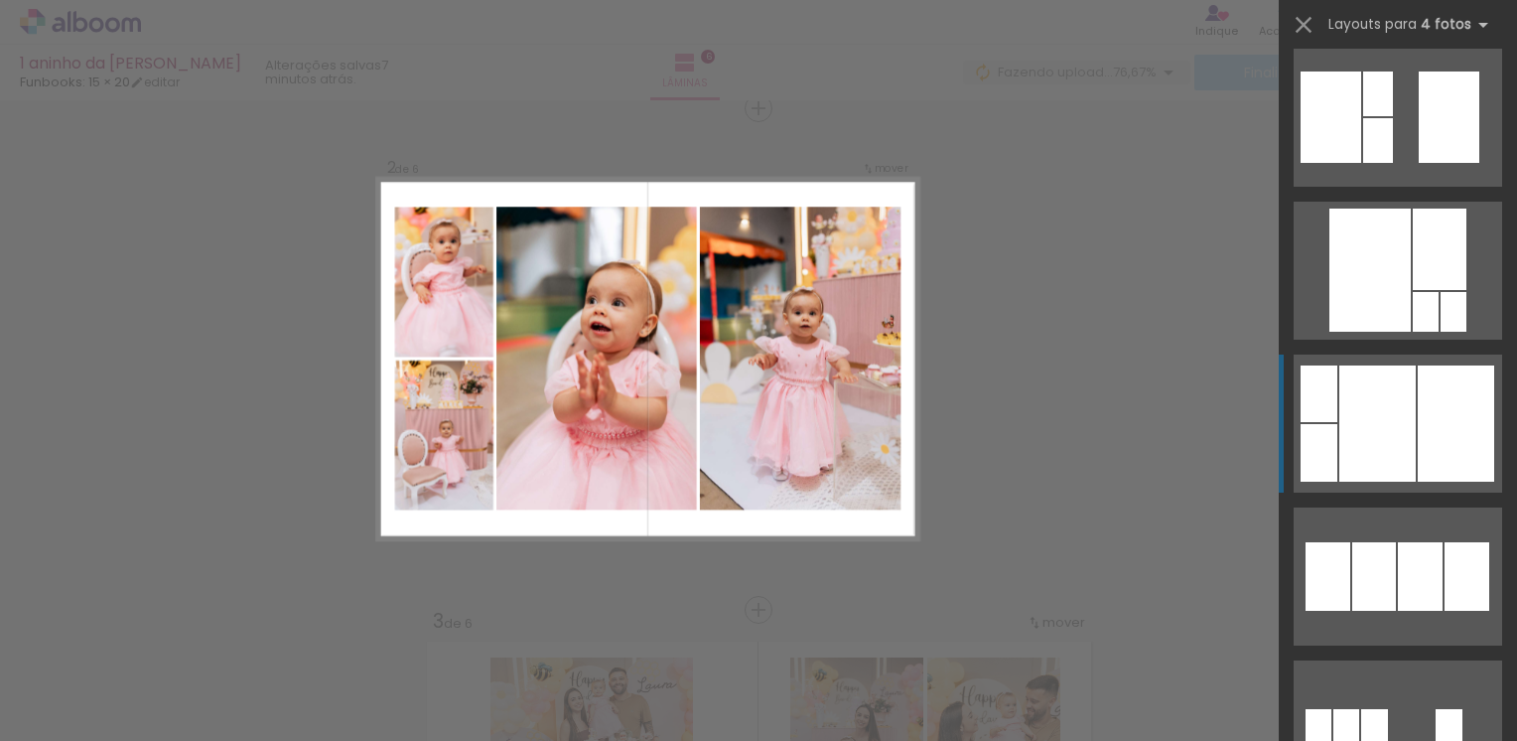
click at [1396, 426] on div at bounding box center [1377, 423] width 76 height 116
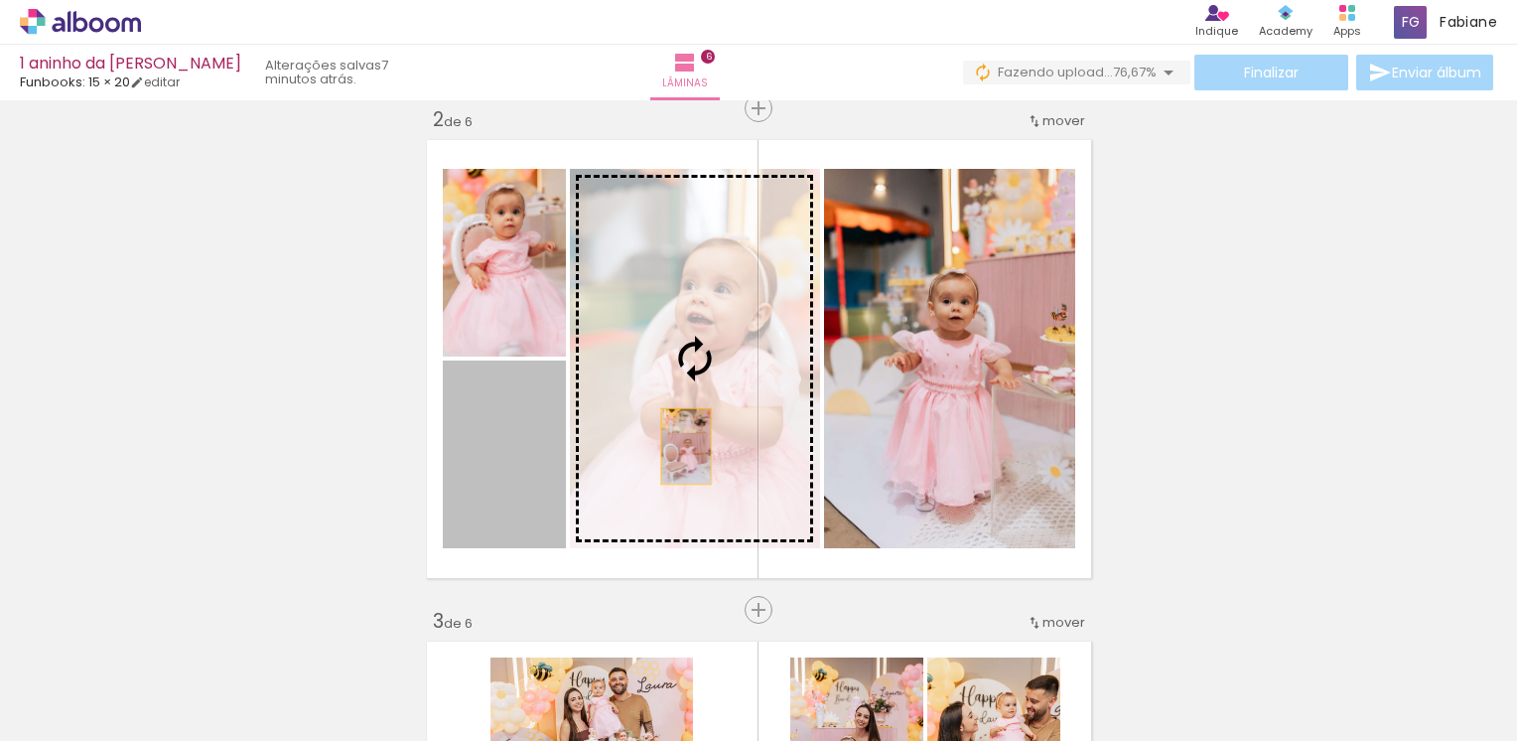
drag, startPoint x: 502, startPoint y: 498, endPoint x: 678, endPoint y: 446, distance: 183.4
click at [0, 0] on slot at bounding box center [0, 0] width 0 height 0
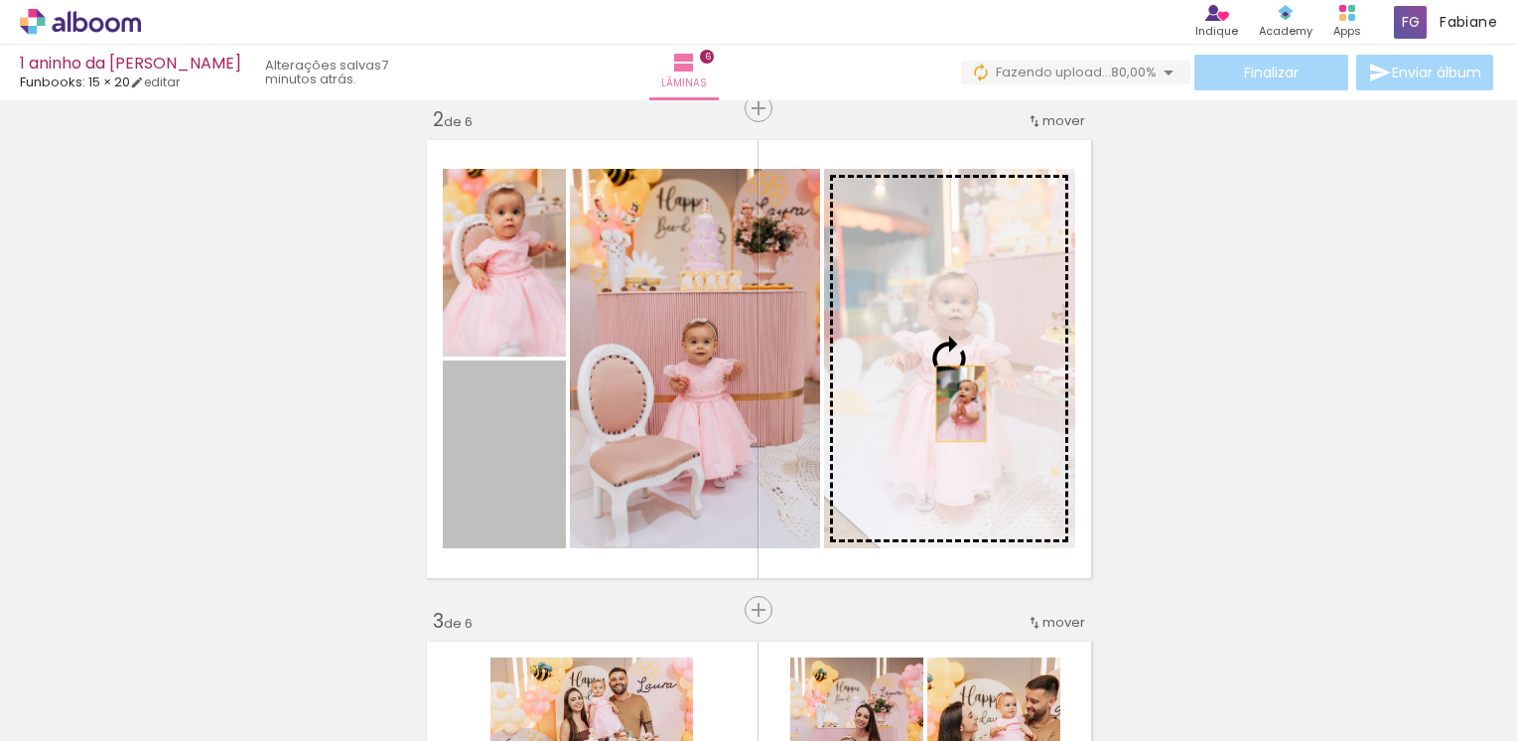
drag, startPoint x: 508, startPoint y: 490, endPoint x: 953, endPoint y: 403, distance: 453.2
click at [0, 0] on slot at bounding box center [0, 0] width 0 height 0
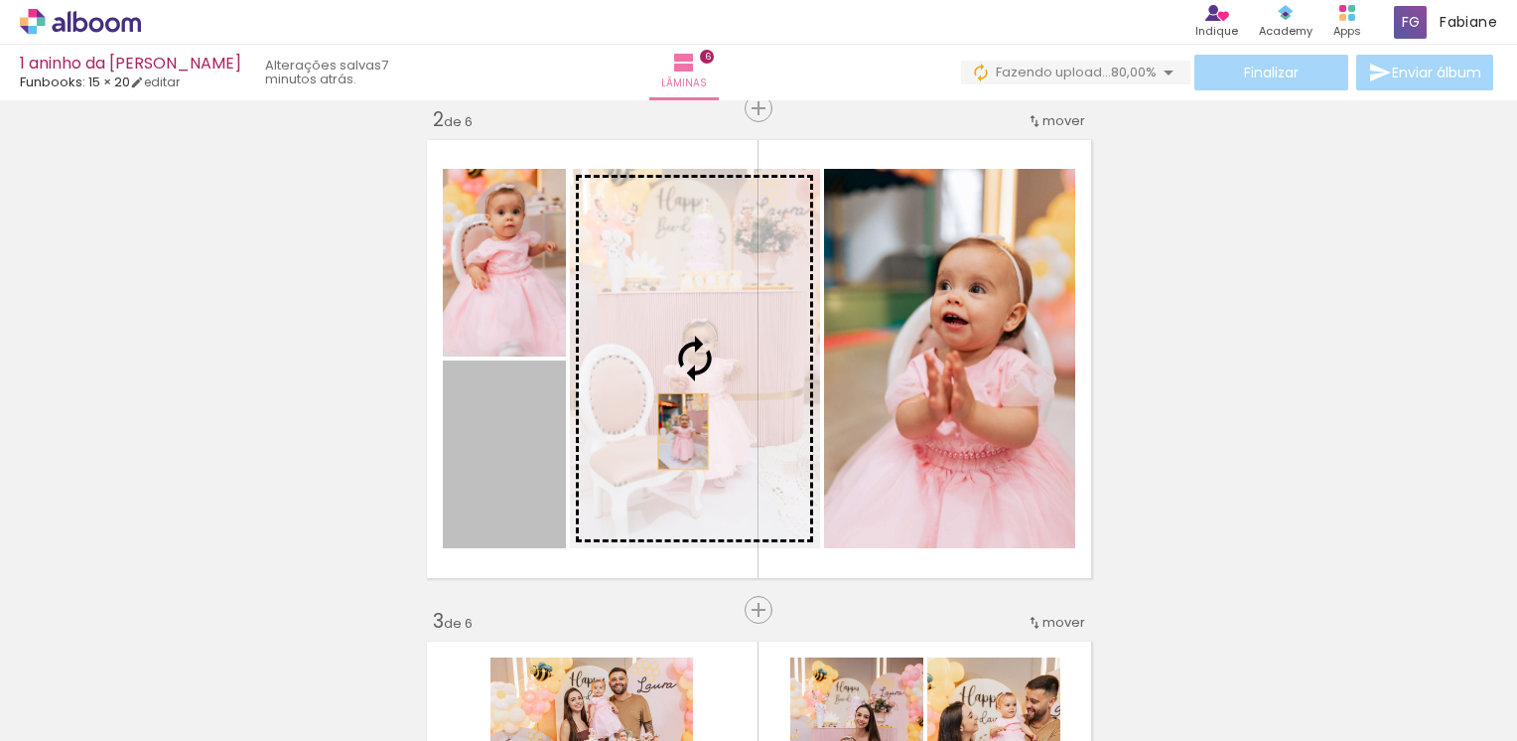
drag, startPoint x: 481, startPoint y: 510, endPoint x: 675, endPoint y: 431, distance: 209.2
click at [0, 0] on slot at bounding box center [0, 0] width 0 height 0
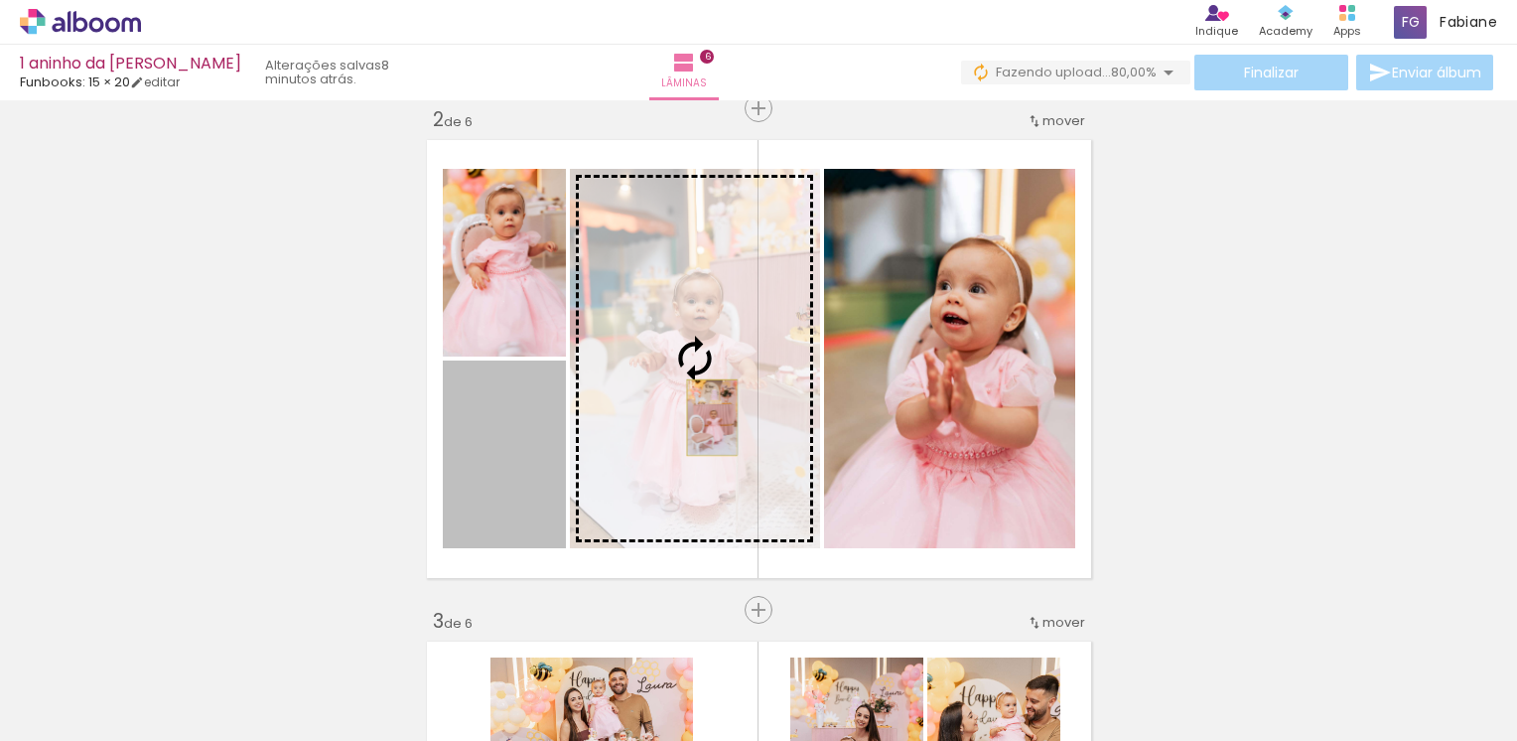
drag, startPoint x: 512, startPoint y: 496, endPoint x: 704, endPoint y: 417, distance: 207.4
click at [0, 0] on slot at bounding box center [0, 0] width 0 height 0
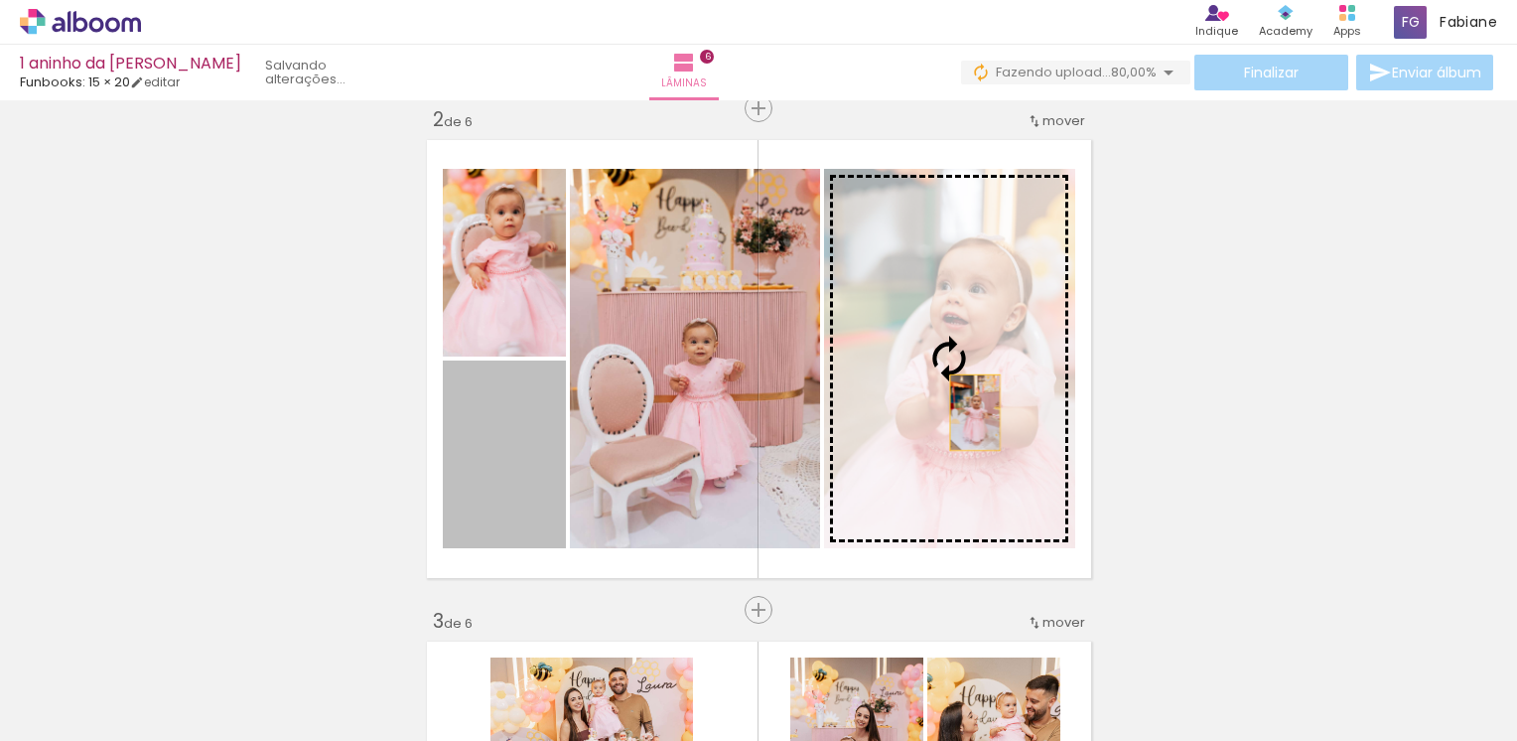
drag, startPoint x: 699, startPoint y: 445, endPoint x: 967, endPoint y: 412, distance: 270.0
click at [0, 0] on slot at bounding box center [0, 0] width 0 height 0
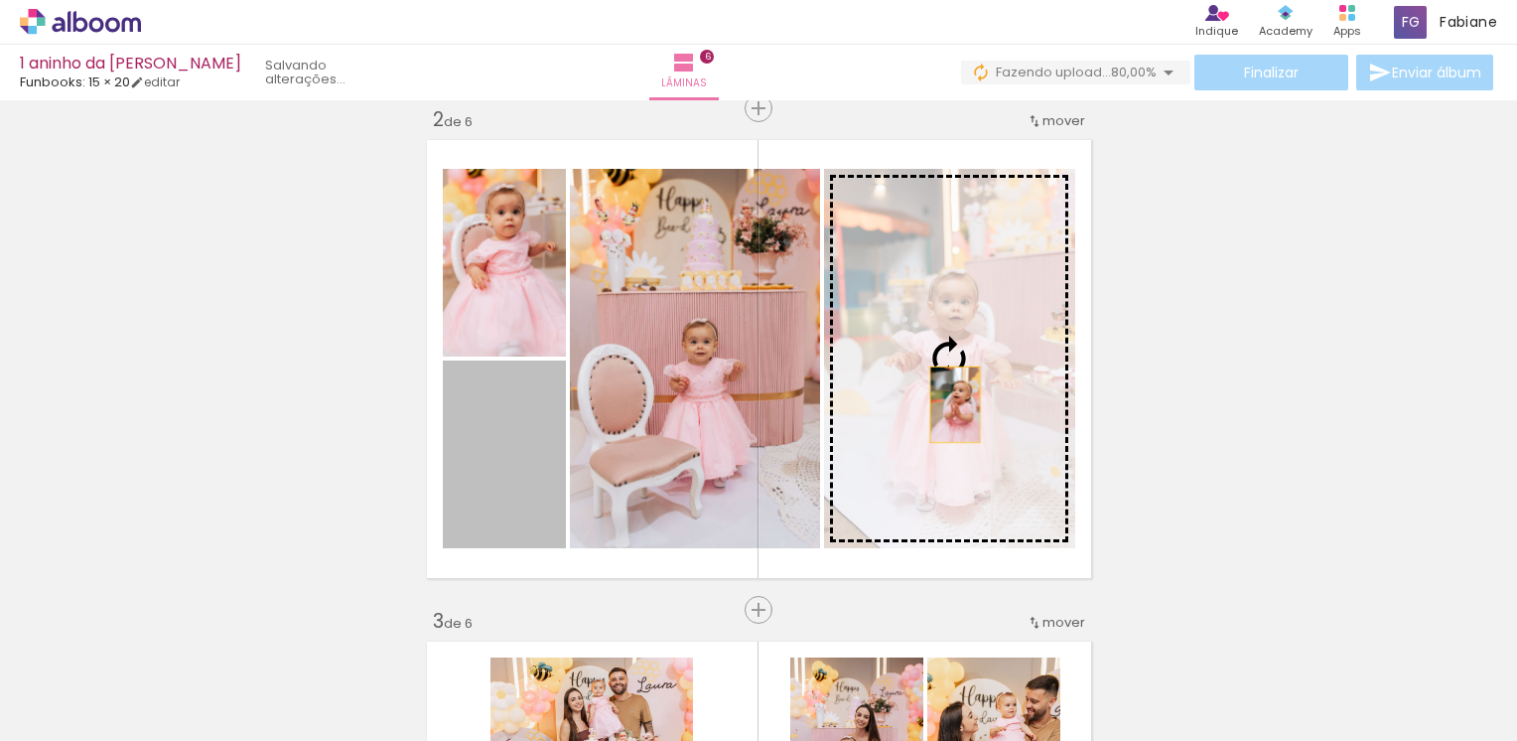
drag, startPoint x: 501, startPoint y: 492, endPoint x: 947, endPoint y: 404, distance: 454.4
click at [0, 0] on slot at bounding box center [0, 0] width 0 height 0
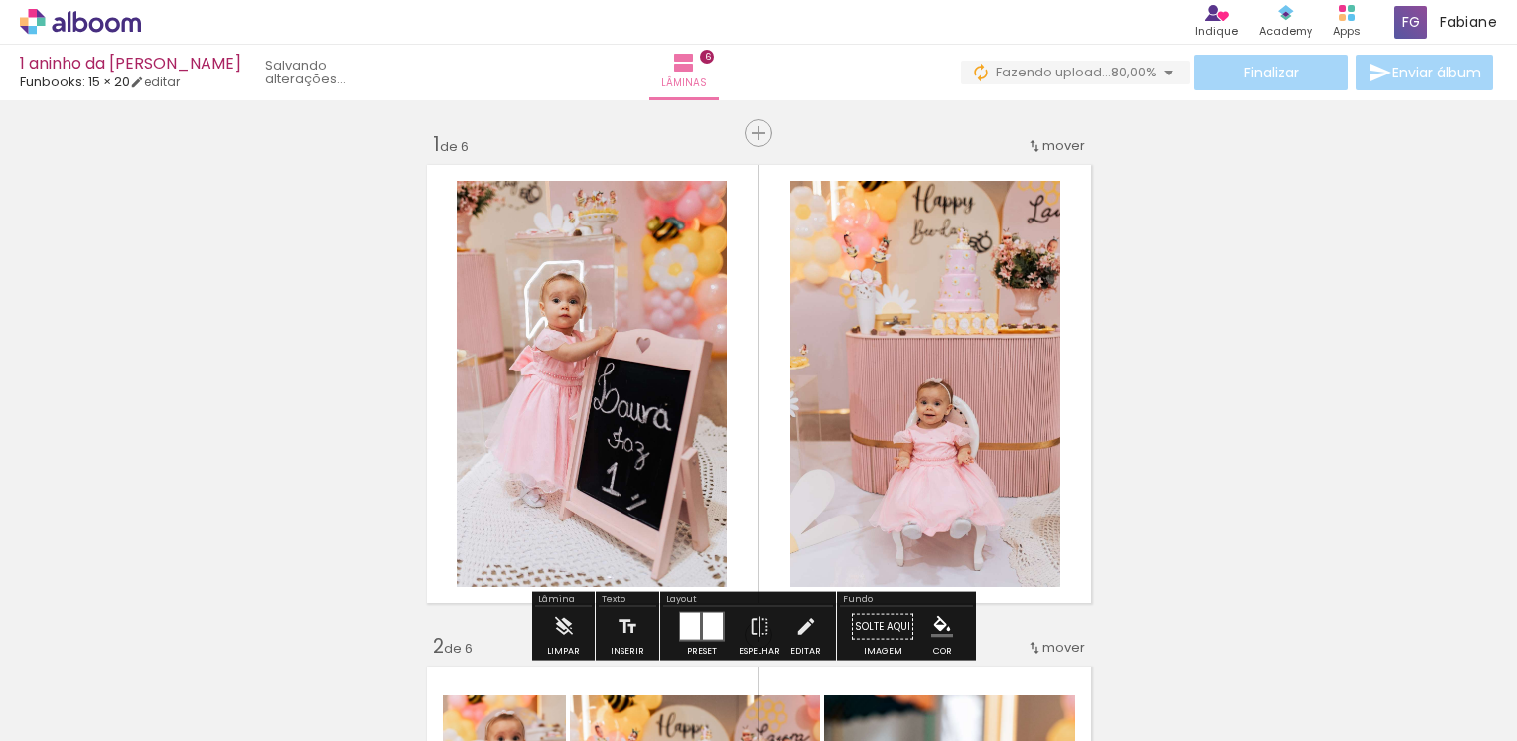
scroll to position [99, 0]
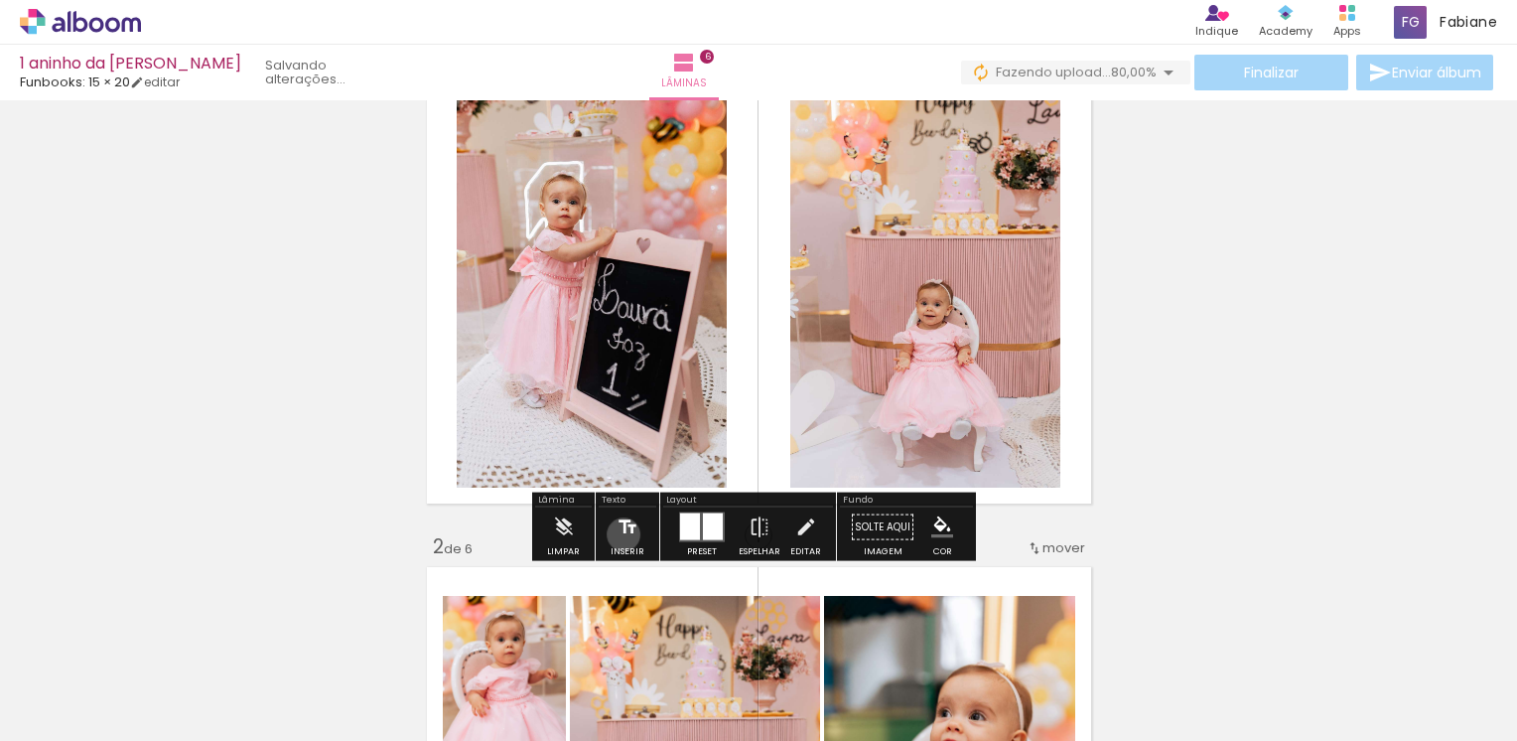
click at [621, 534] on iron-icon at bounding box center [627, 527] width 22 height 40
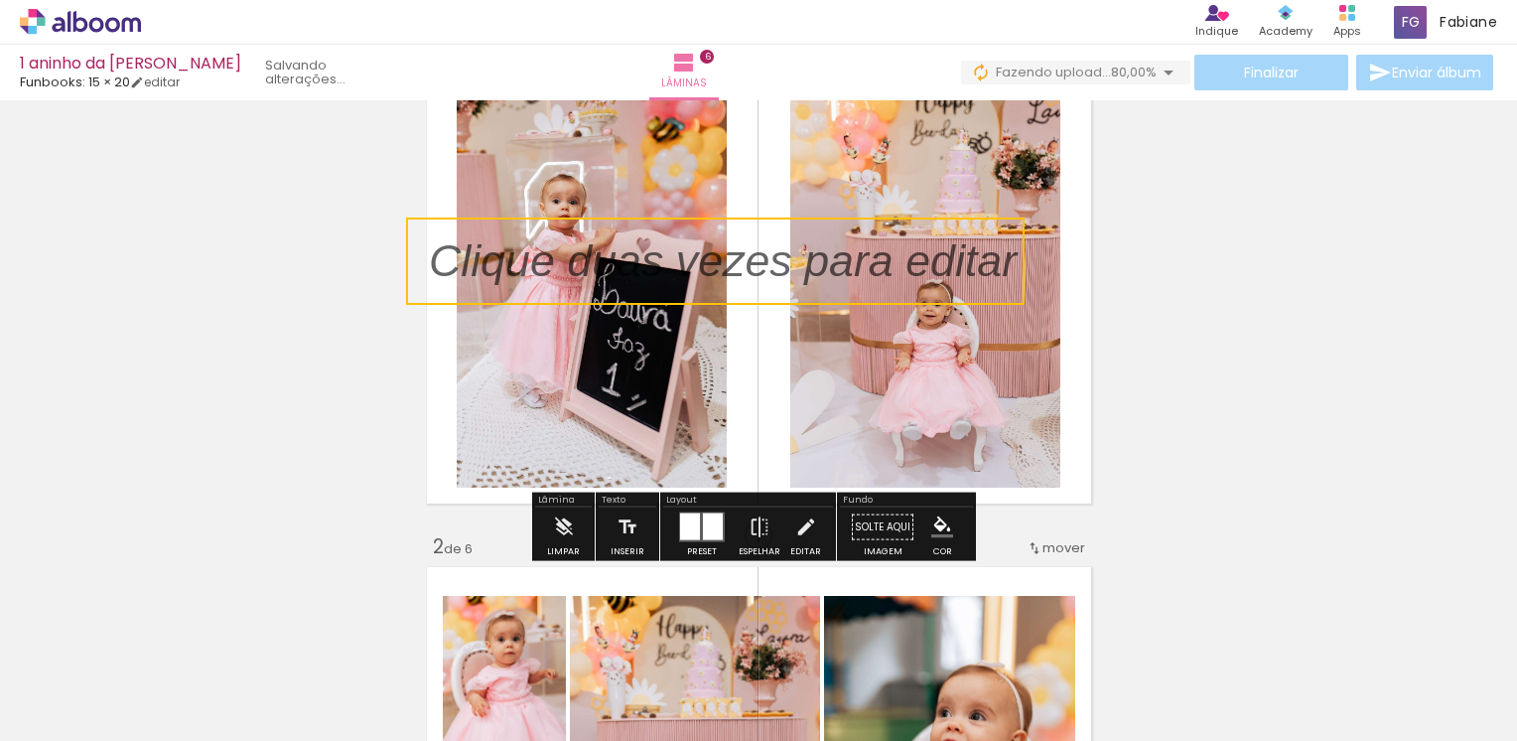
click at [773, 266] on quentale-selection at bounding box center [715, 260] width 618 height 87
type input "Sans Serif"
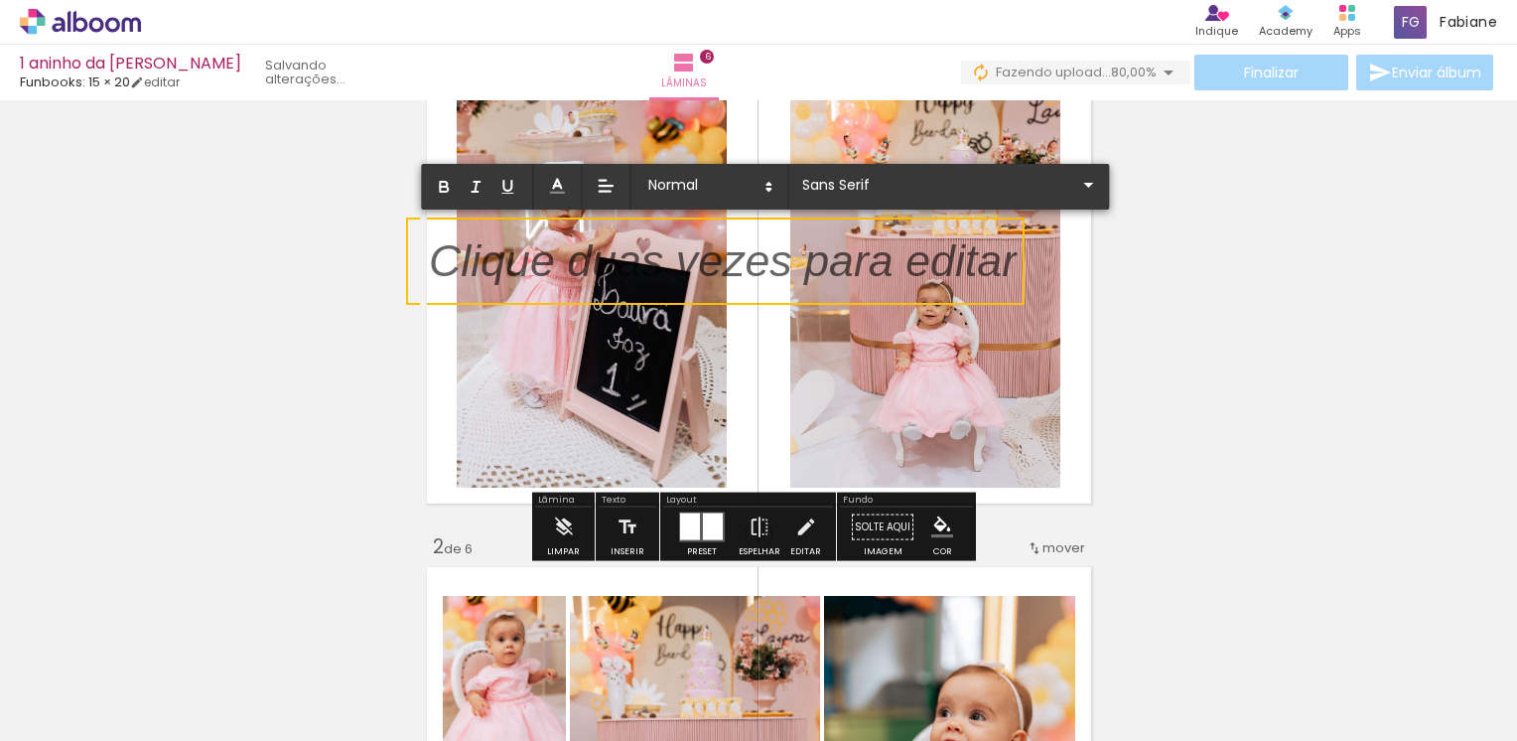
click at [773, 266] on p at bounding box center [723, 273] width 588 height 64
click at [733, 266] on p at bounding box center [723, 273] width 588 height 64
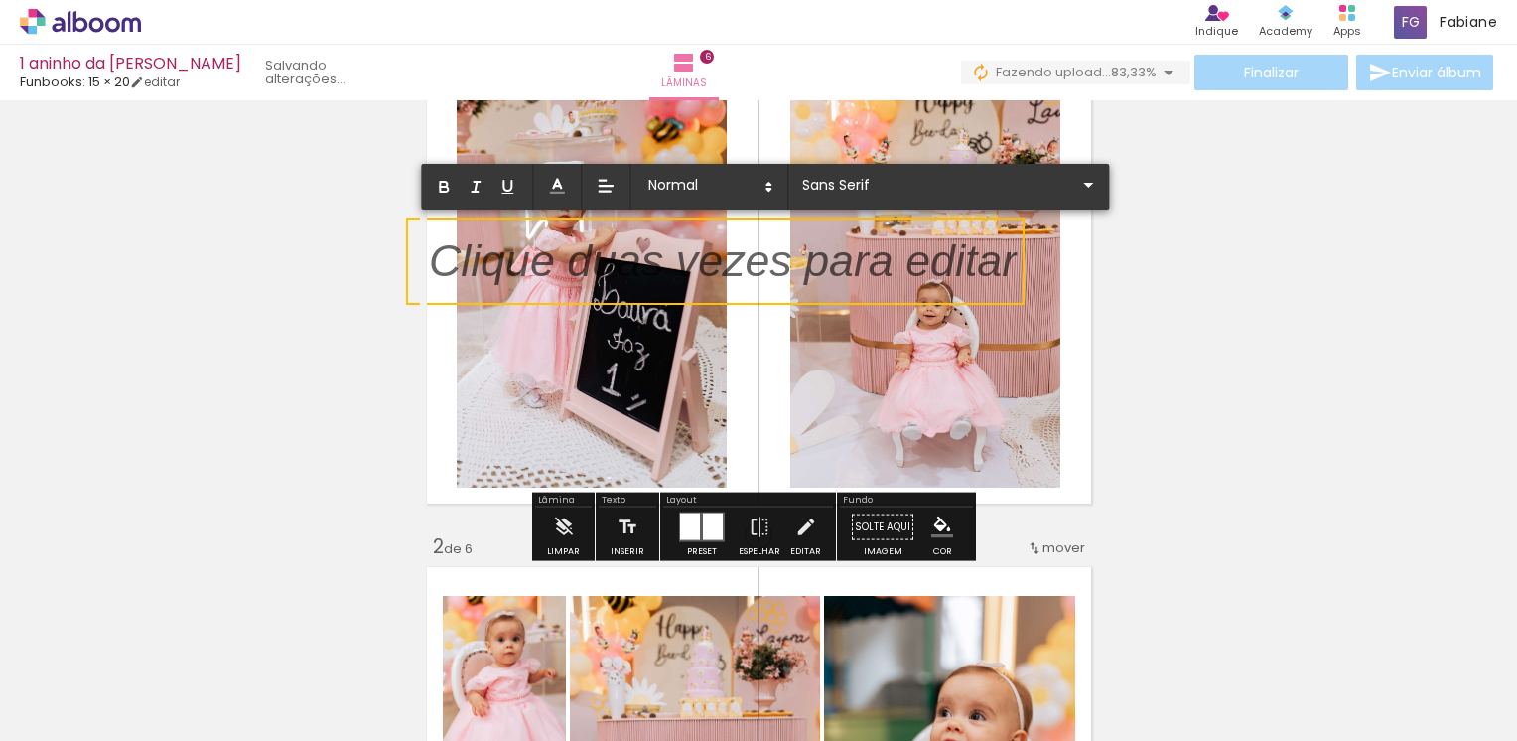
click at [470, 263] on p at bounding box center [723, 273] width 588 height 64
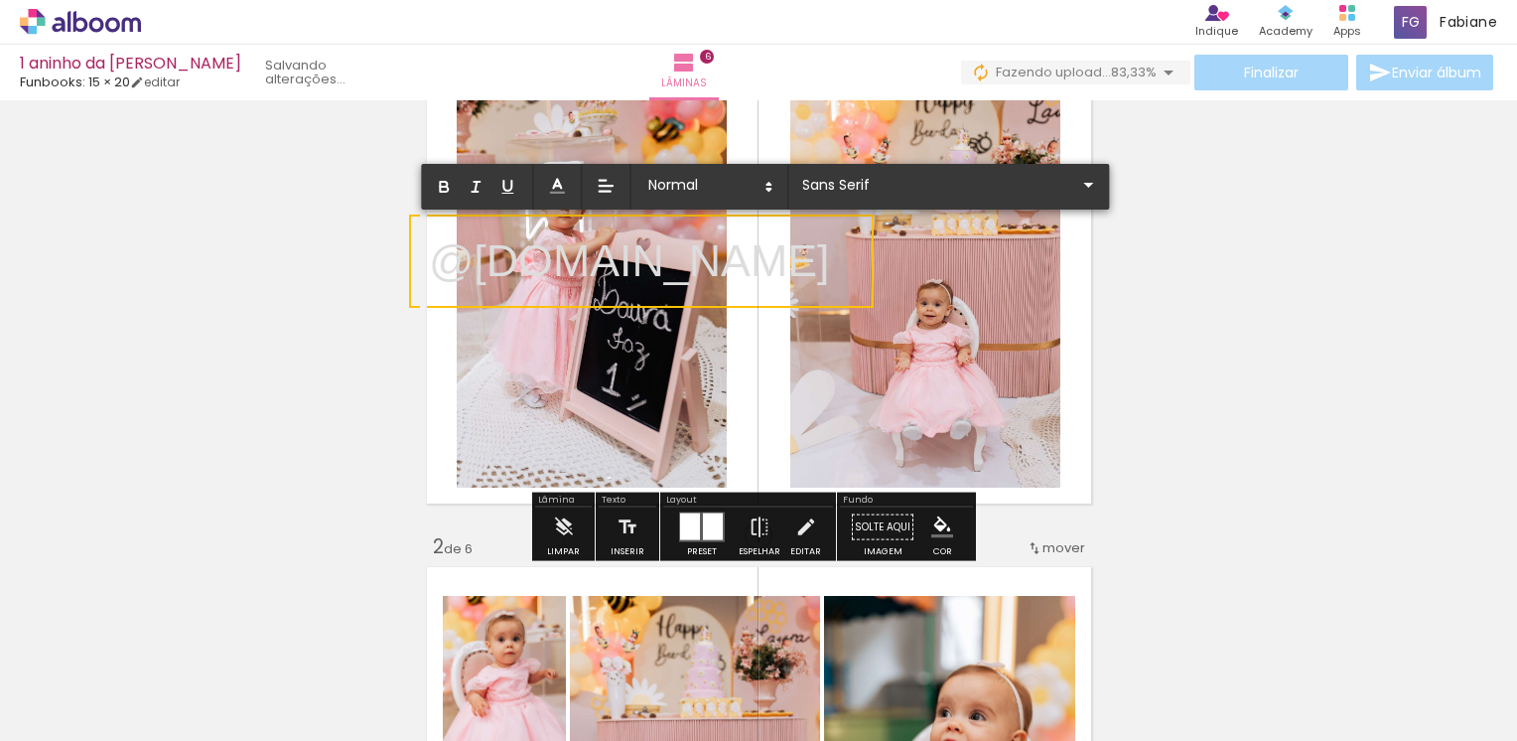
drag, startPoint x: 429, startPoint y: 258, endPoint x: 860, endPoint y: 256, distance: 430.8
click at [830, 256] on p "@momentosfelizes.ph" at bounding box center [629, 261] width 401 height 64
click at [758, 189] on span at bounding box center [708, 187] width 139 height 28
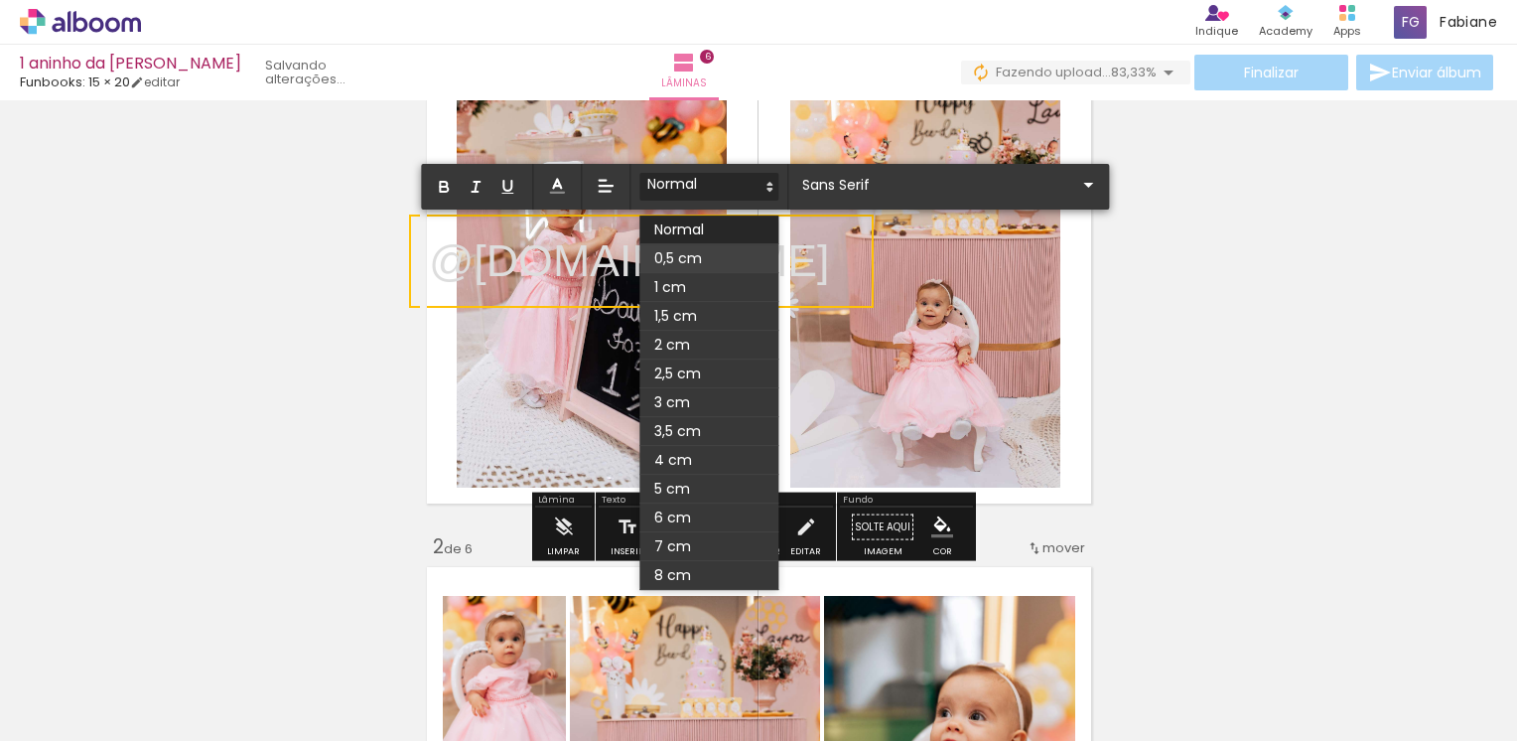
click at [699, 254] on span at bounding box center [708, 258] width 139 height 29
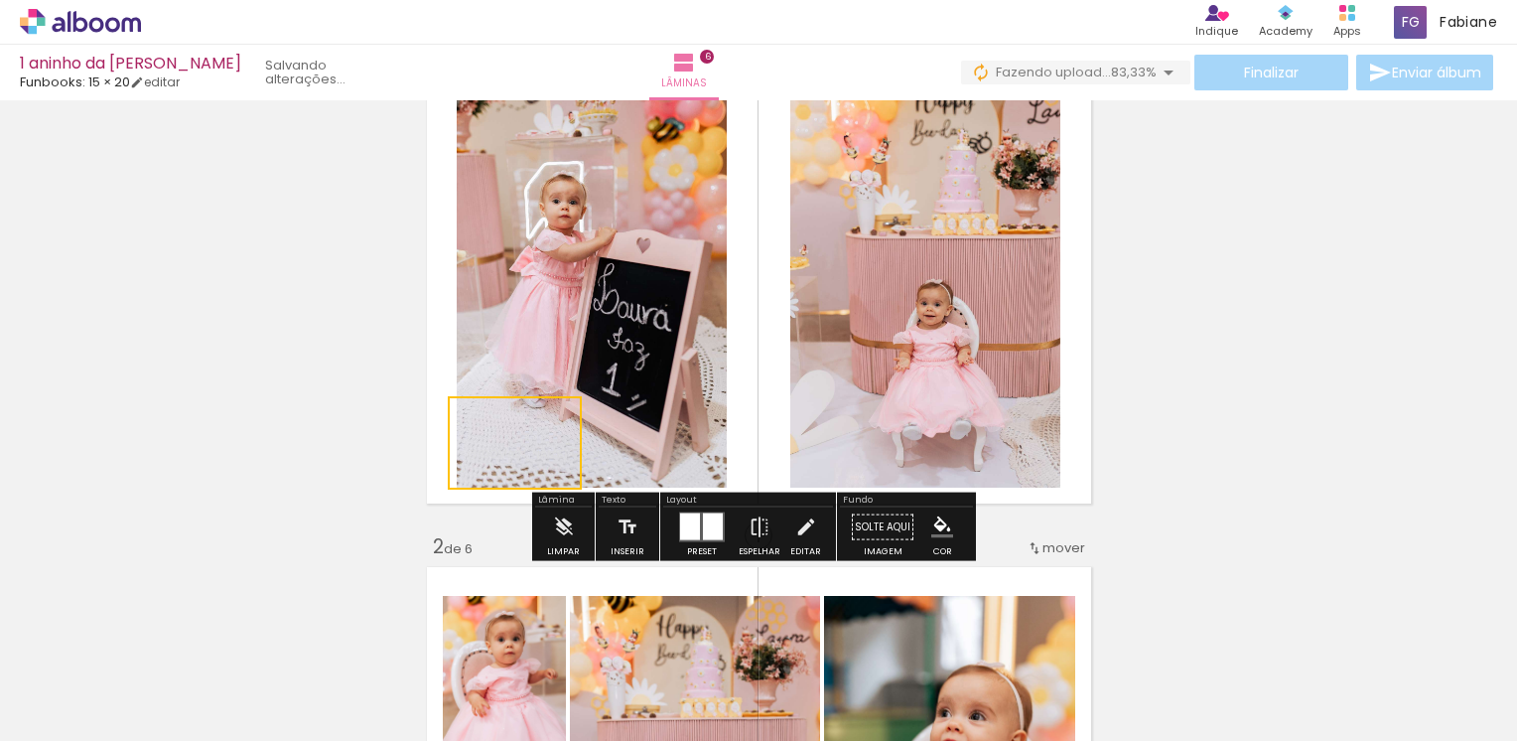
drag, startPoint x: 522, startPoint y: 295, endPoint x: 560, endPoint y: 476, distance: 185.5
click at [560, 476] on quentale-selection at bounding box center [515, 442] width 134 height 93
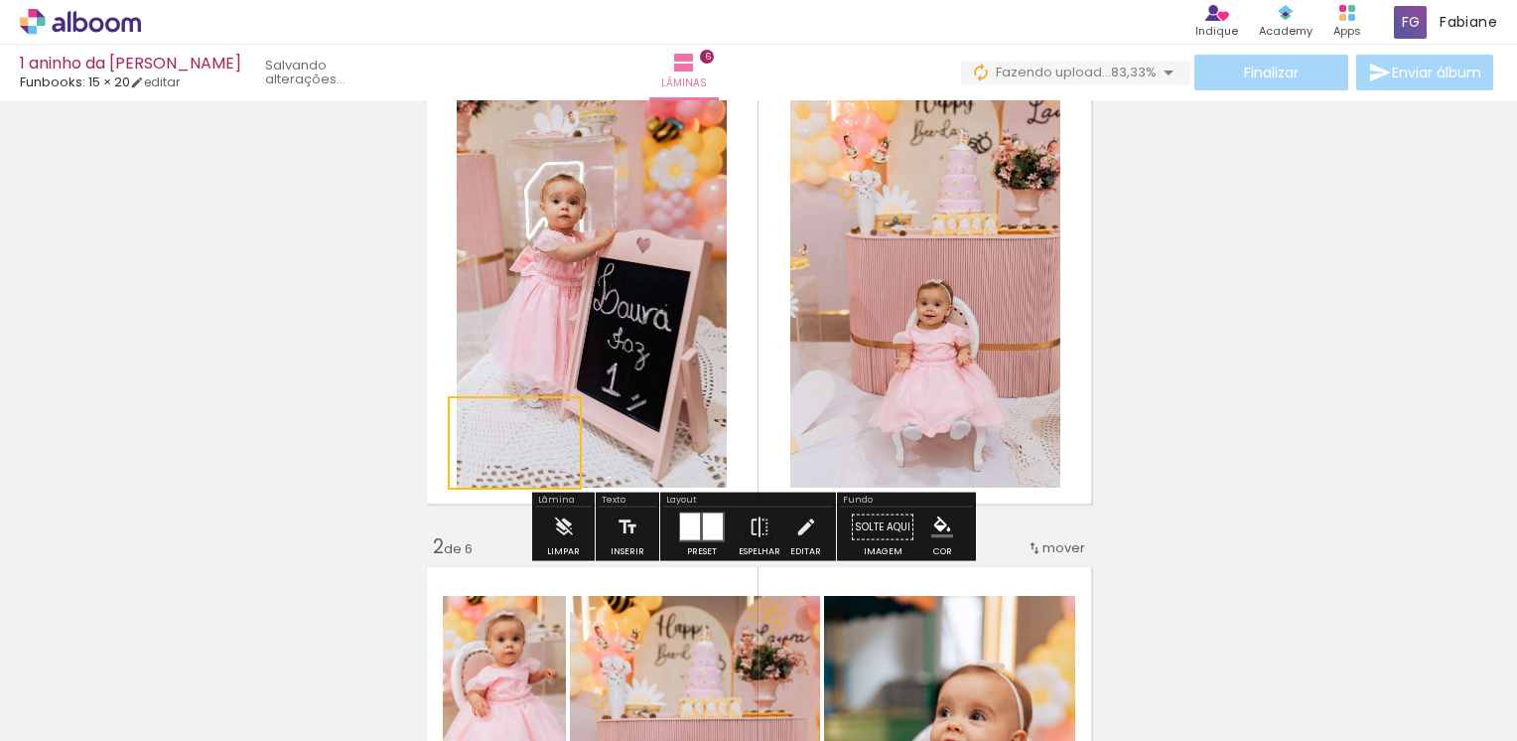
click at [522, 463] on p "@momentosfelizes.ph" at bounding box center [517, 443] width 100 height 64
click at [522, 463] on quentale-selection at bounding box center [515, 442] width 140 height 87
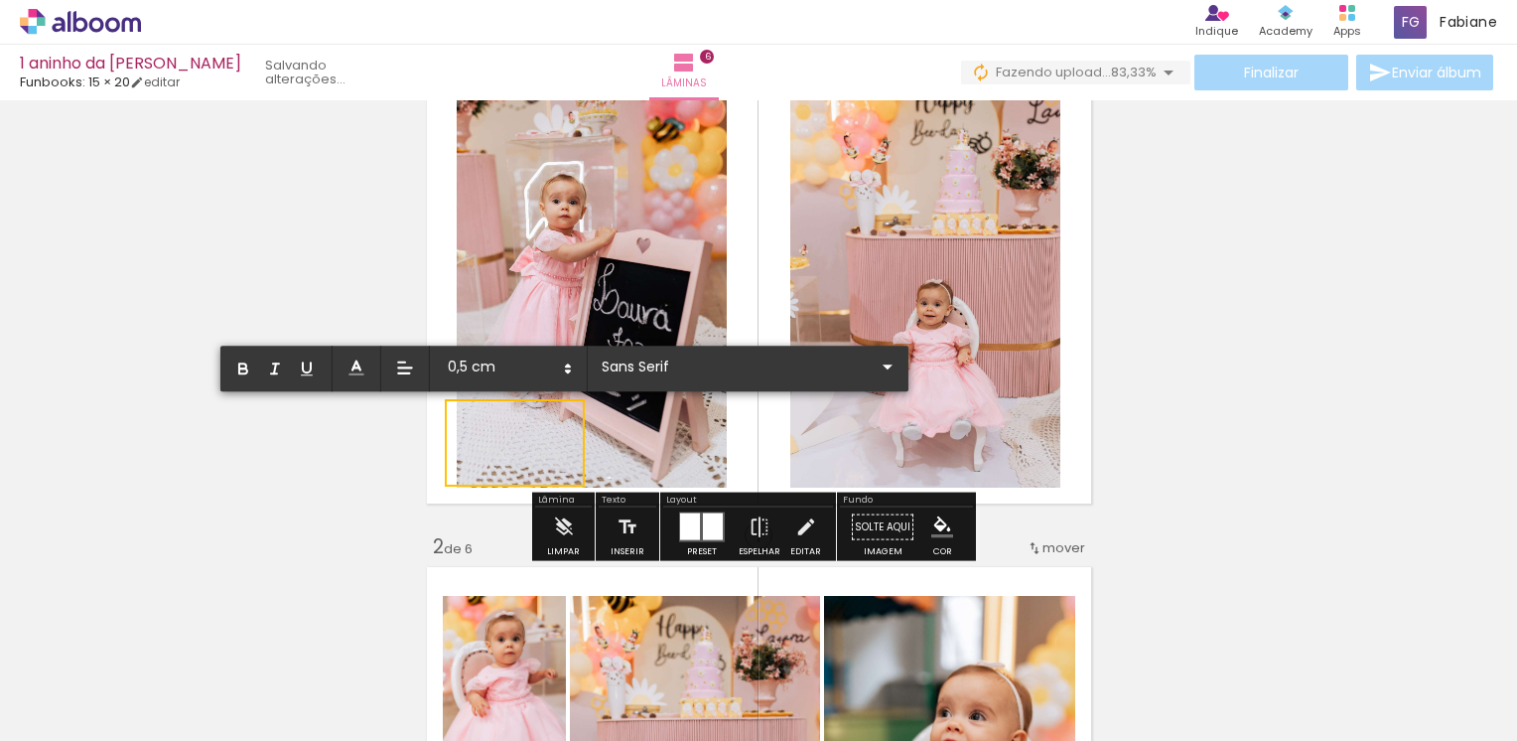
click at [522, 463] on p "@momentosfelizes.ph" at bounding box center [517, 443] width 100 height 64
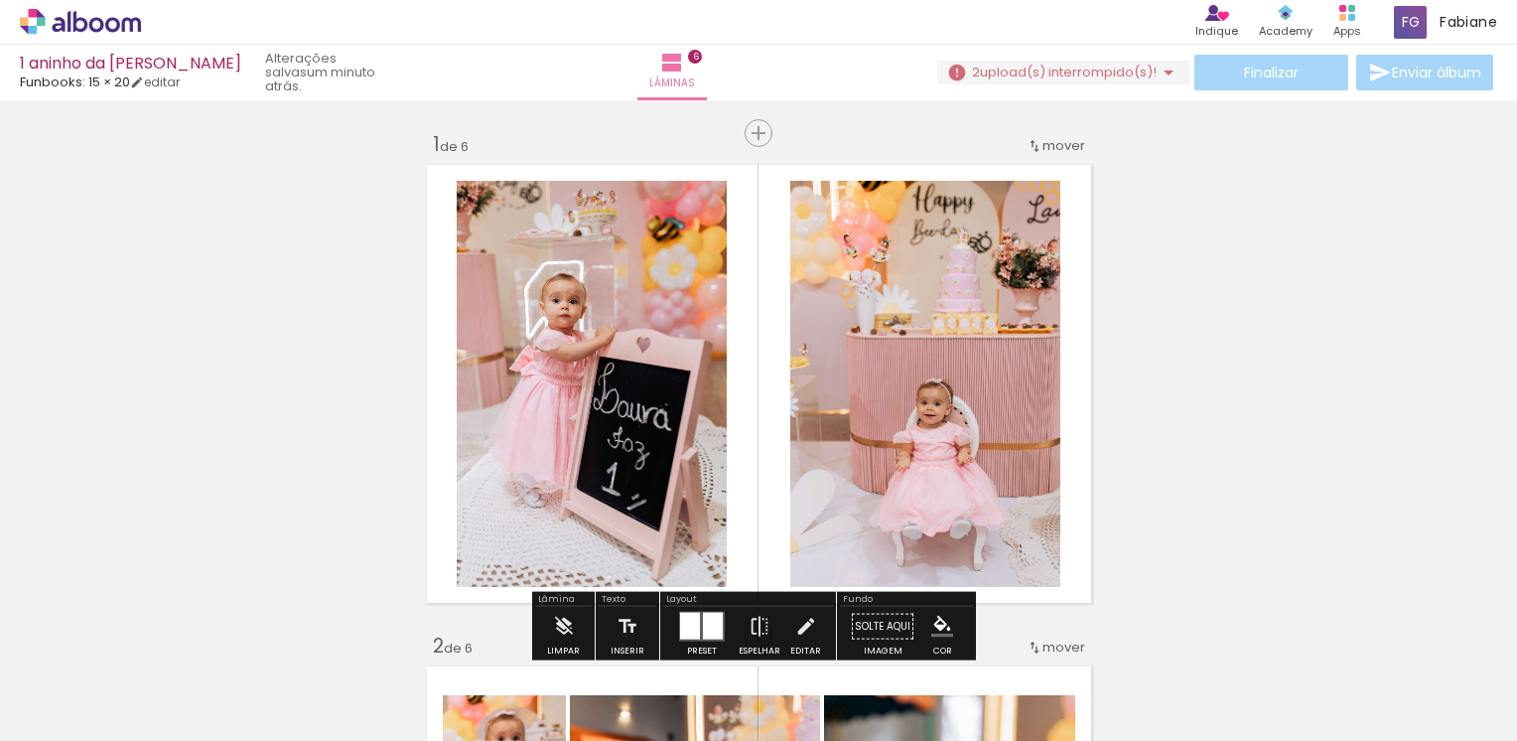
click at [1160, 75] on iron-icon at bounding box center [1168, 73] width 24 height 24
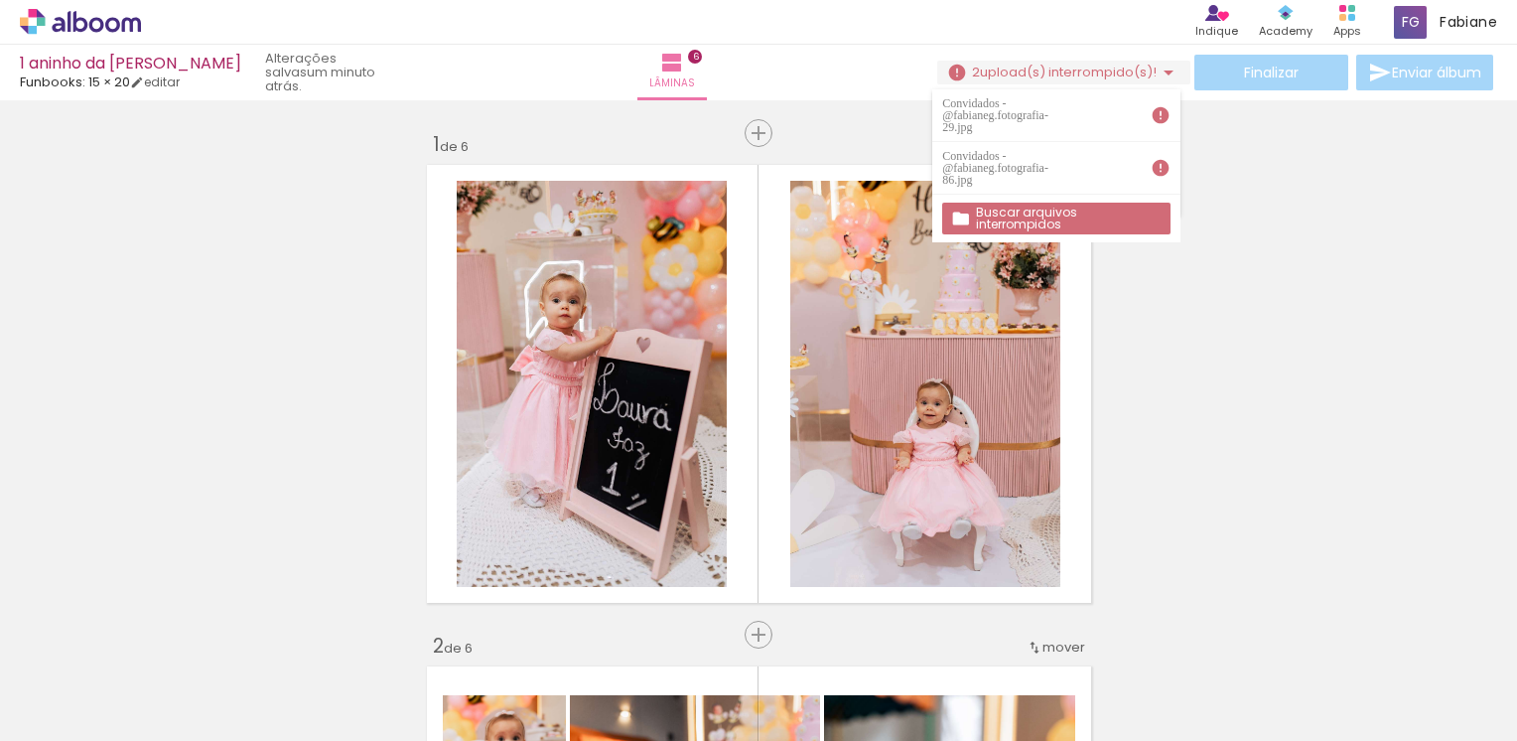
click at [0, 0] on slot "Buscar arquivos interrompidos" at bounding box center [0, 0] width 0 height 0
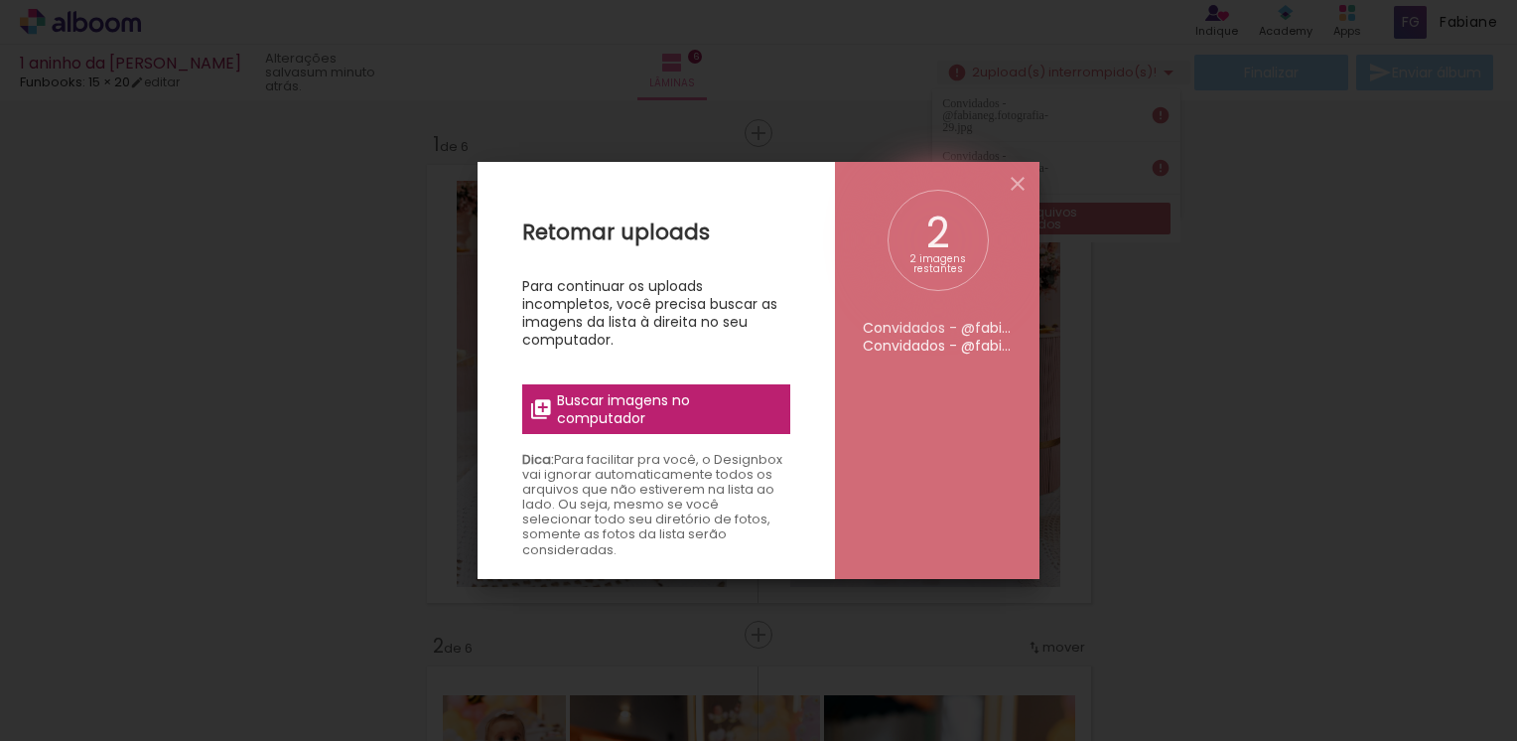
click at [703, 392] on span "Buscar imagens no computador" at bounding box center [667, 409] width 221 height 36
click at [0, 0] on input "file" at bounding box center [0, 0] width 0 height 0
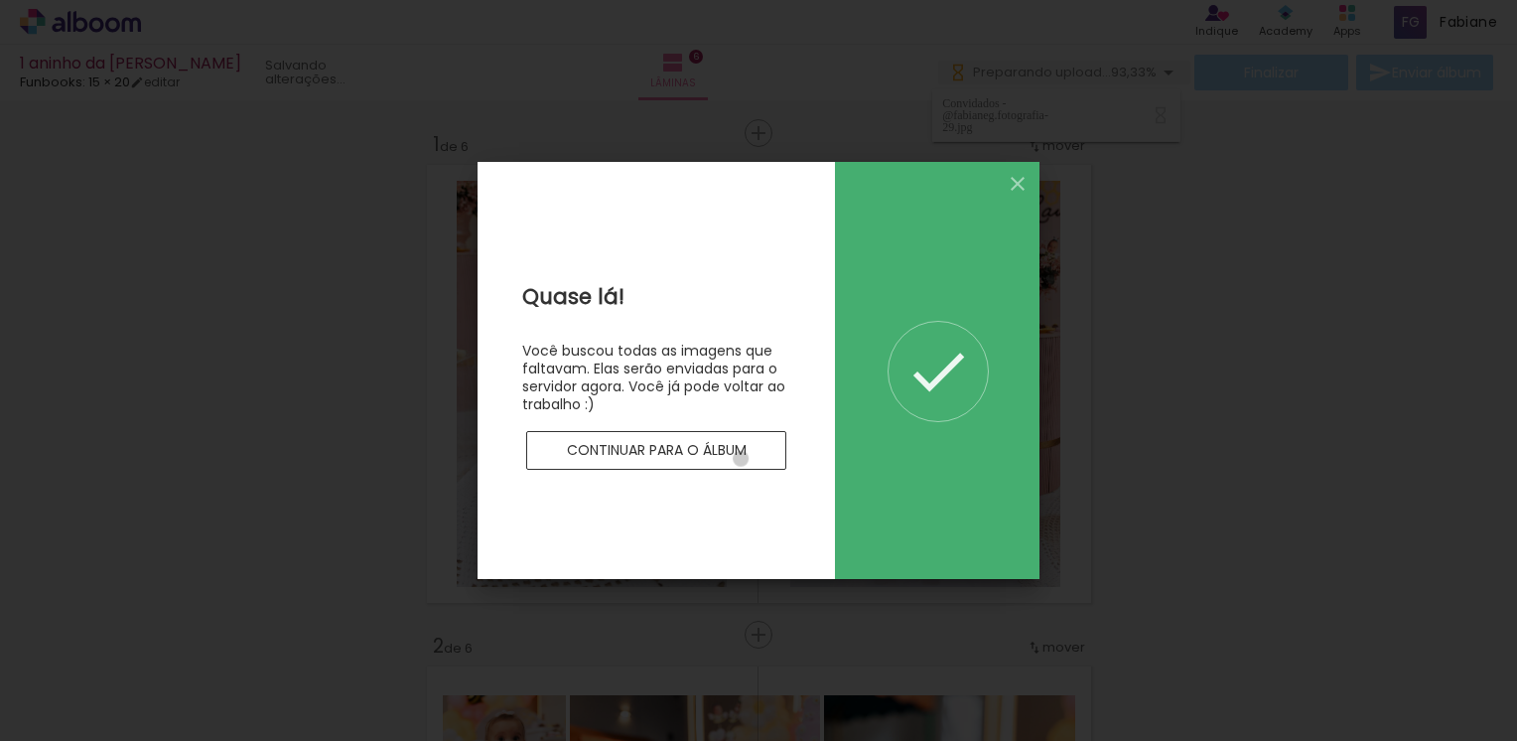
click at [0, 0] on slot "Continuar para o álbum" at bounding box center [0, 0] width 0 height 0
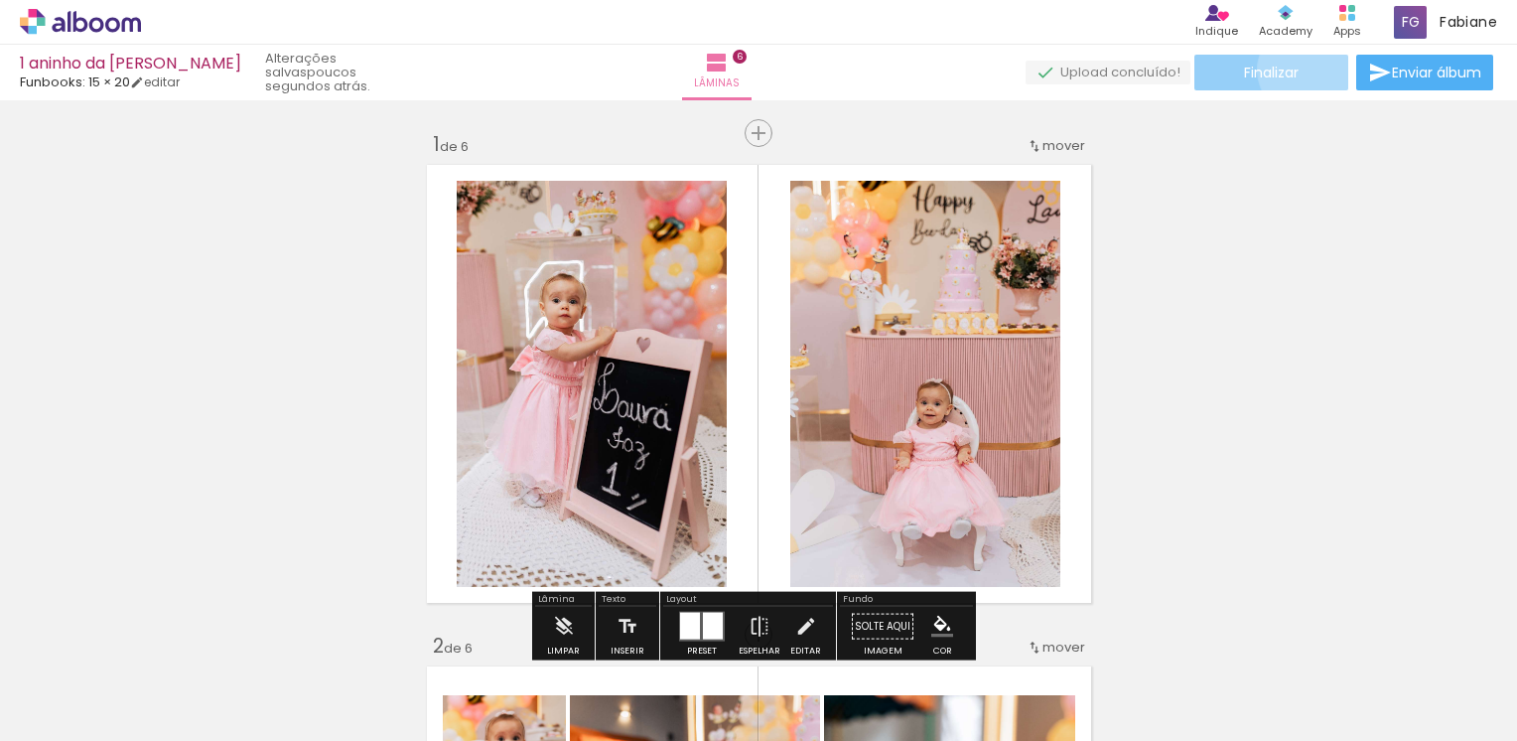
click at [1297, 69] on paper-button "Finalizar" at bounding box center [1271, 73] width 154 height 36
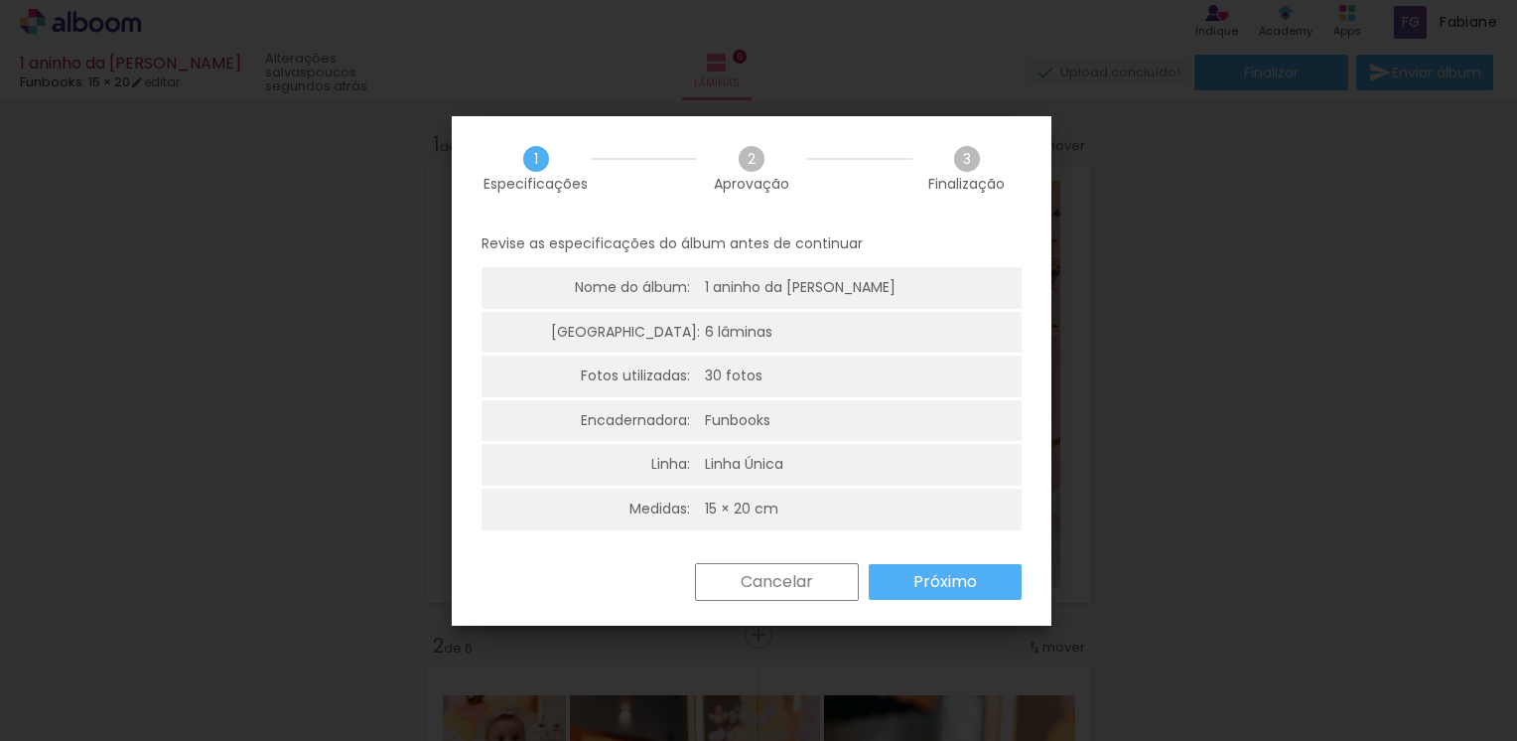
click at [976, 592] on paper-button "Próximo" at bounding box center [945, 582] width 153 height 36
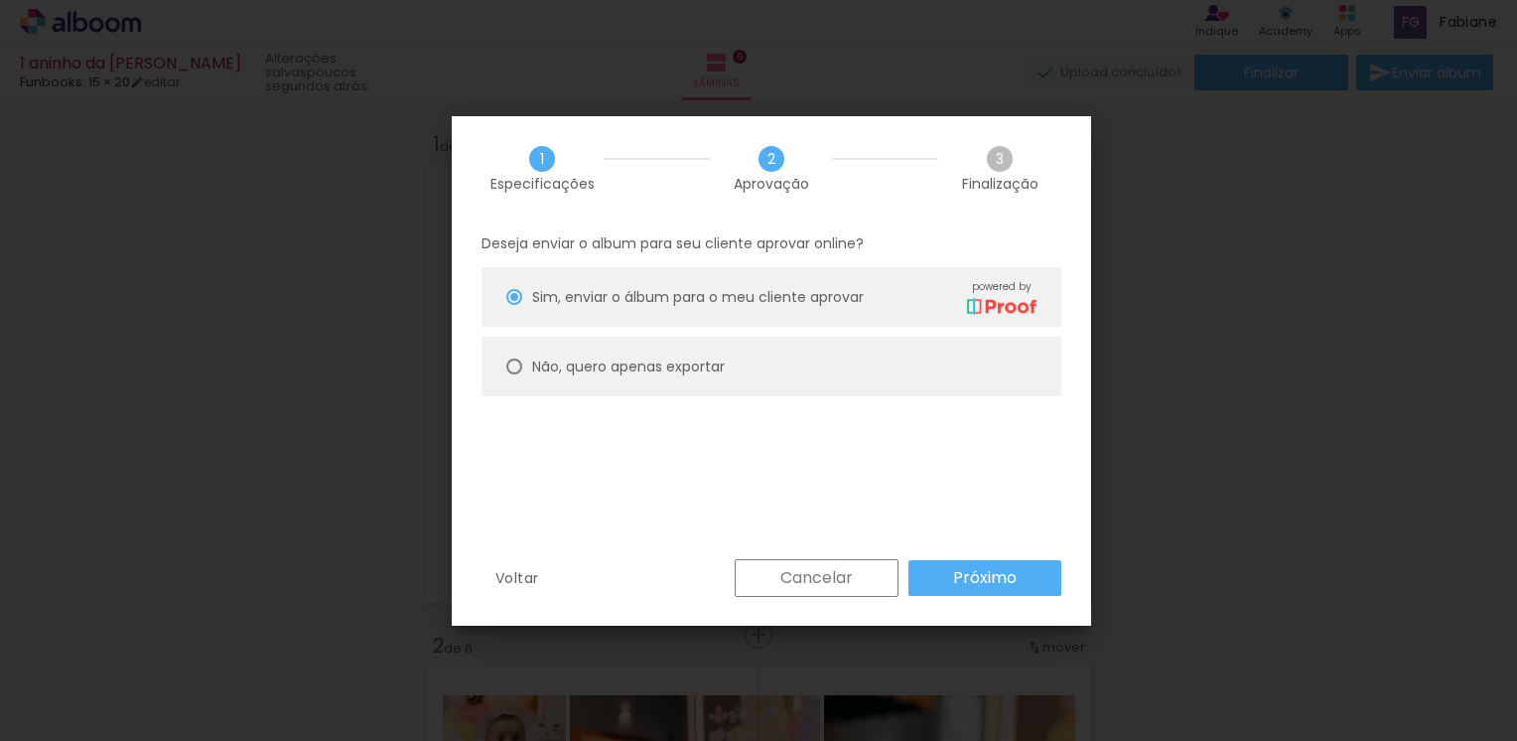
click at [0, 0] on slot "Não, quero apenas exportar" at bounding box center [0, 0] width 0 height 0
type paper-radio-button "on"
click at [548, 306] on span "Sim, enviar o álbum para o meu cliente aprovar" at bounding box center [698, 297] width 332 height 21
type paper-radio-button "on"
click at [0, 0] on slot "Próximo" at bounding box center [0, 0] width 0 height 0
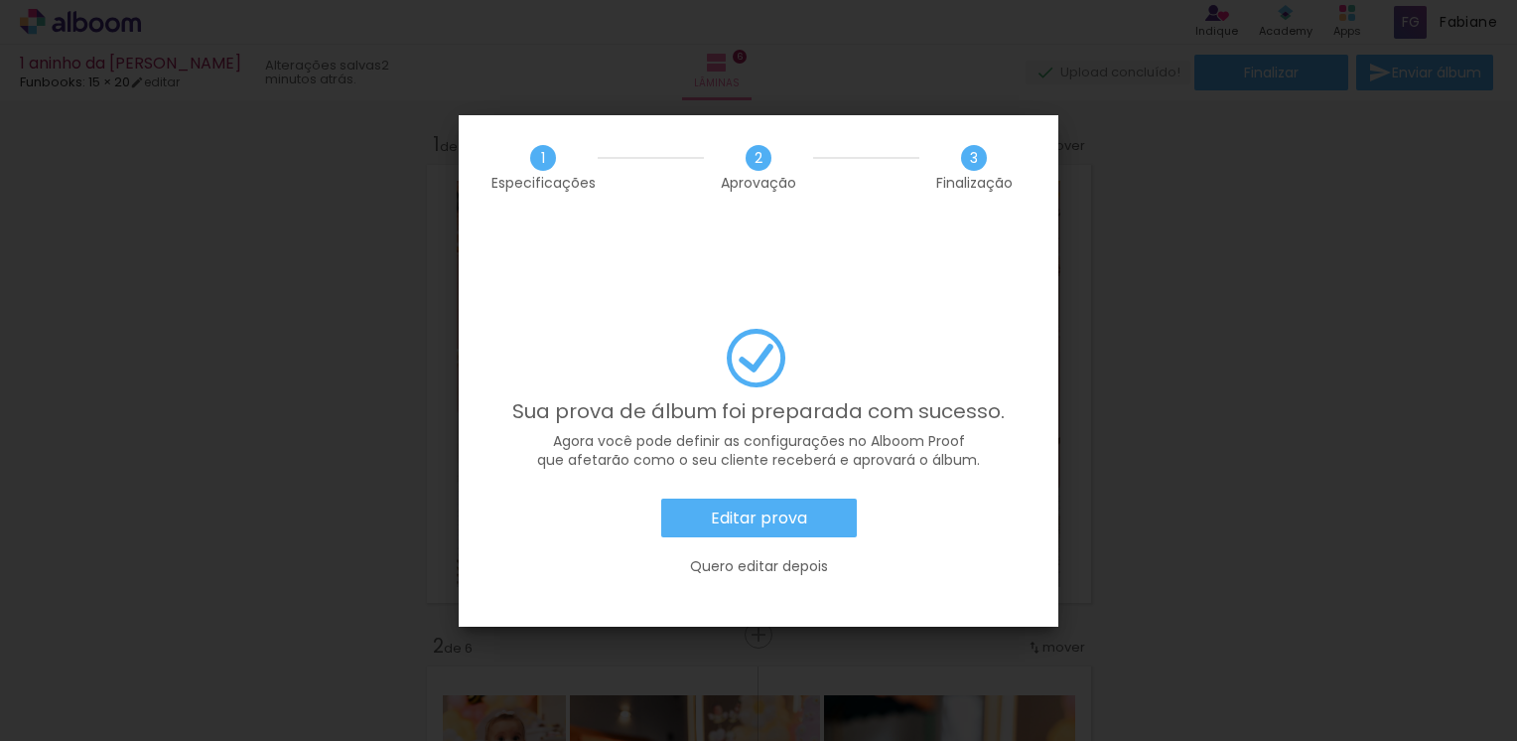
click at [0, 0] on slot "Editar prova" at bounding box center [0, 0] width 0 height 0
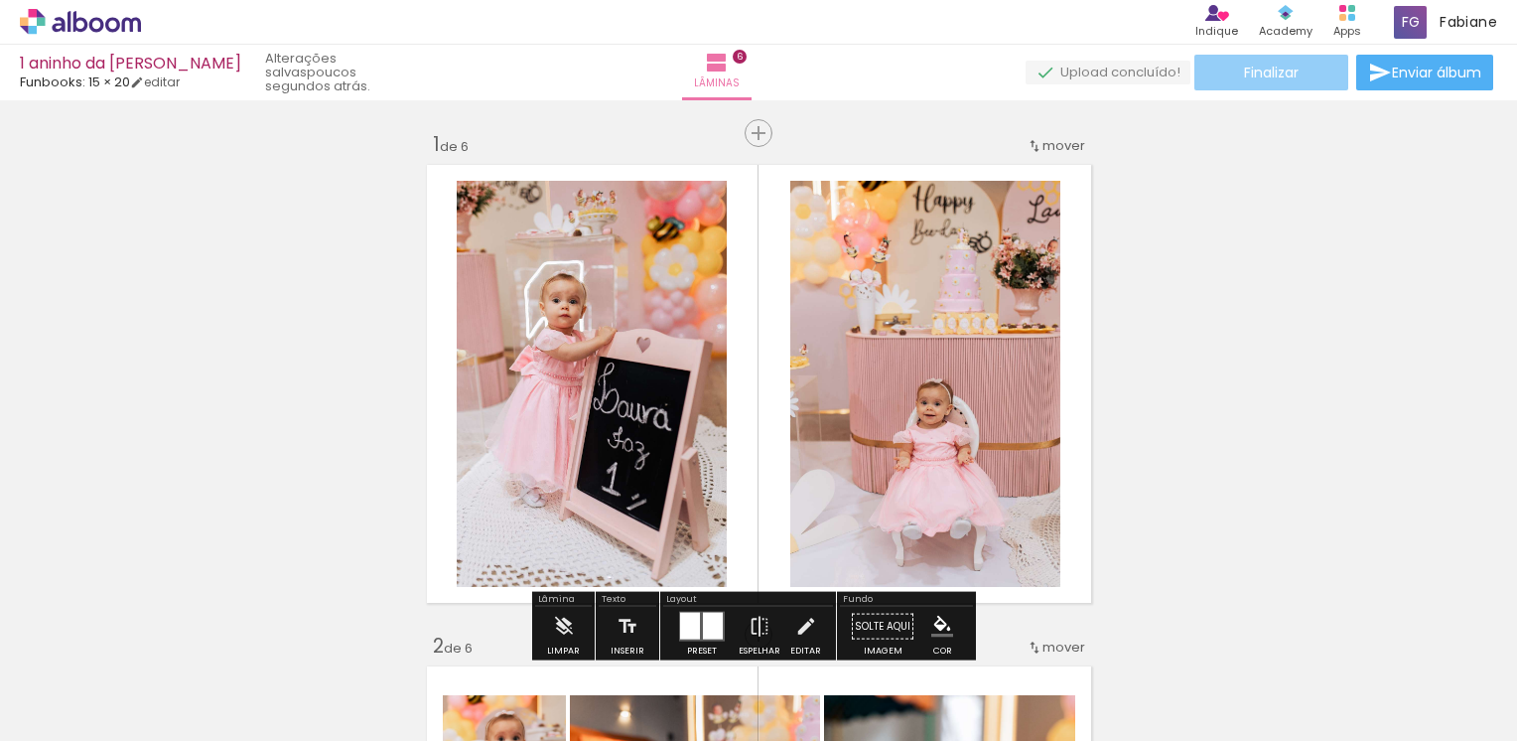
click at [1279, 68] on span "Finalizar" at bounding box center [1271, 73] width 55 height 14
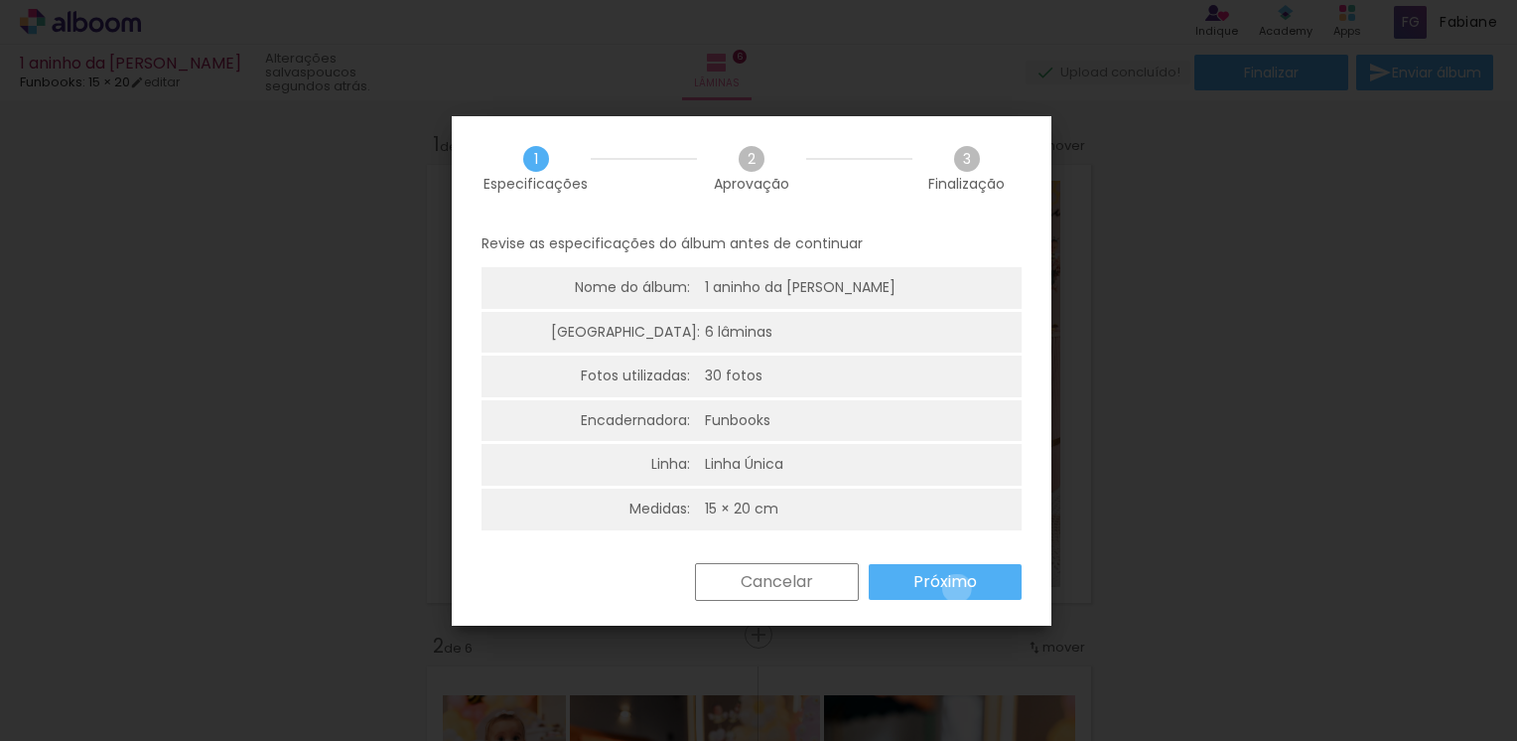
click at [0, 0] on slot "Próximo" at bounding box center [0, 0] width 0 height 0
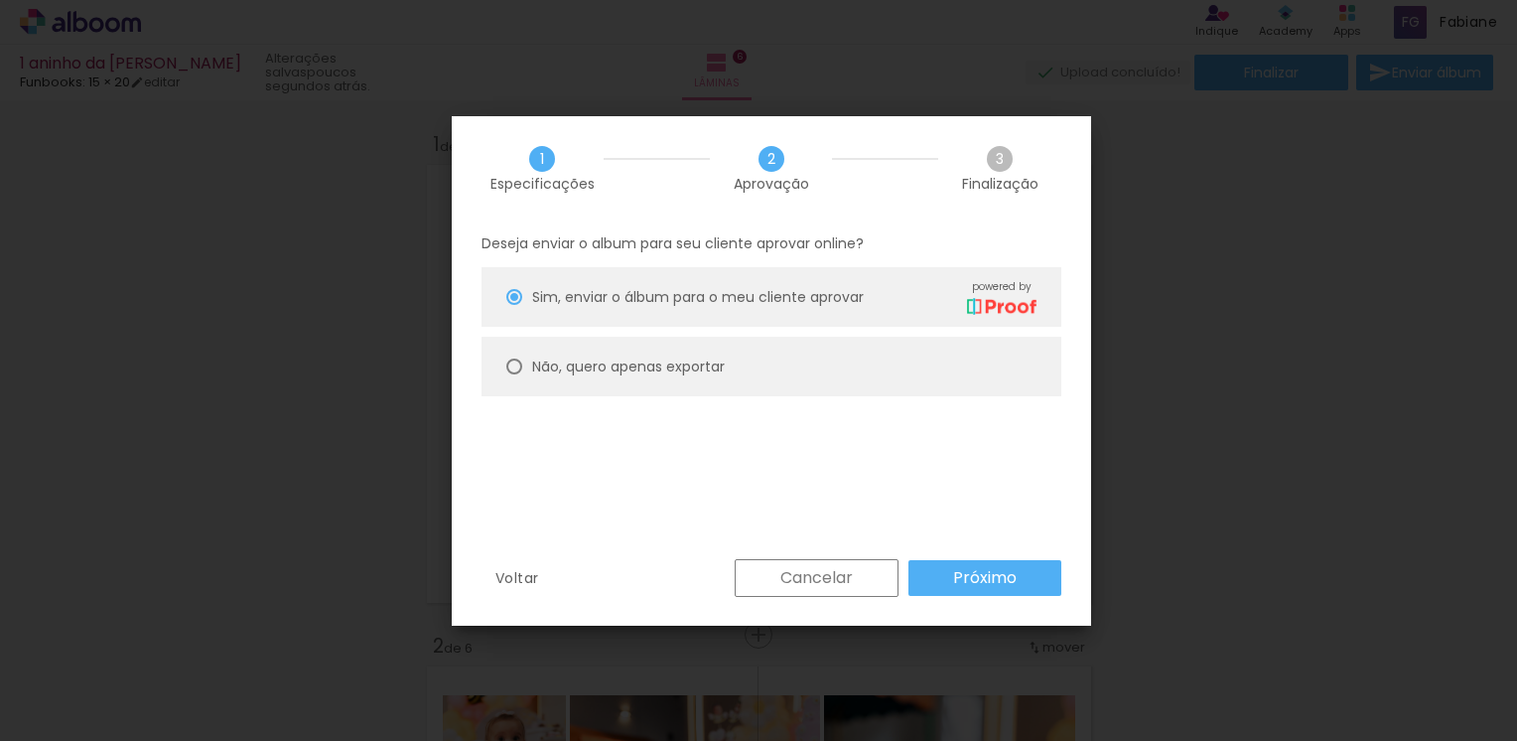
click at [1016, 577] on paper-button "Próximo" at bounding box center [984, 578] width 153 height 36
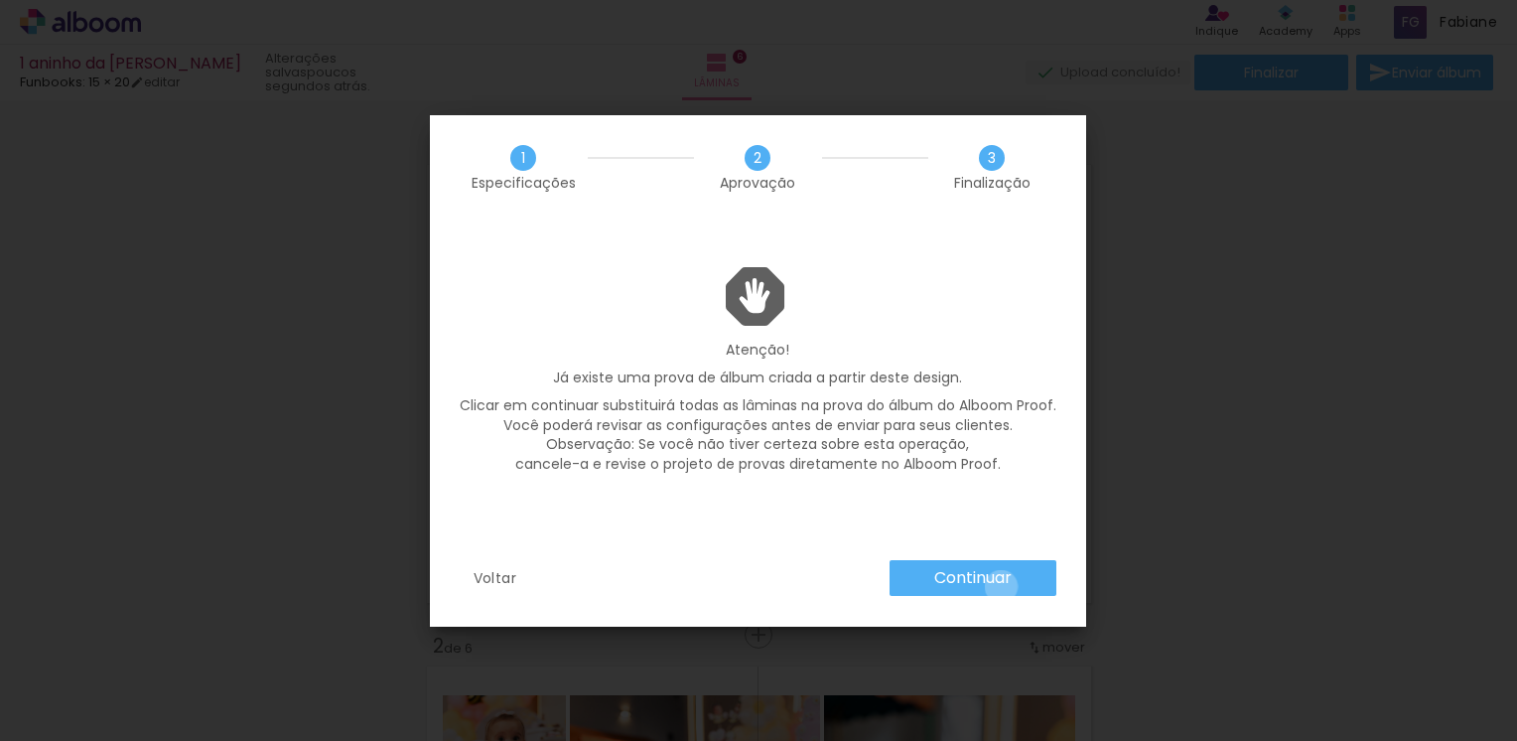
click at [0, 0] on slot "Continuar" at bounding box center [0, 0] width 0 height 0
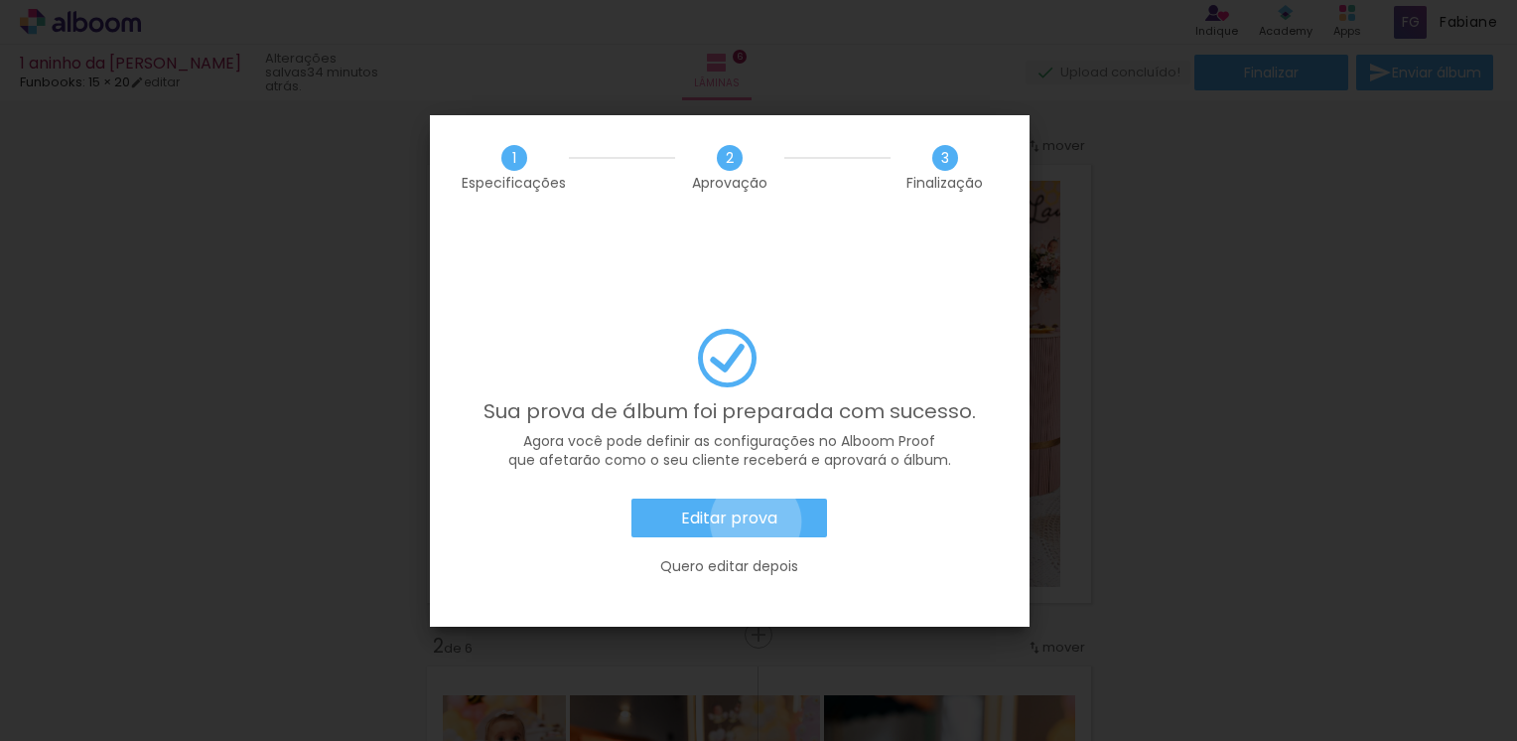
click at [0, 0] on slot "Editar prova" at bounding box center [0, 0] width 0 height 0
